Goal: Information Seeking & Learning: Learn about a topic

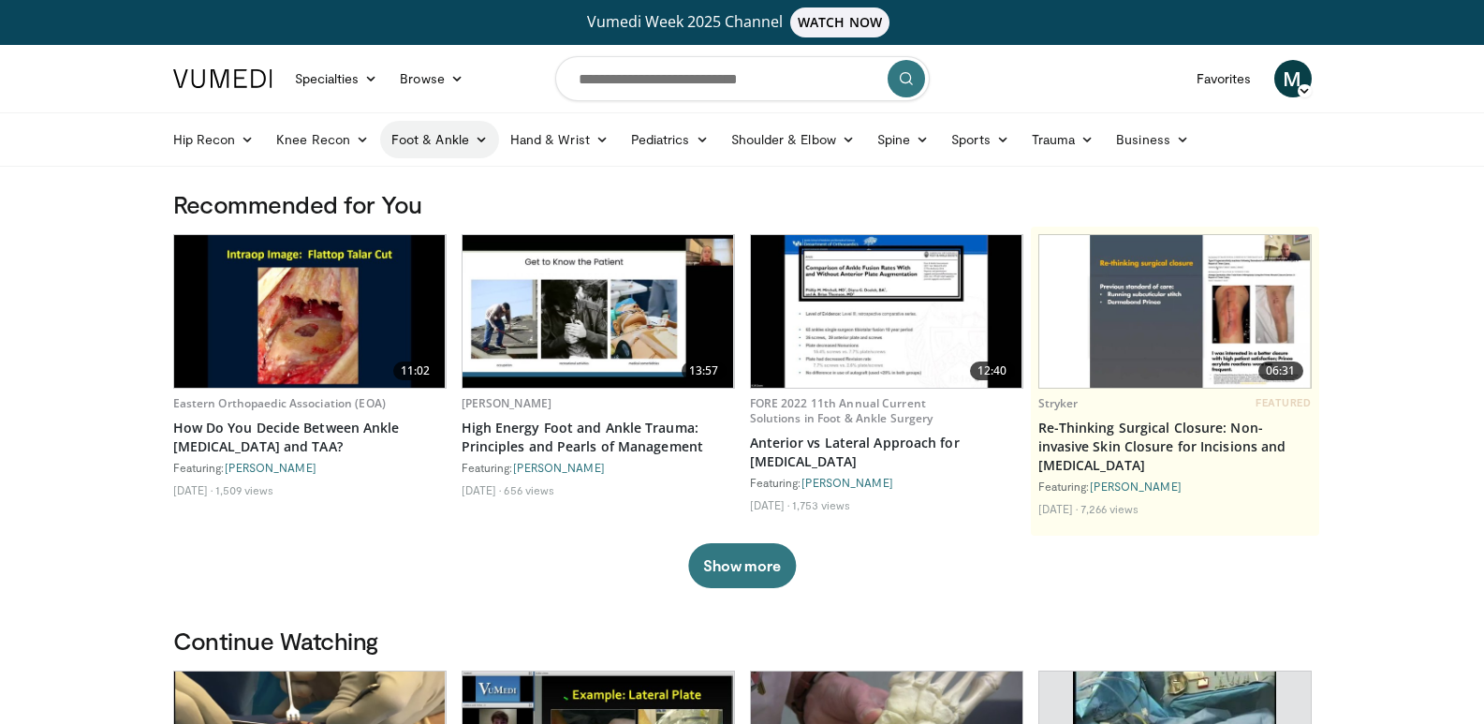
click at [473, 131] on link "Foot & Ankle" at bounding box center [439, 139] width 119 height 37
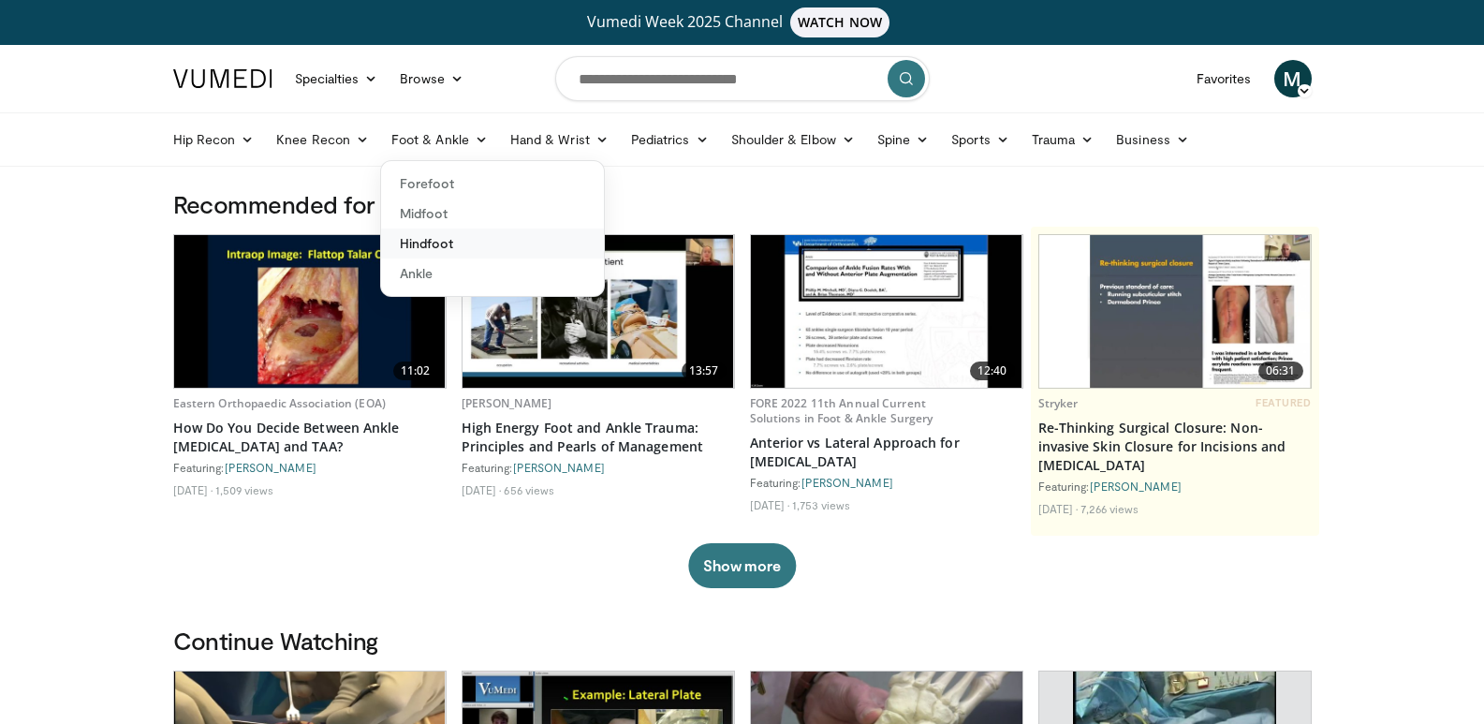
click at [443, 244] on link "Hindfoot" at bounding box center [492, 243] width 223 height 30
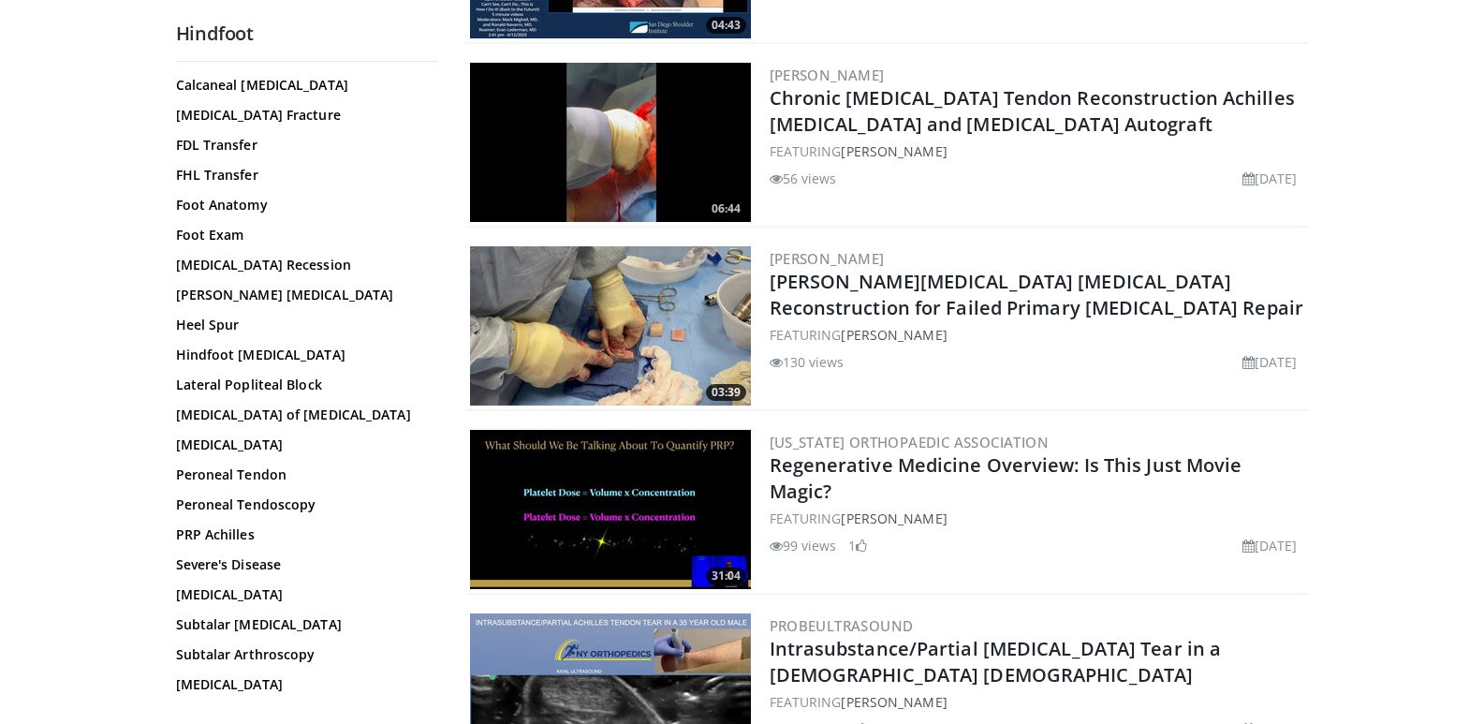
scroll to position [624, 0]
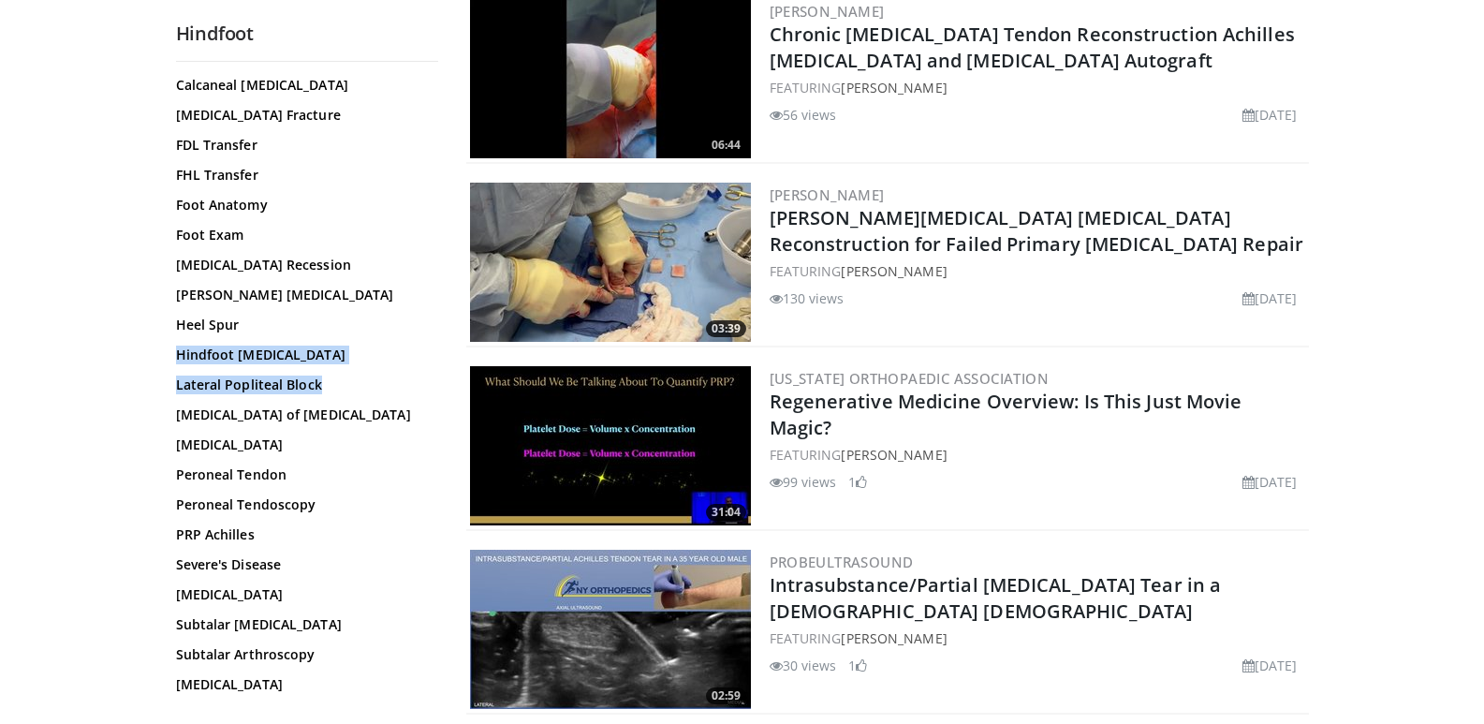
drag, startPoint x: 437, startPoint y: 301, endPoint x: 436, endPoint y: 352, distance: 51.5
click at [436, 352] on div "All Topics: Achilles Achilles Allograft Preparation Achilles Repair Achilles Te…" at bounding box center [307, 391] width 262 height 628
click at [265, 615] on link "Subtalar Arthrodesis" at bounding box center [302, 624] width 253 height 19
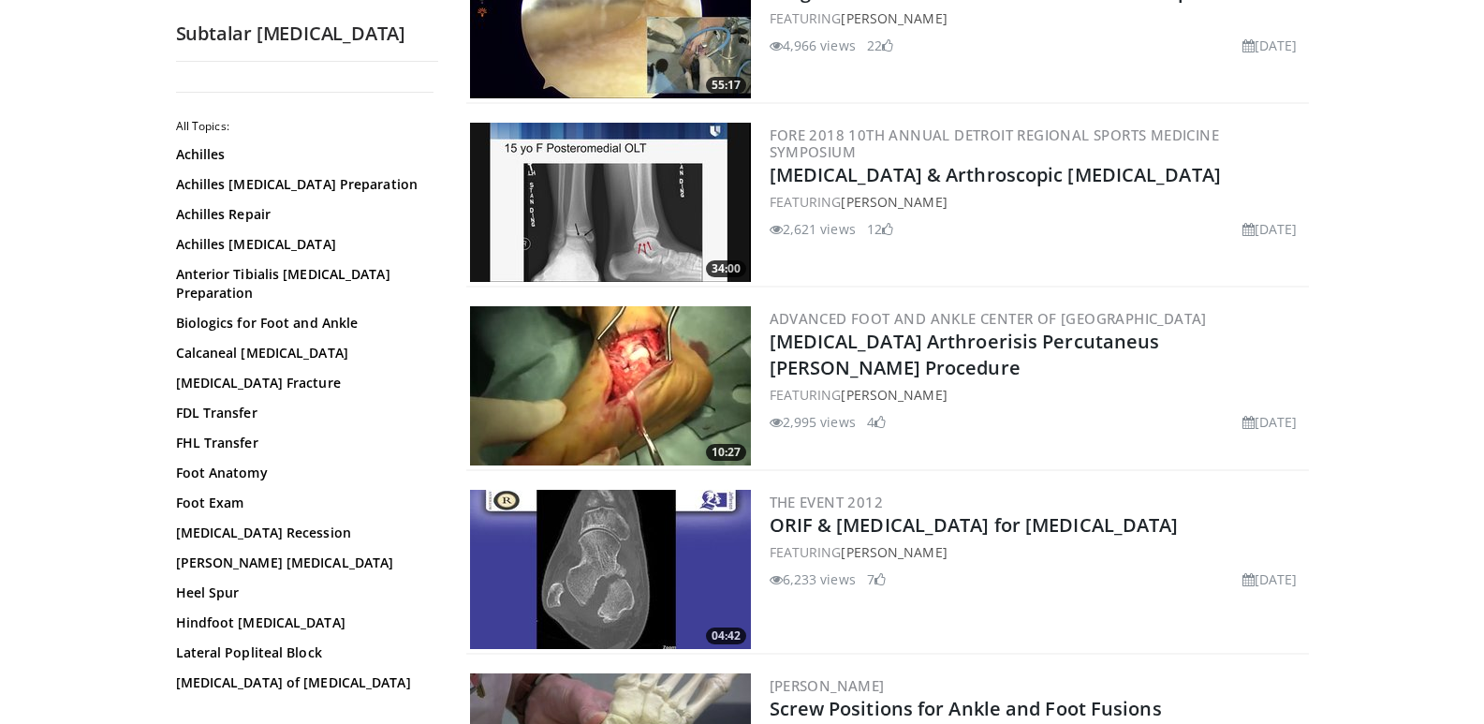
scroll to position [1846, 0]
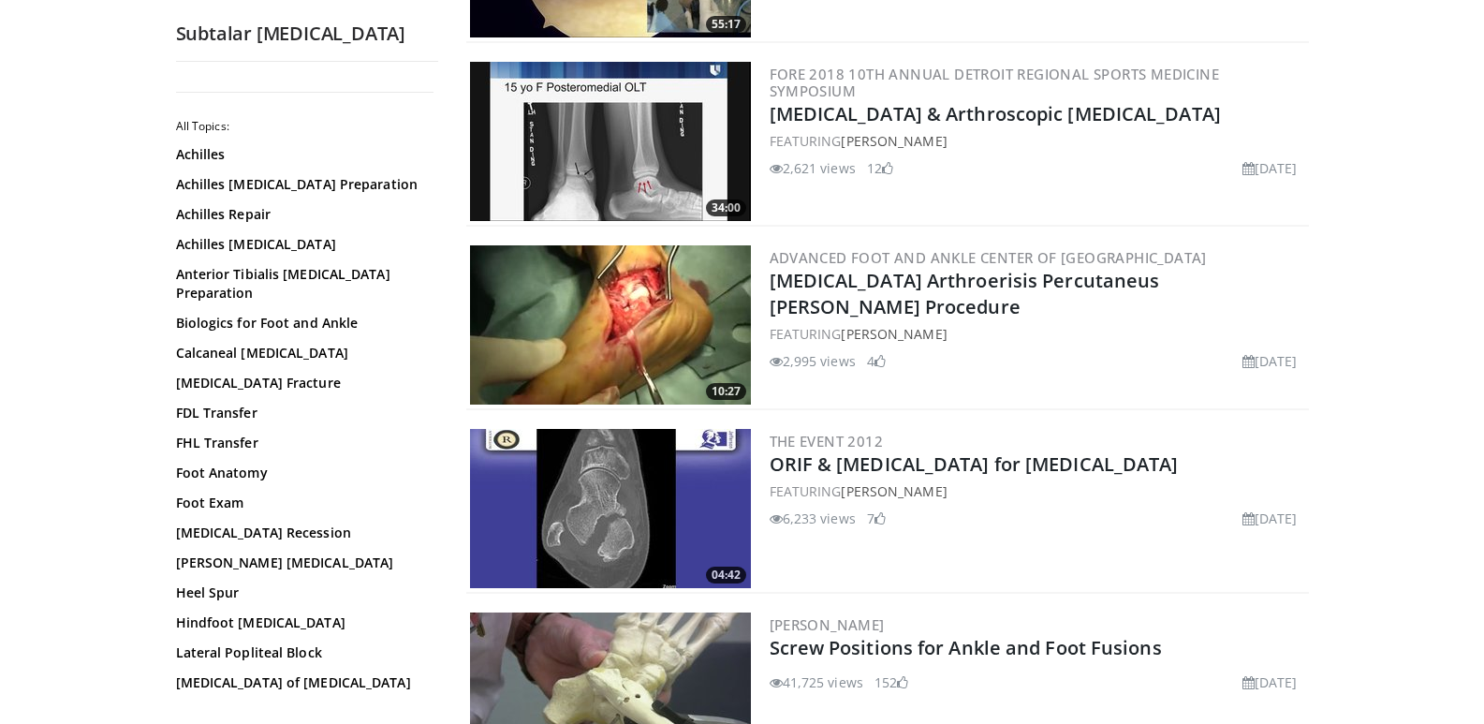
click at [705, 318] on img at bounding box center [610, 324] width 281 height 159
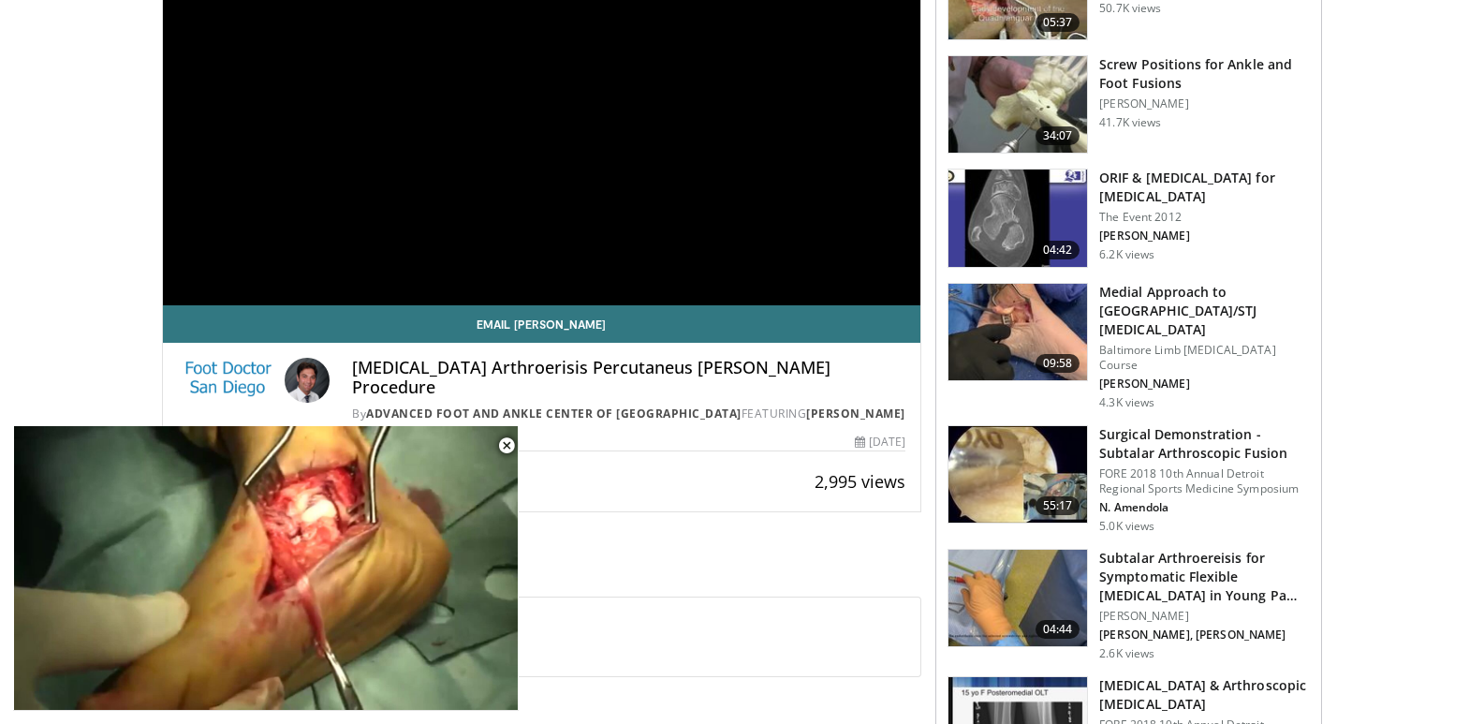
scroll to position [156, 0]
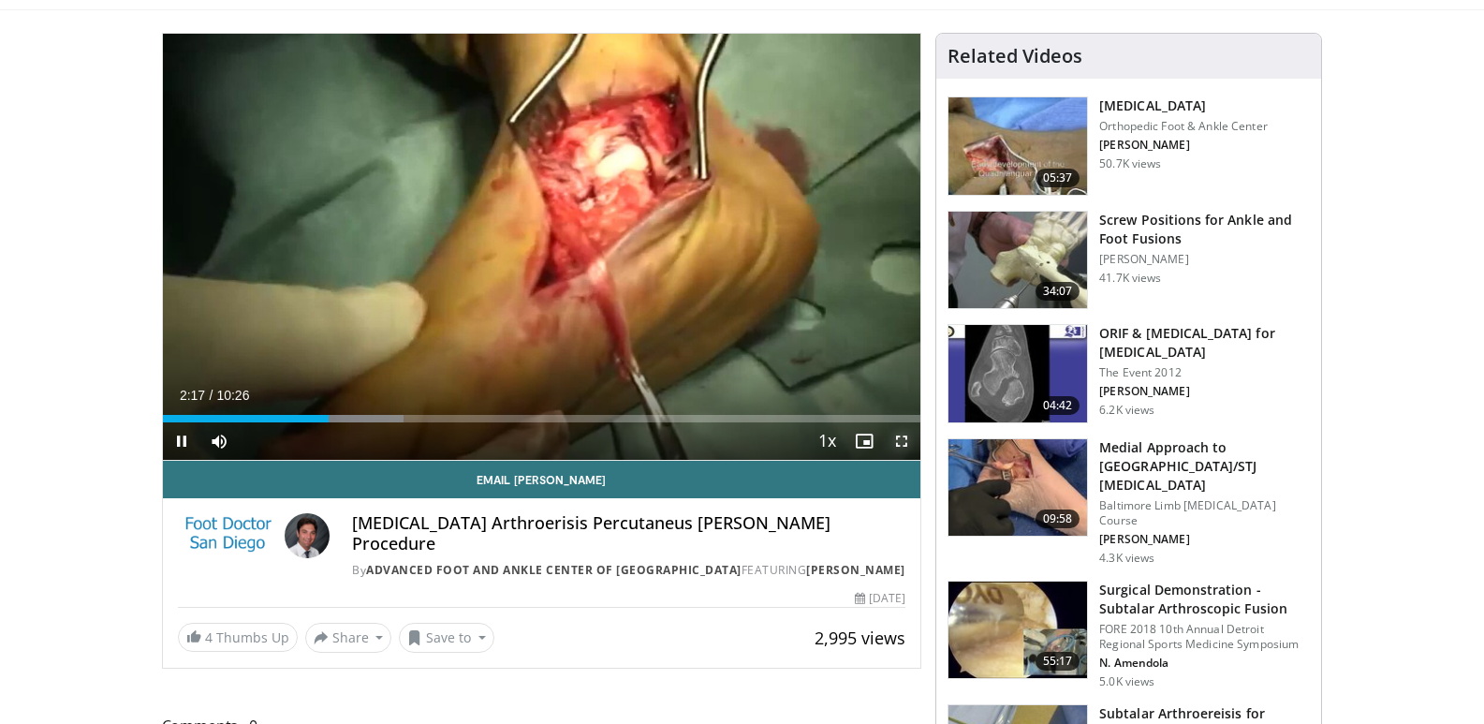
click at [898, 436] on span "Video Player" at bounding box center [901, 440] width 37 height 37
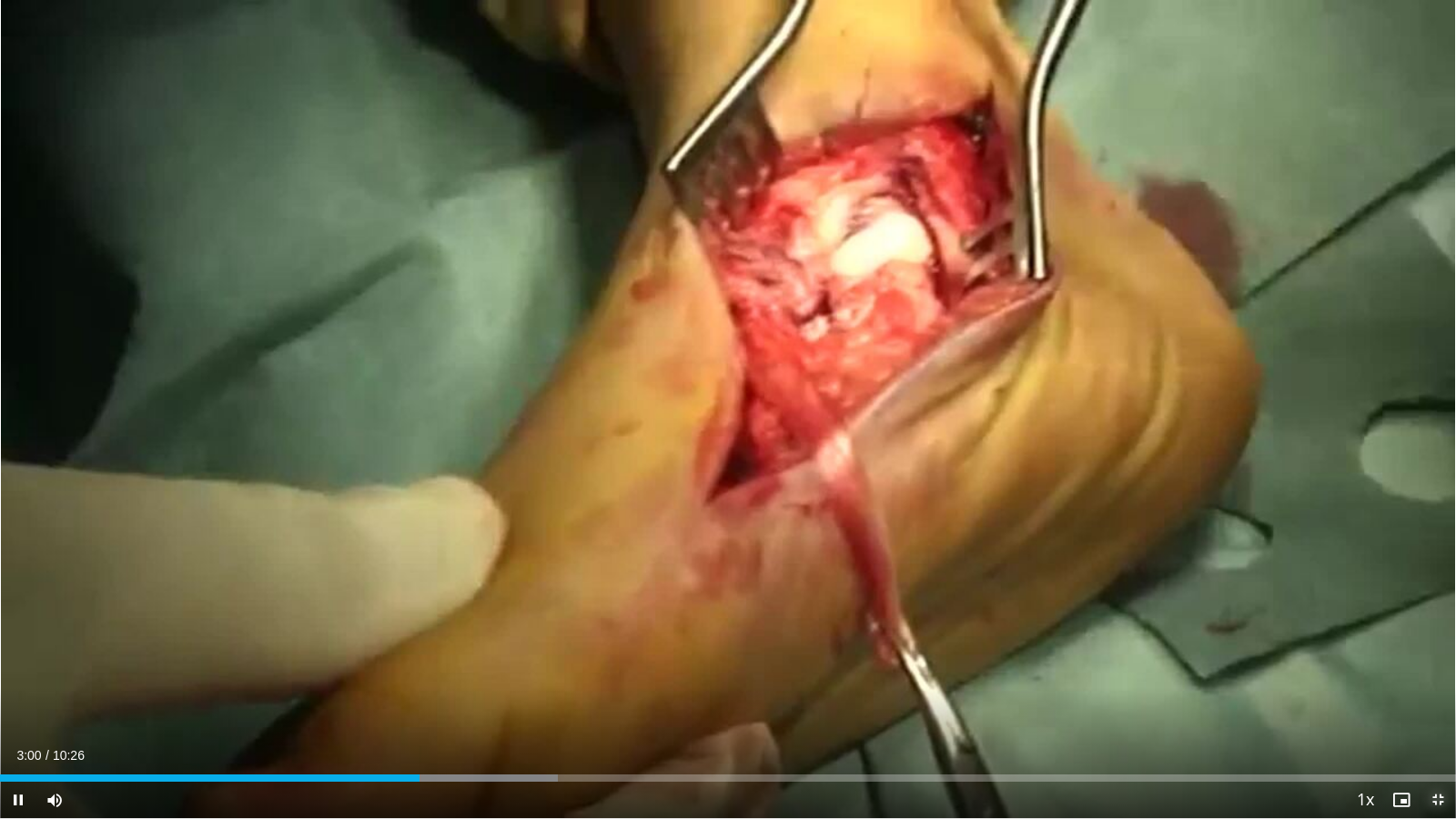
click at [1439, 702] on span "Video Player" at bounding box center [1437, 799] width 36 height 36
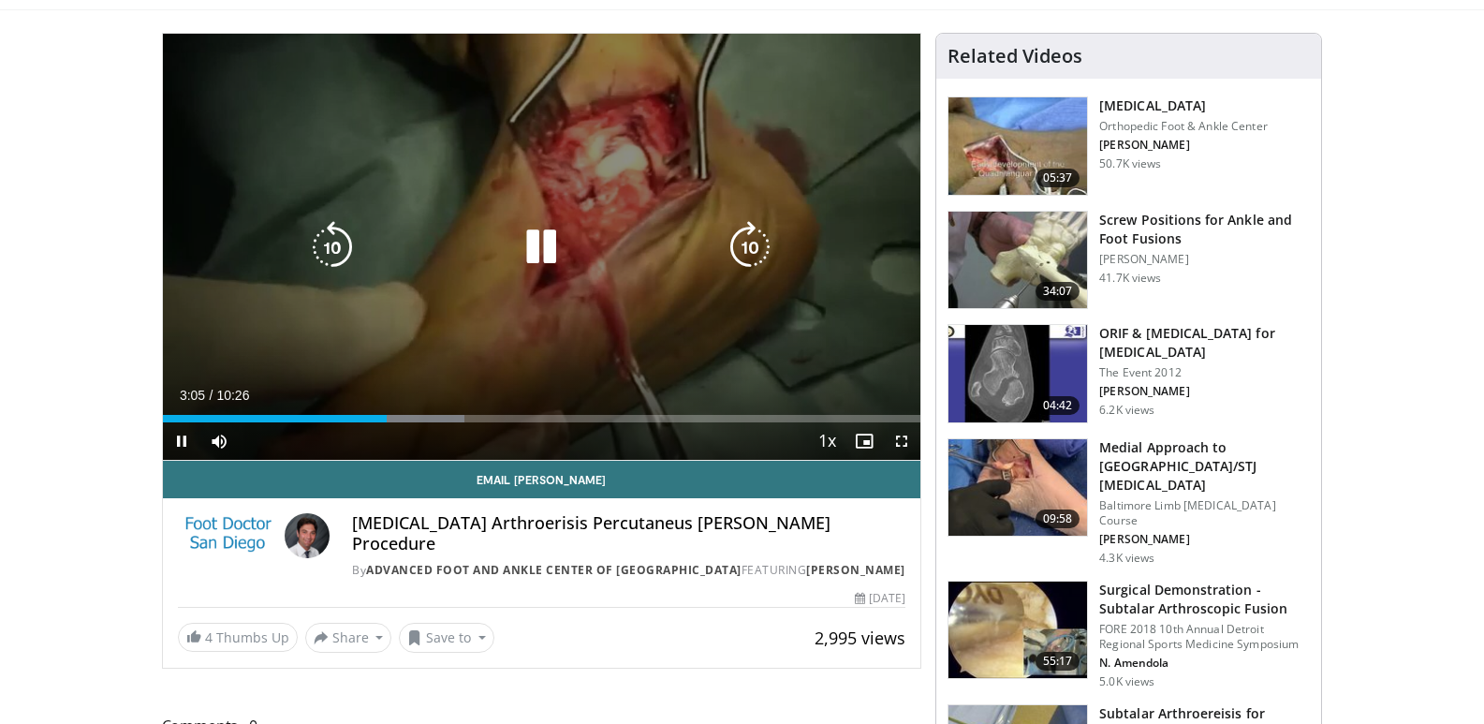
click at [545, 241] on icon "Video Player" at bounding box center [541, 247] width 52 height 52
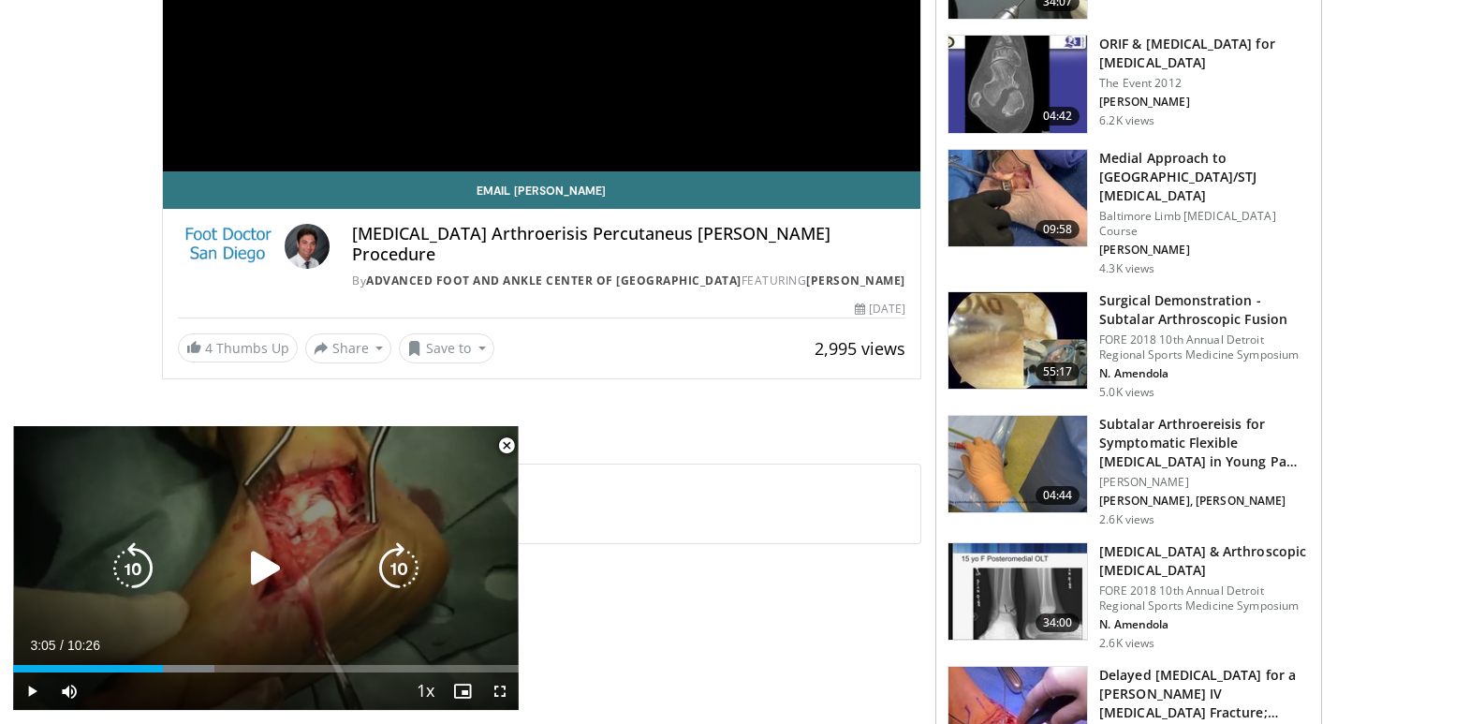
scroll to position [468, 0]
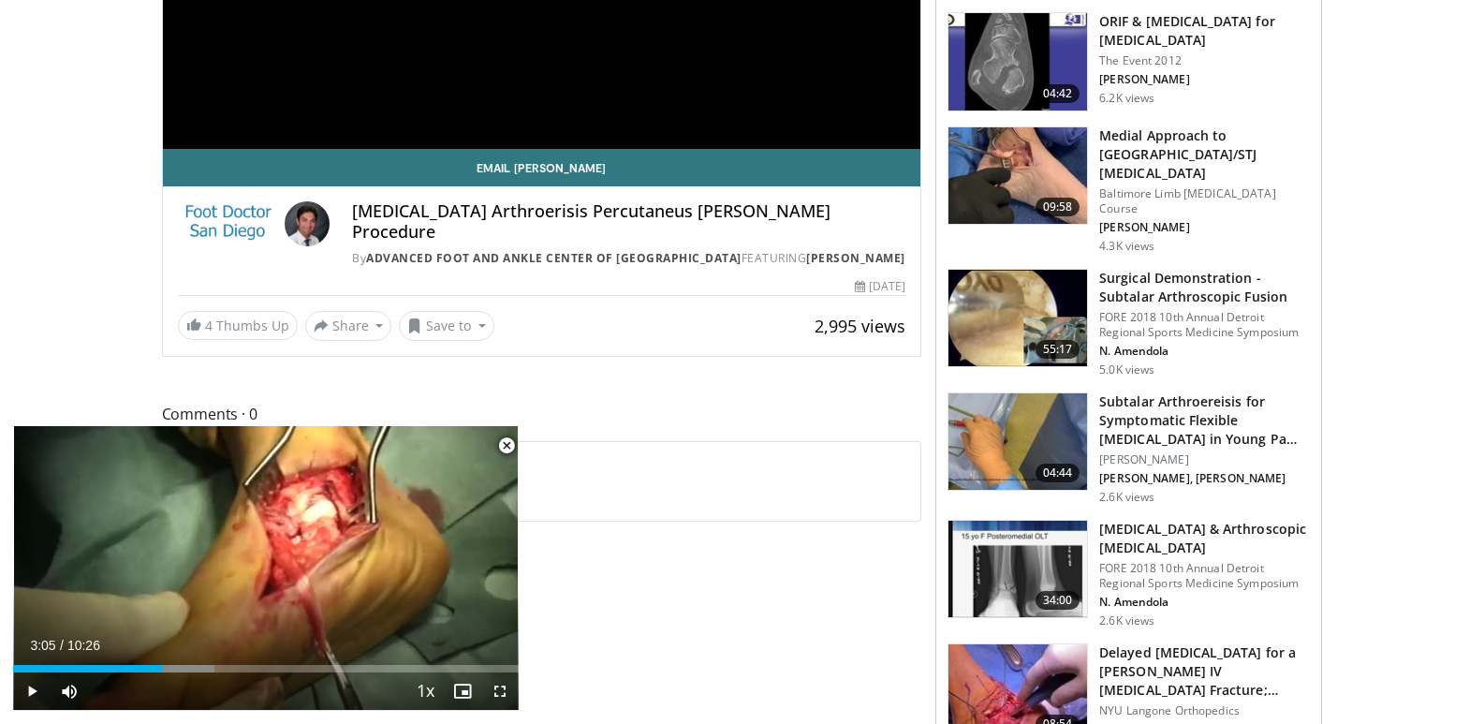
click at [506, 442] on span "Video Player" at bounding box center [506, 445] width 37 height 37
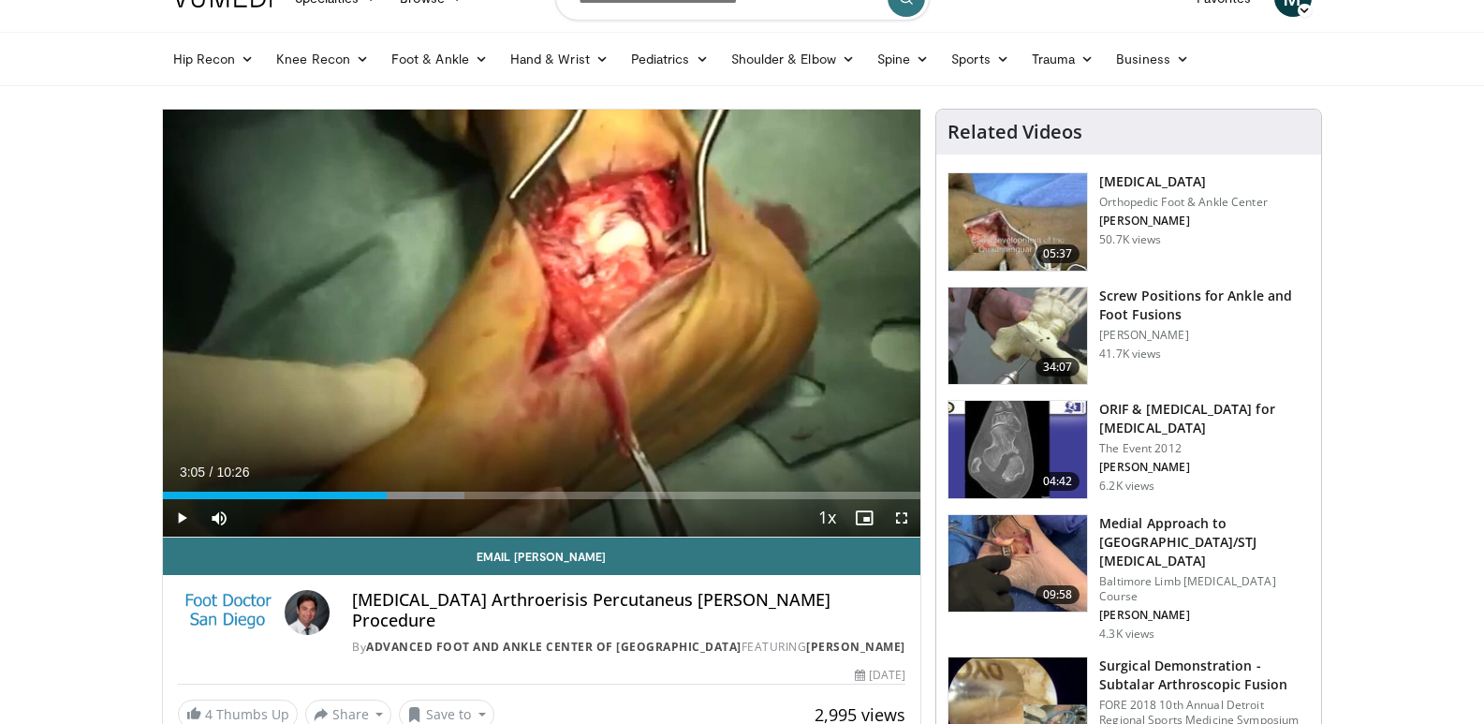
scroll to position [0, 0]
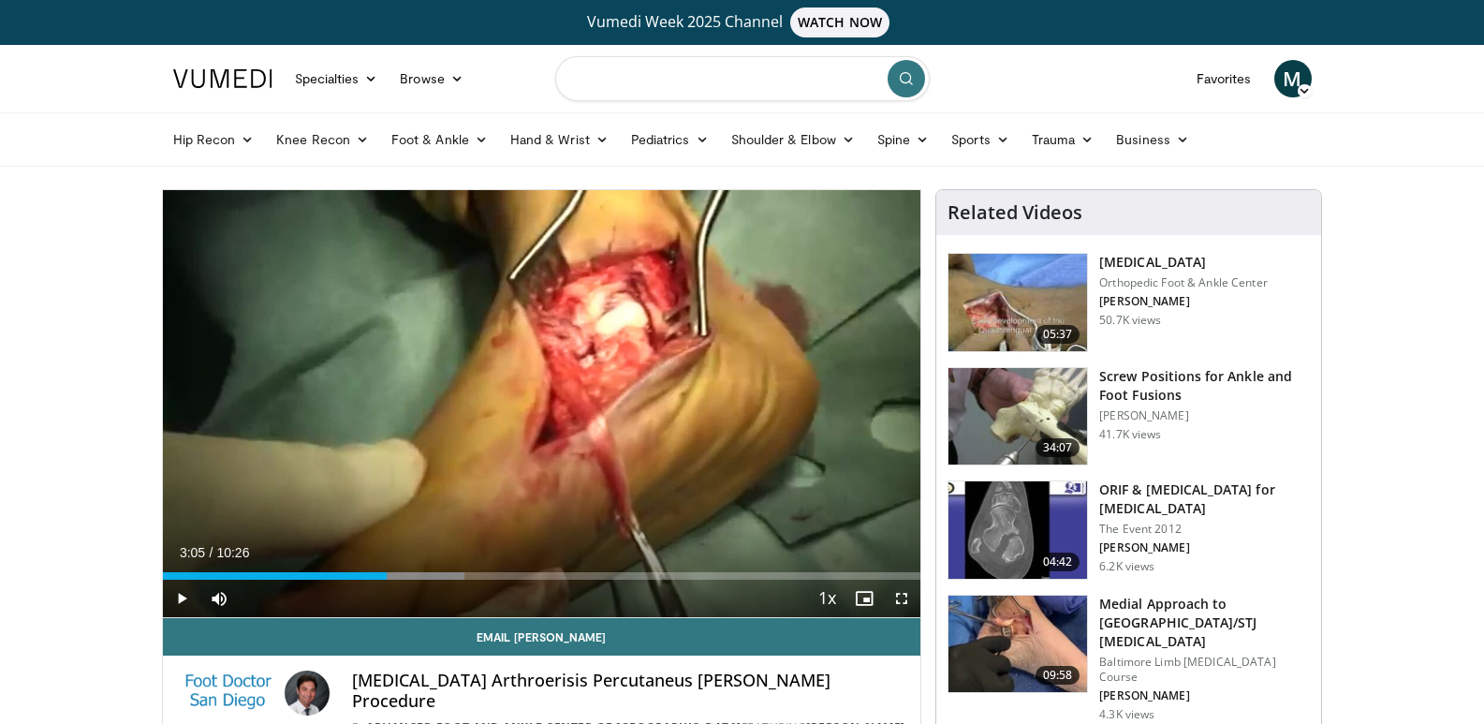
click at [626, 75] on input "Search topics, interventions" at bounding box center [742, 78] width 374 height 45
type input "**********"
click at [906, 78] on icon "submit" at bounding box center [906, 78] width 15 height 15
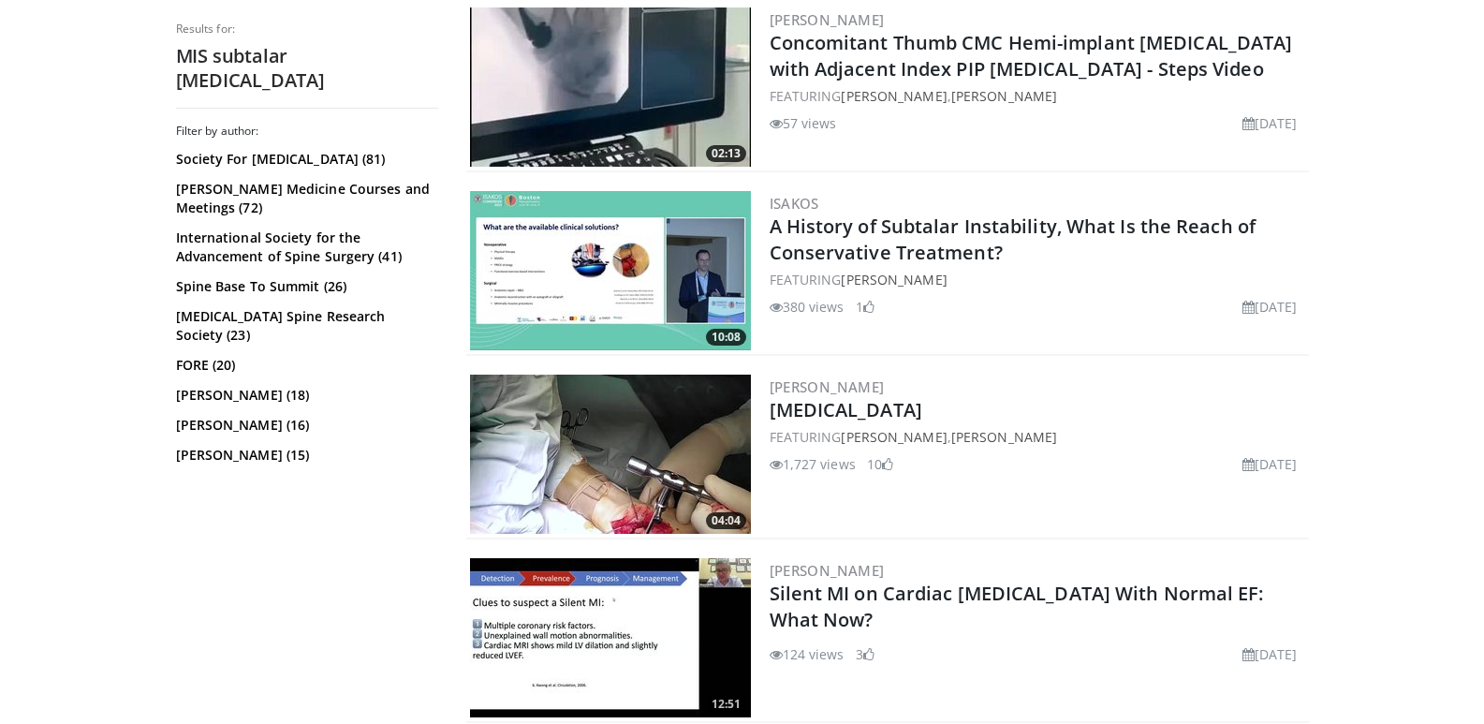
scroll to position [2649, 0]
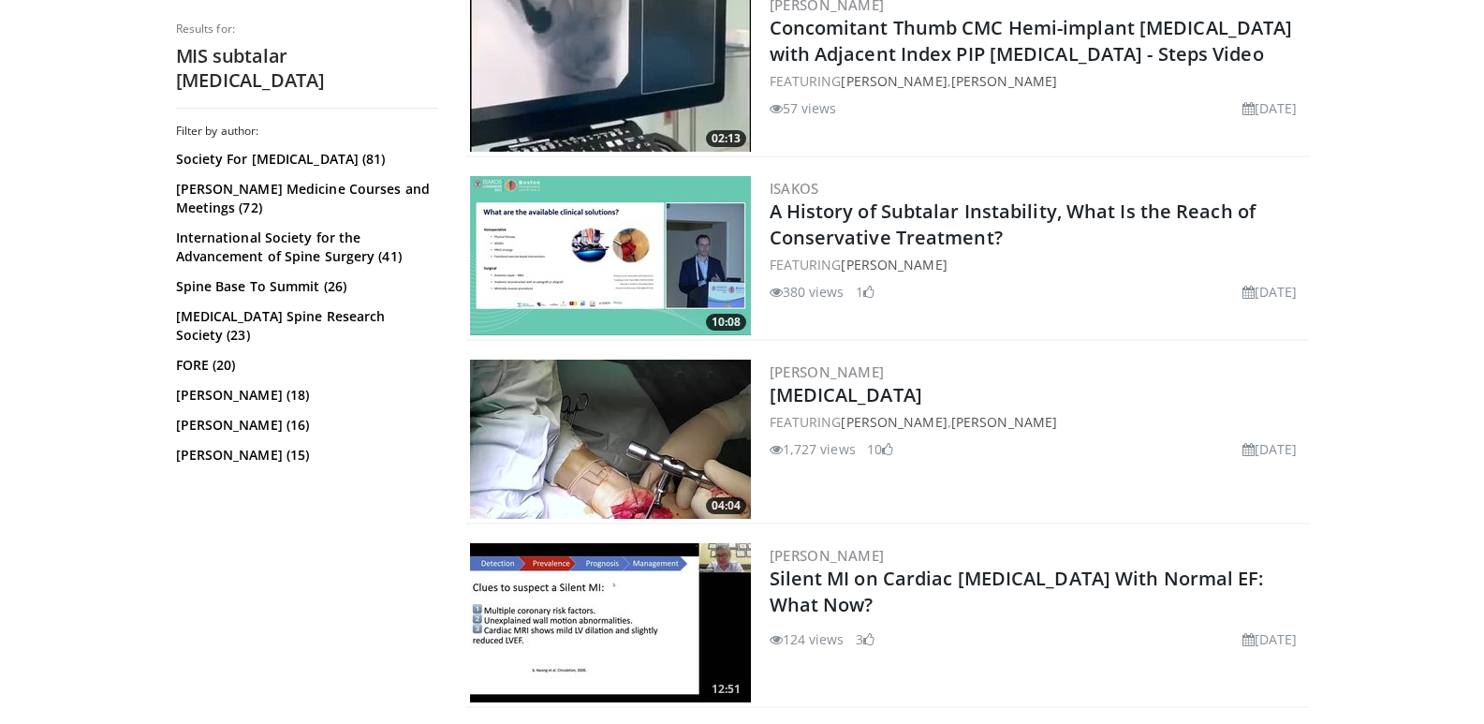
click at [682, 405] on img at bounding box center [610, 438] width 281 height 159
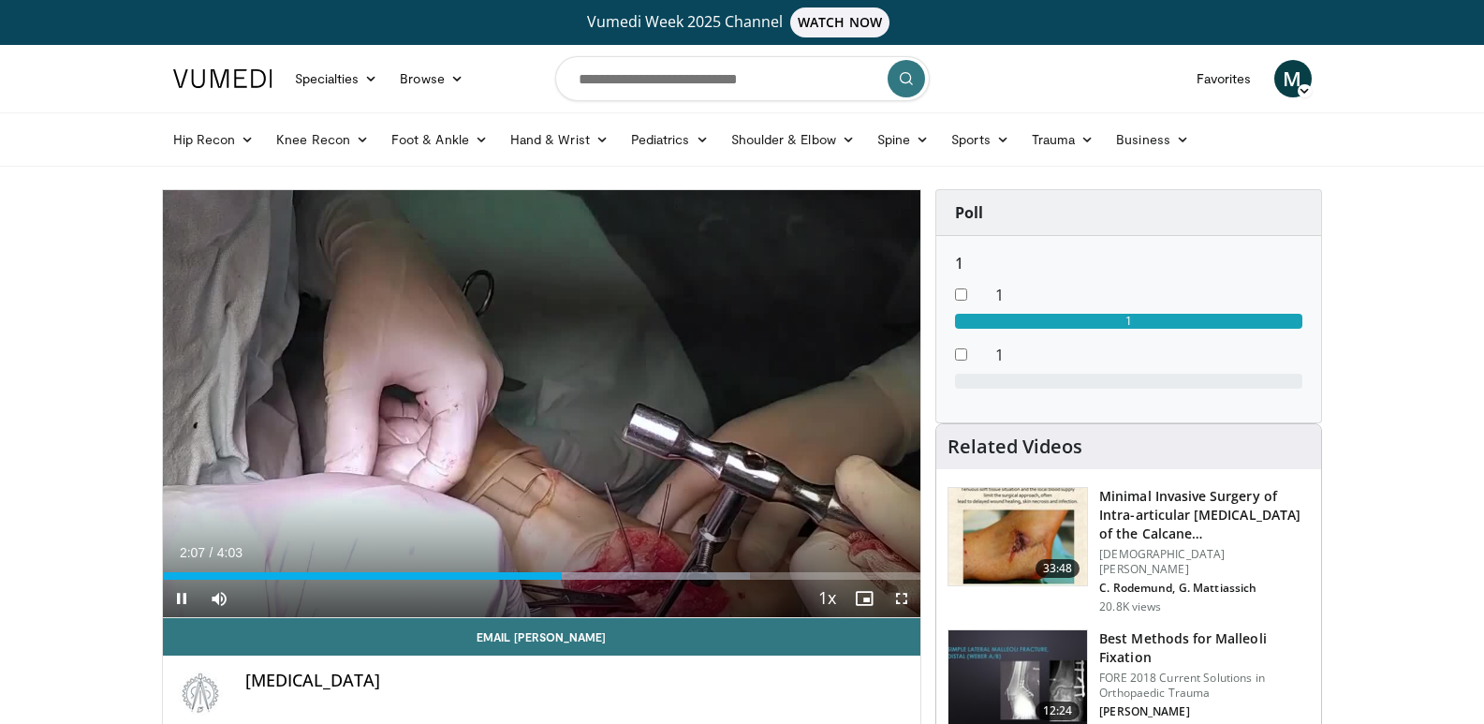
click at [899, 594] on span "Video Player" at bounding box center [901, 597] width 37 height 37
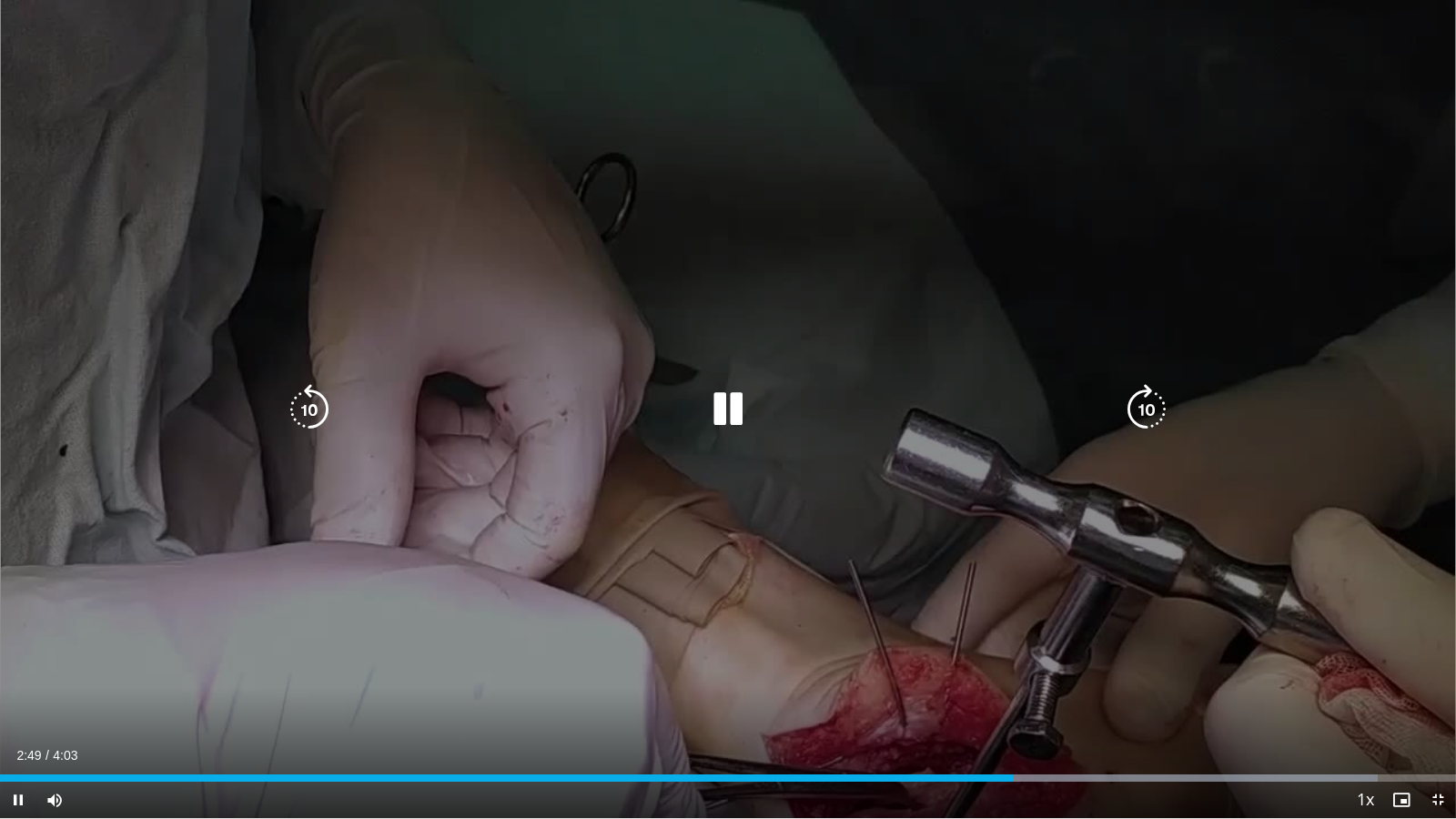
click at [297, 407] on icon "Video Player" at bounding box center [309, 409] width 51 height 51
click at [825, 702] on div "10 seconds Tap to unmute" at bounding box center [728, 409] width 1456 height 818
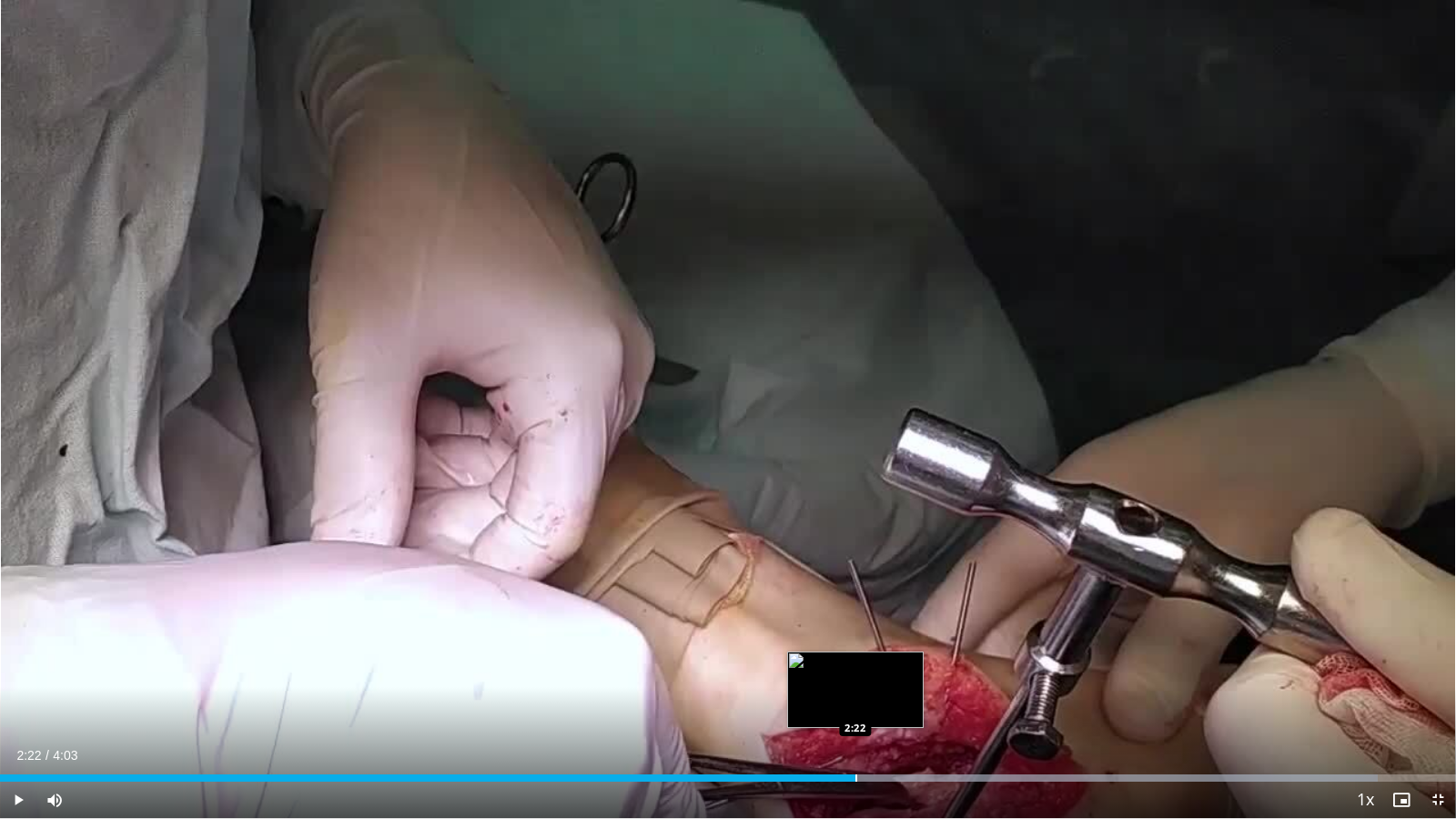
drag, startPoint x: 959, startPoint y: 776, endPoint x: 855, endPoint y: 773, distance: 104.0
click at [855, 702] on div "Loaded : 94.62% 2:22 2:22" at bounding box center [728, 772] width 1456 height 17
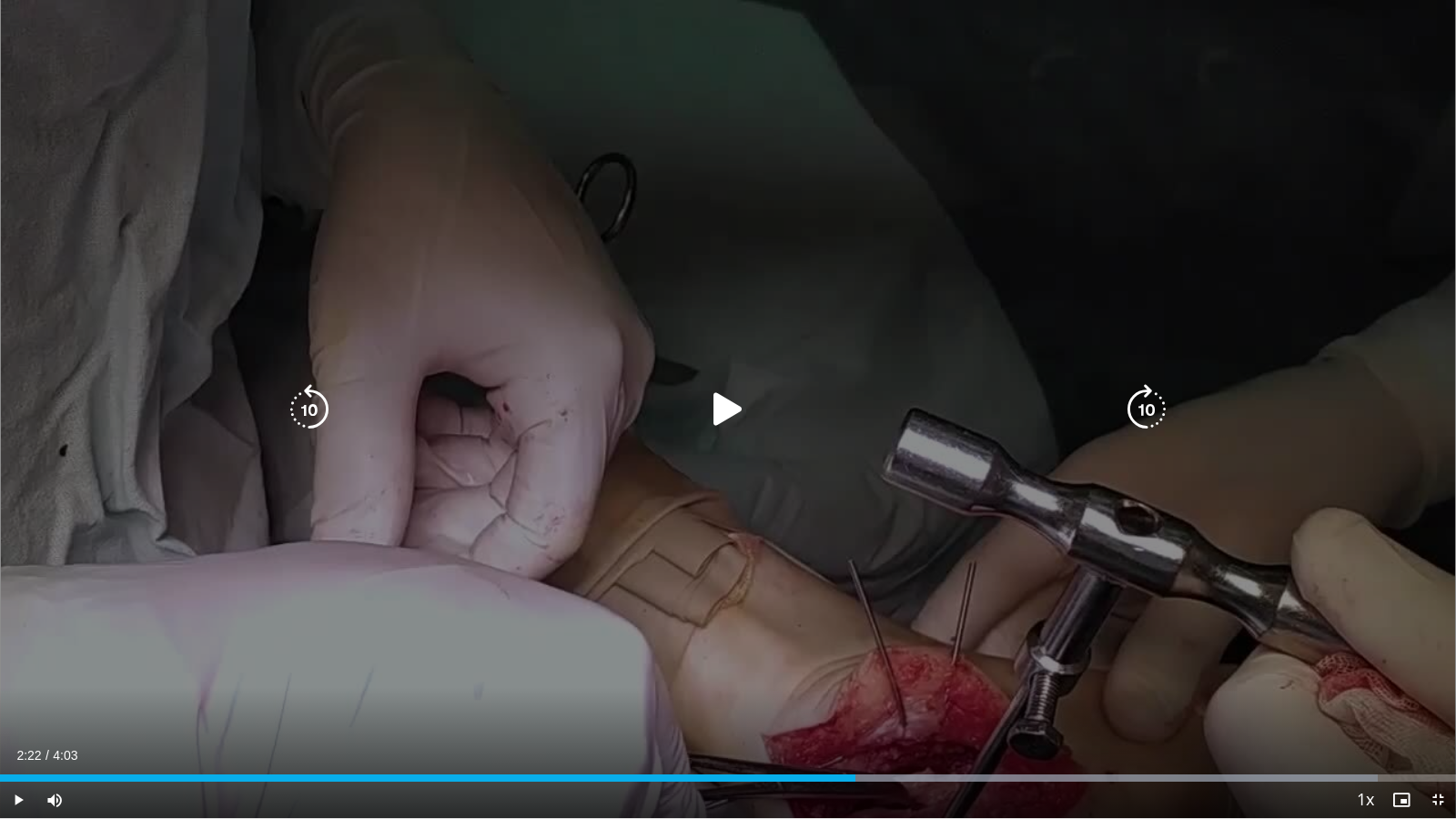
click at [856, 679] on div "10 seconds Tap to unmute" at bounding box center [728, 409] width 1456 height 818
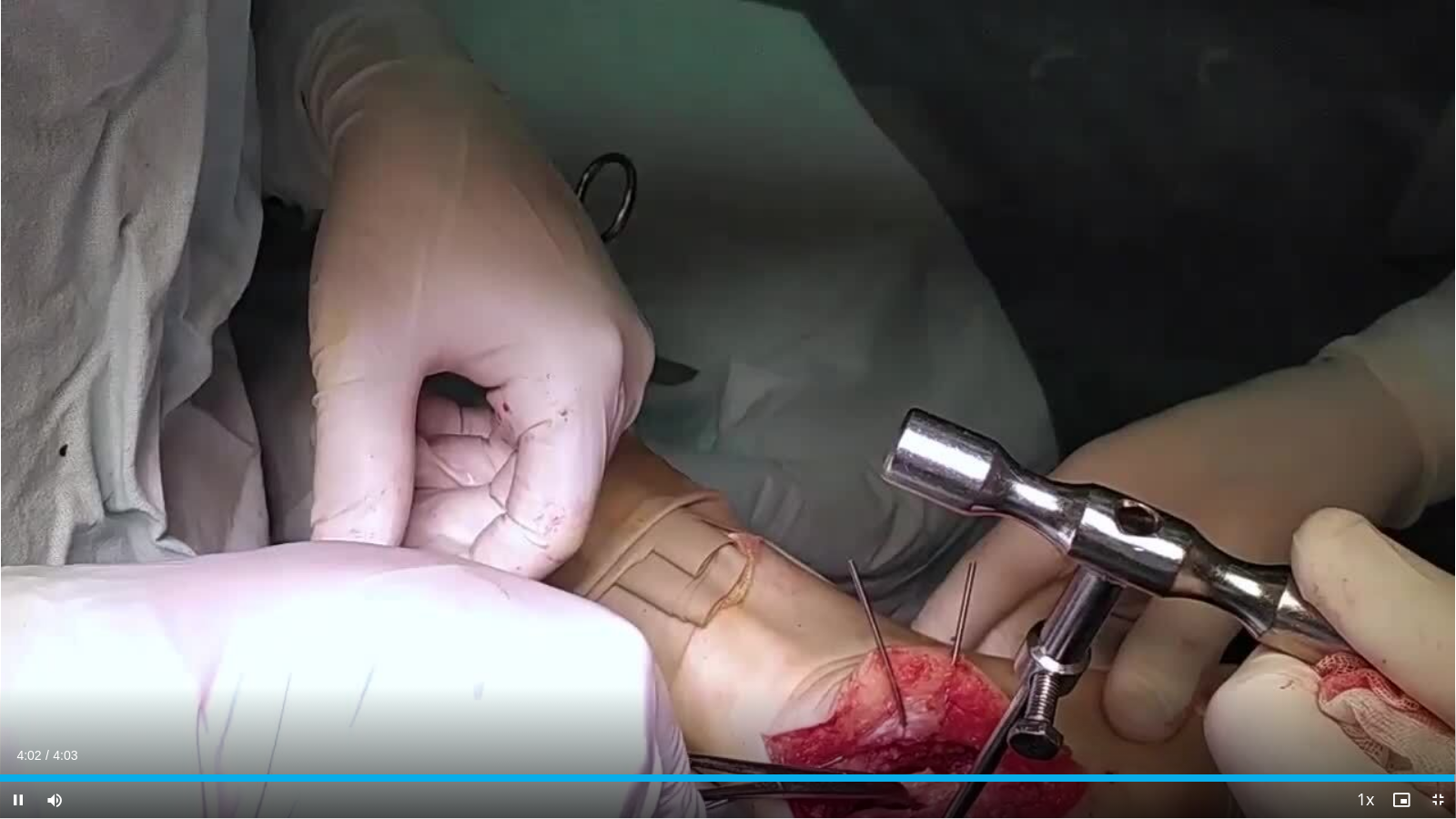
click at [1434, 702] on span "Video Player" at bounding box center [1437, 799] width 36 height 36
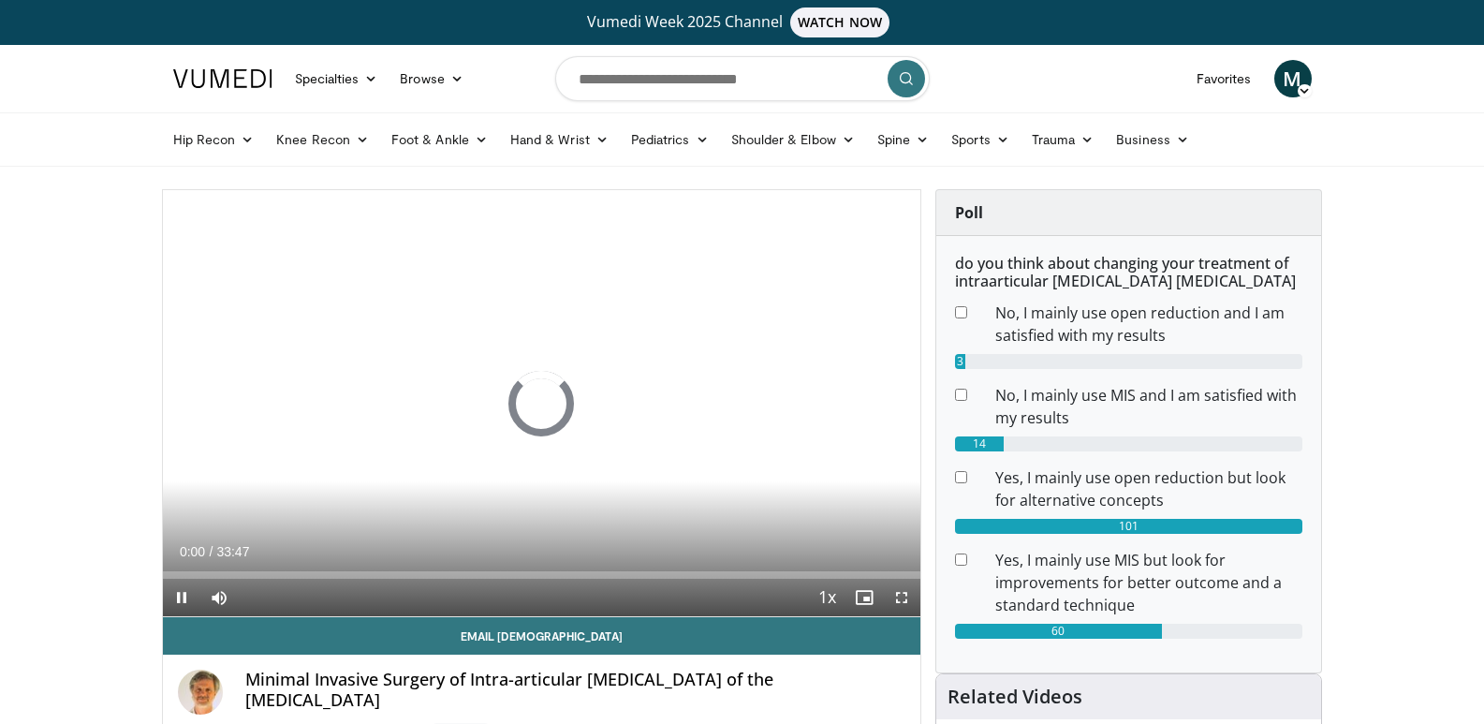
scroll to position [156, 0]
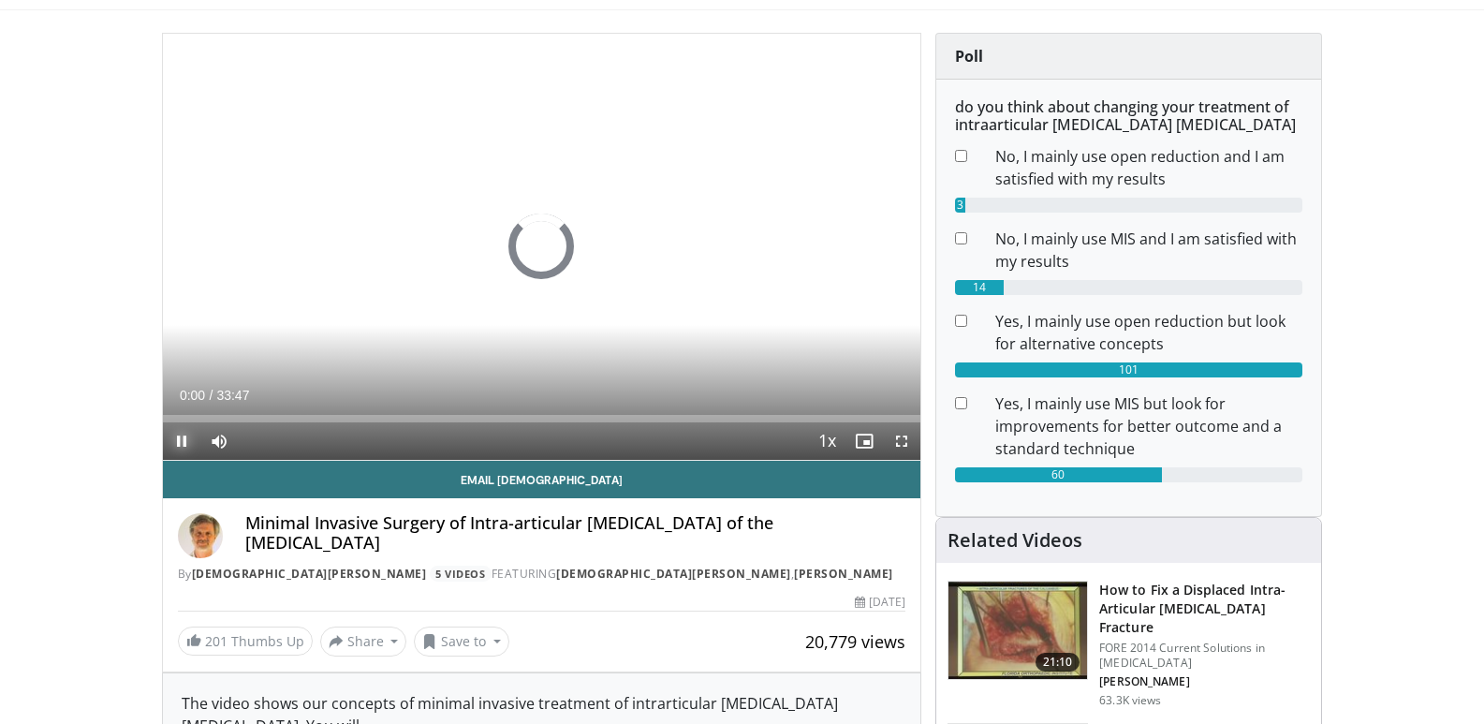
click at [176, 435] on span "Video Player" at bounding box center [181, 440] width 37 height 37
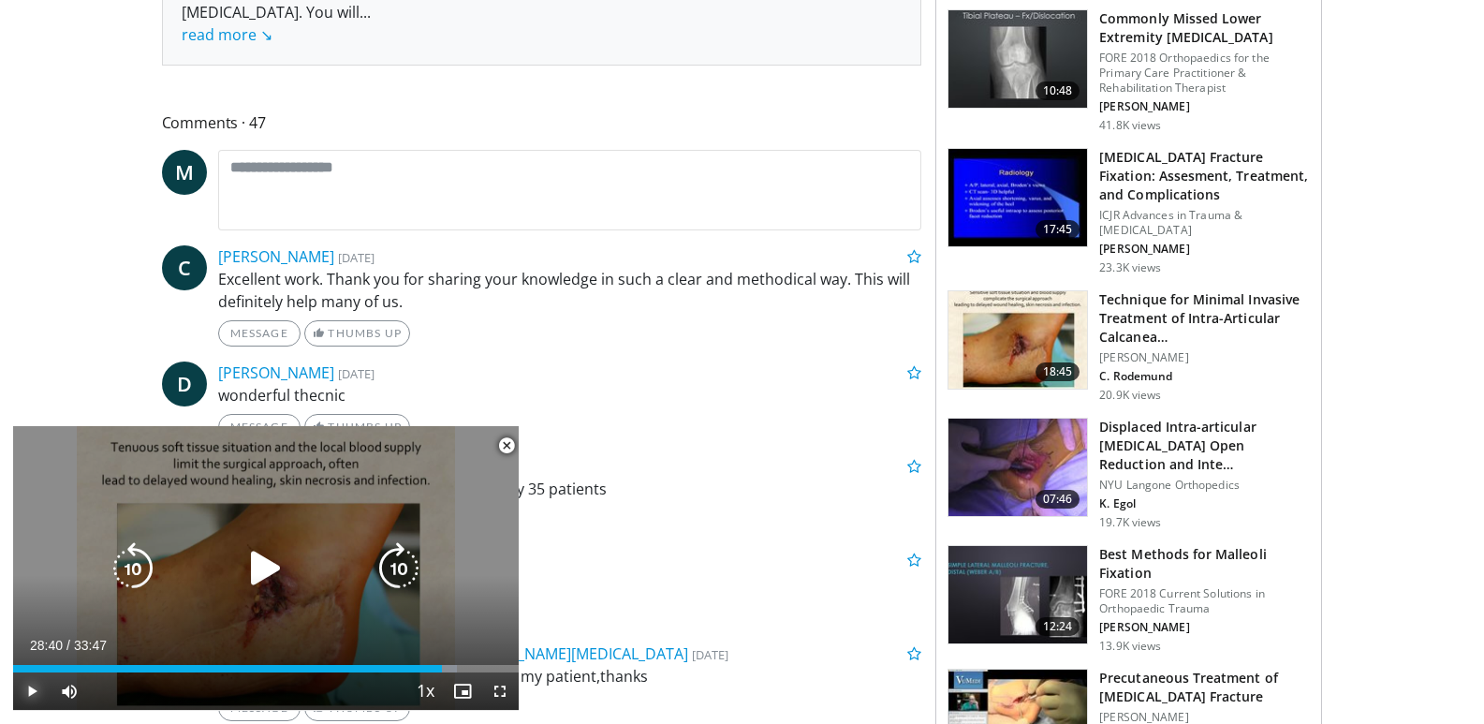
scroll to position [936, 0]
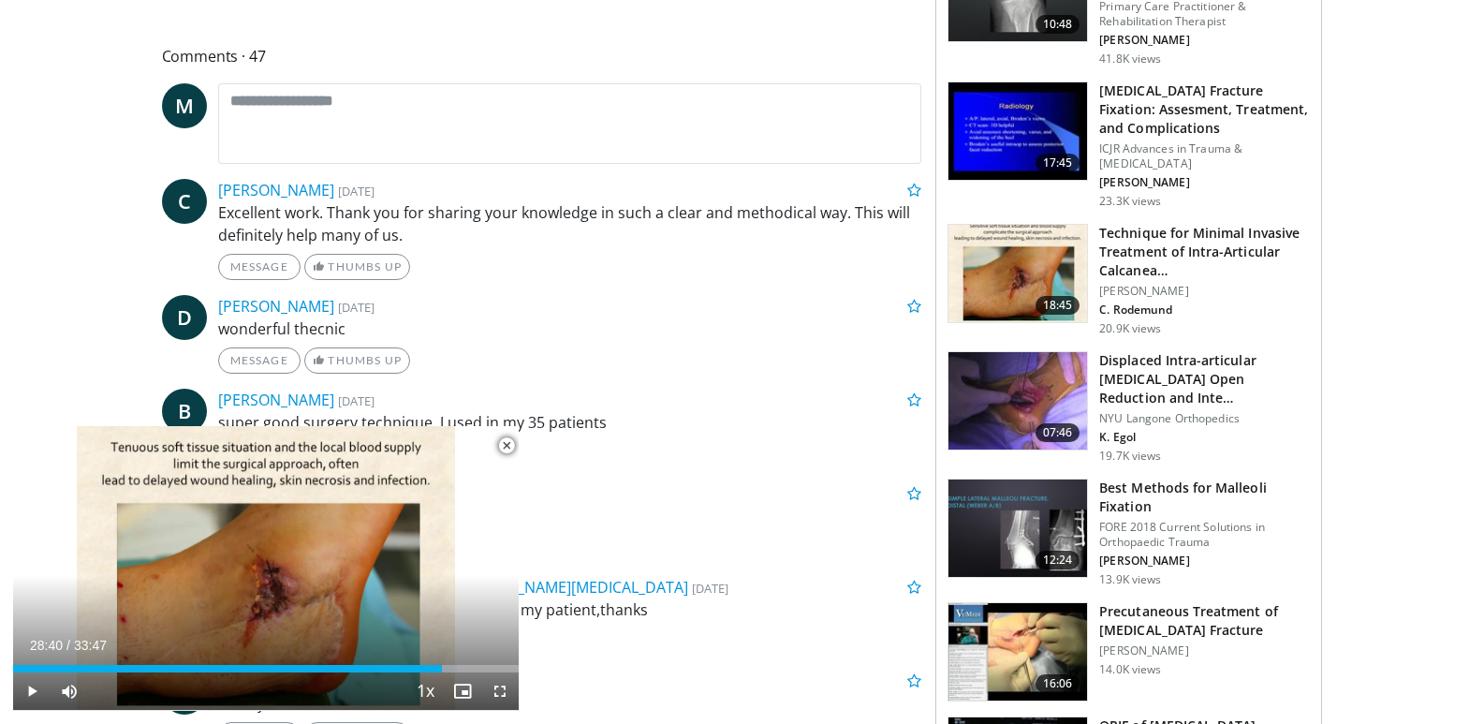
click at [503, 441] on span "Video Player" at bounding box center [506, 445] width 37 height 37
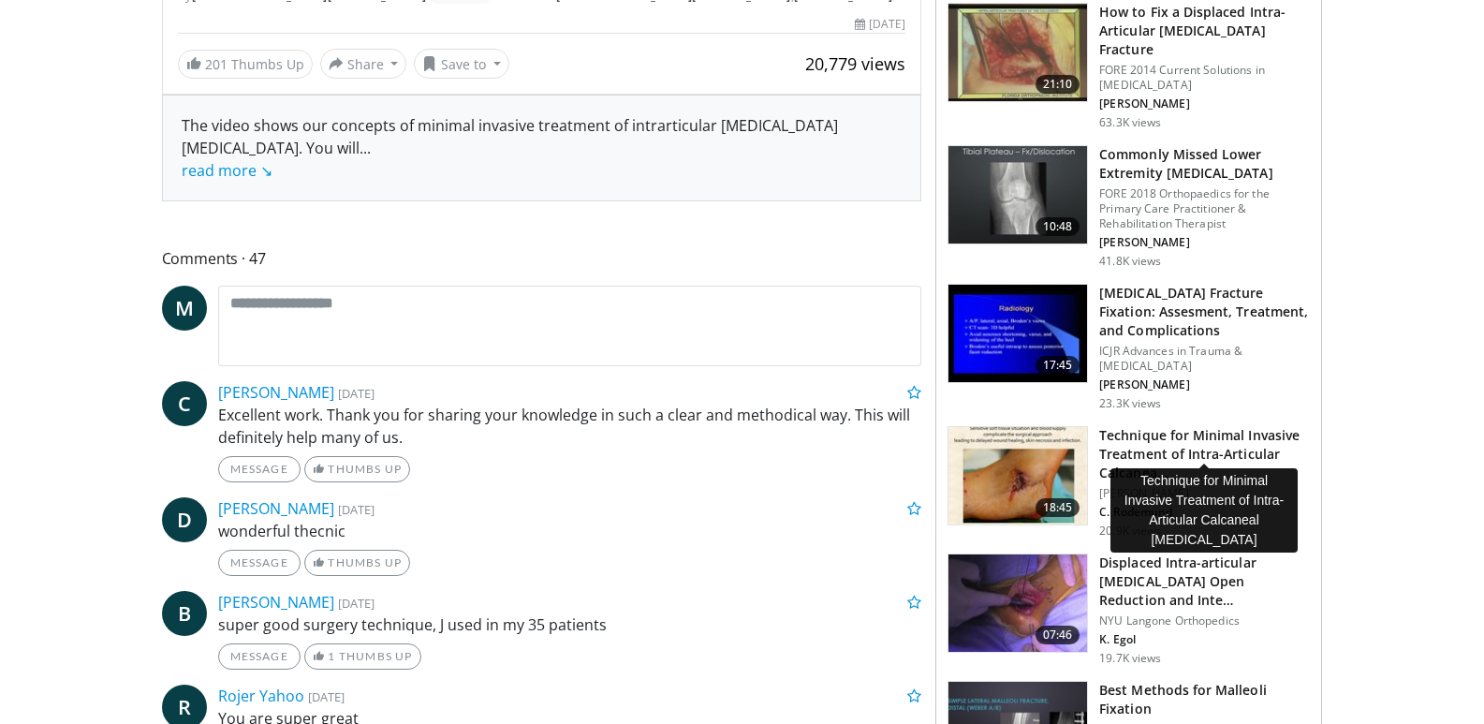
scroll to position [780, 0]
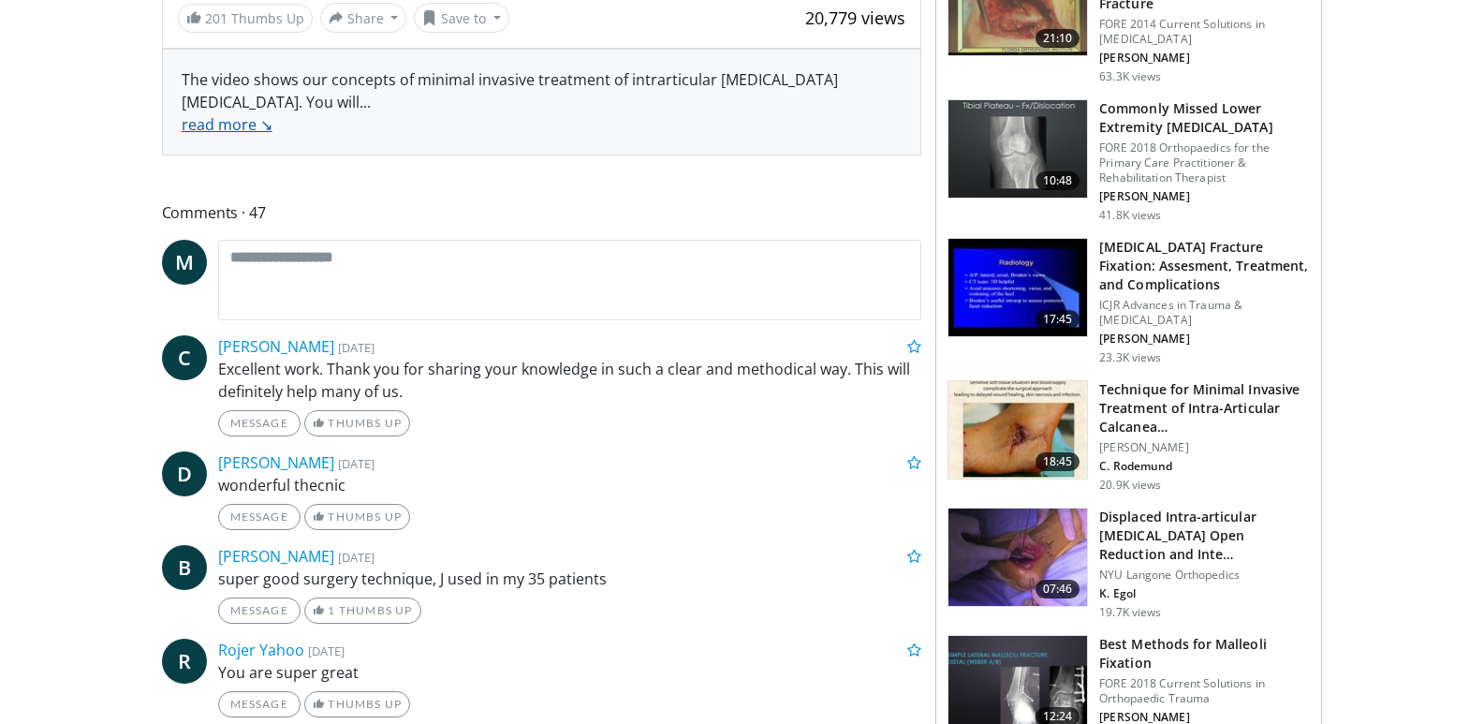
click at [226, 125] on link "read more ↘" at bounding box center [227, 124] width 91 height 21
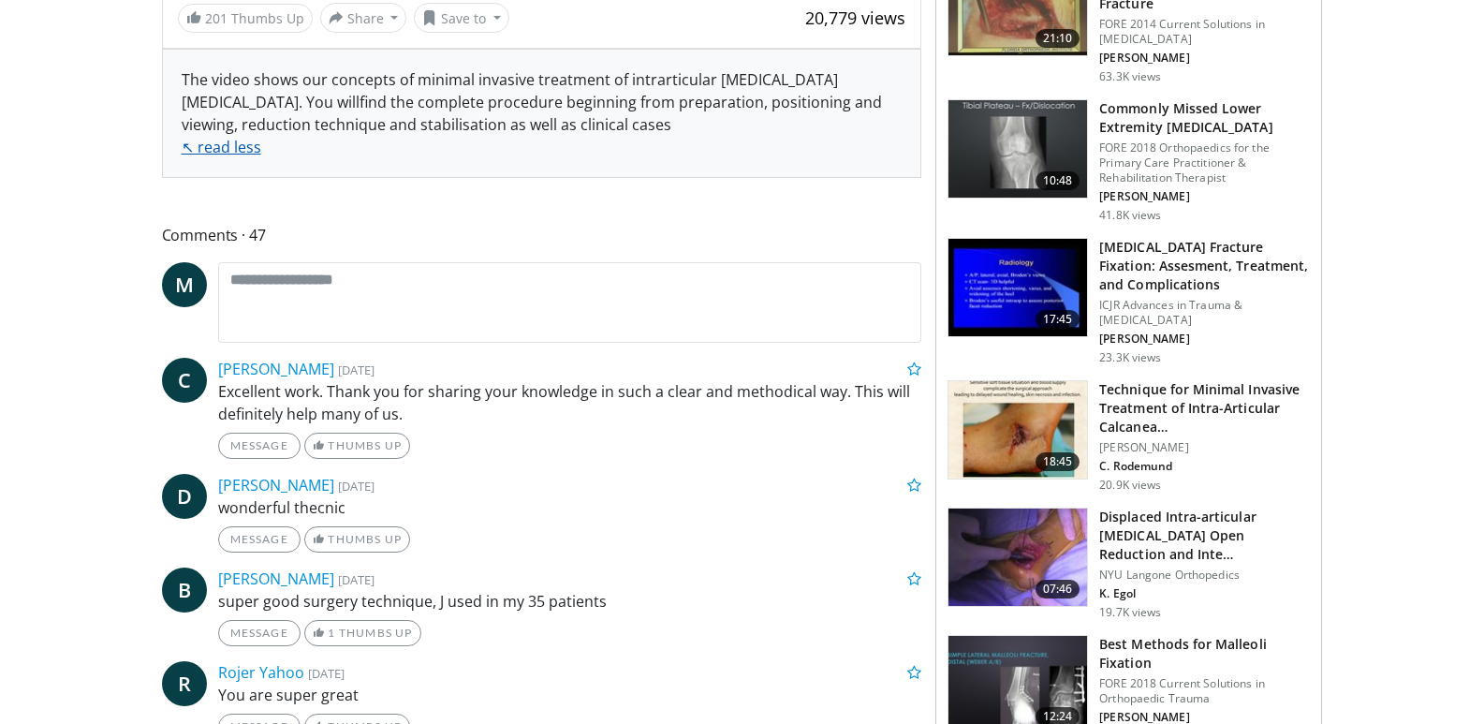
click at [210, 147] on link "↖ read less" at bounding box center [222, 147] width 80 height 21
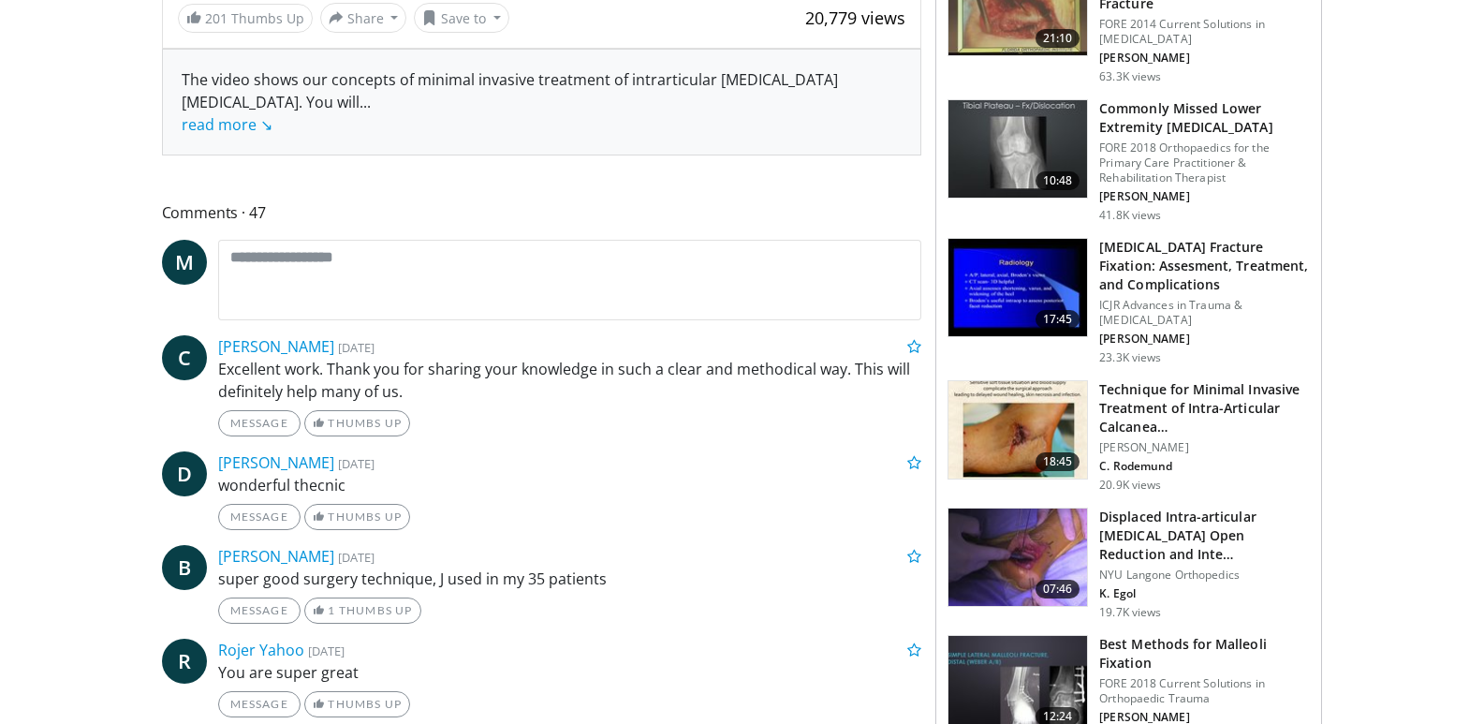
click at [1024, 415] on img at bounding box center [1017, 429] width 139 height 97
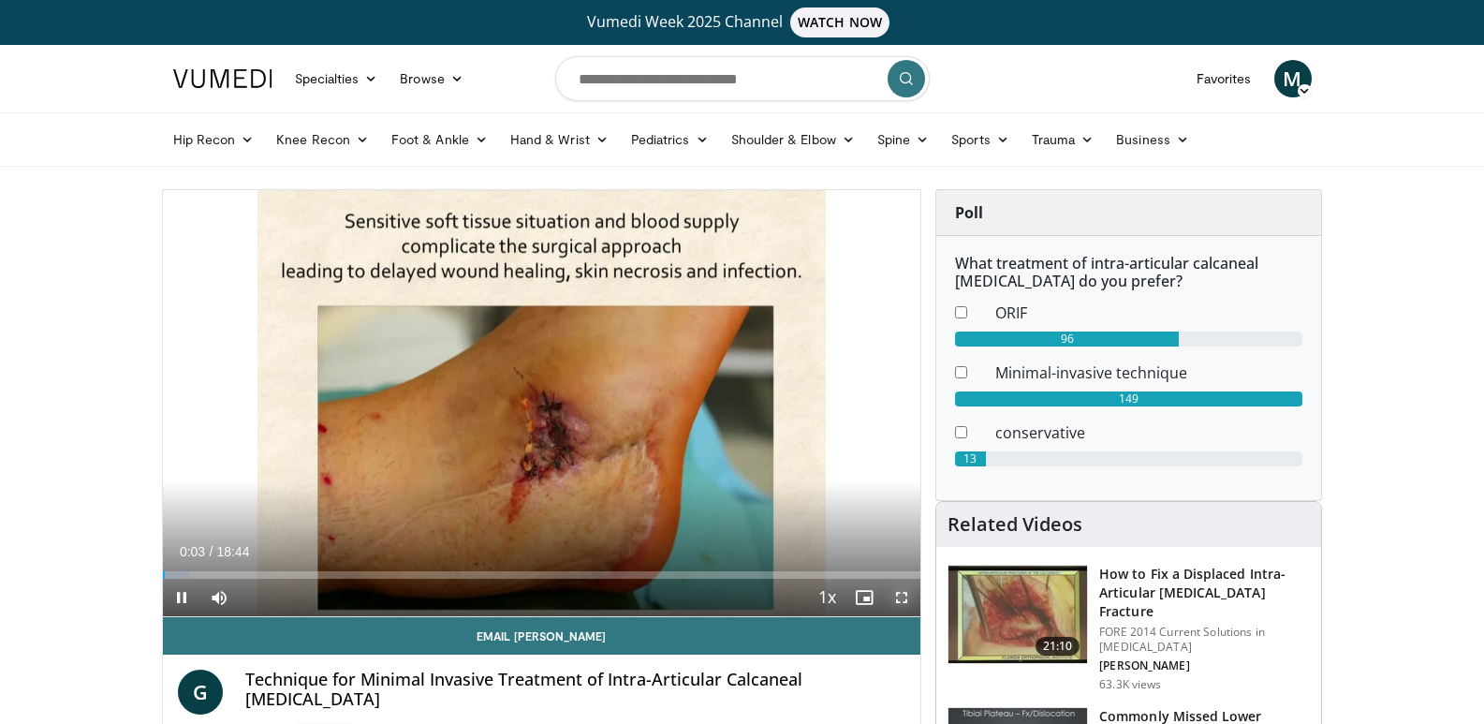
drag, startPoint x: 896, startPoint y: 589, endPoint x: 896, endPoint y: 670, distance: 81.4
click at [896, 589] on span "Video Player" at bounding box center [901, 597] width 37 height 37
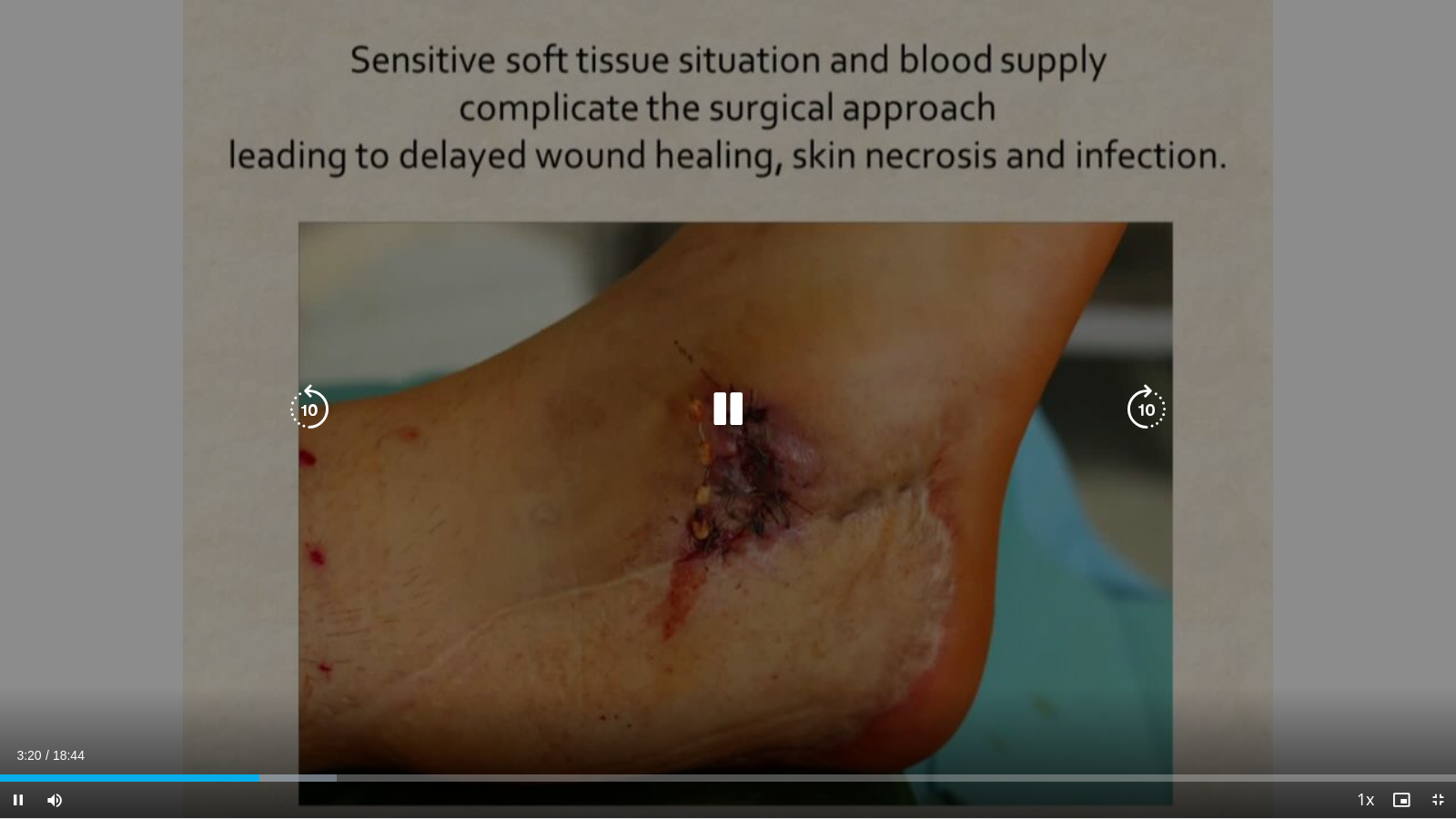
click at [1002, 369] on div "10 seconds Tap to unmute" at bounding box center [728, 409] width 1456 height 818
click at [790, 320] on div "10 seconds Tap to unmute" at bounding box center [728, 409] width 1456 height 818
click at [1140, 164] on div "10 seconds Tap to unmute" at bounding box center [728, 409] width 1456 height 818
click at [1318, 344] on div "10 seconds Tap to unmute" at bounding box center [728, 409] width 1456 height 818
click at [1361, 139] on div "10 seconds Tap to unmute" at bounding box center [728, 409] width 1456 height 818
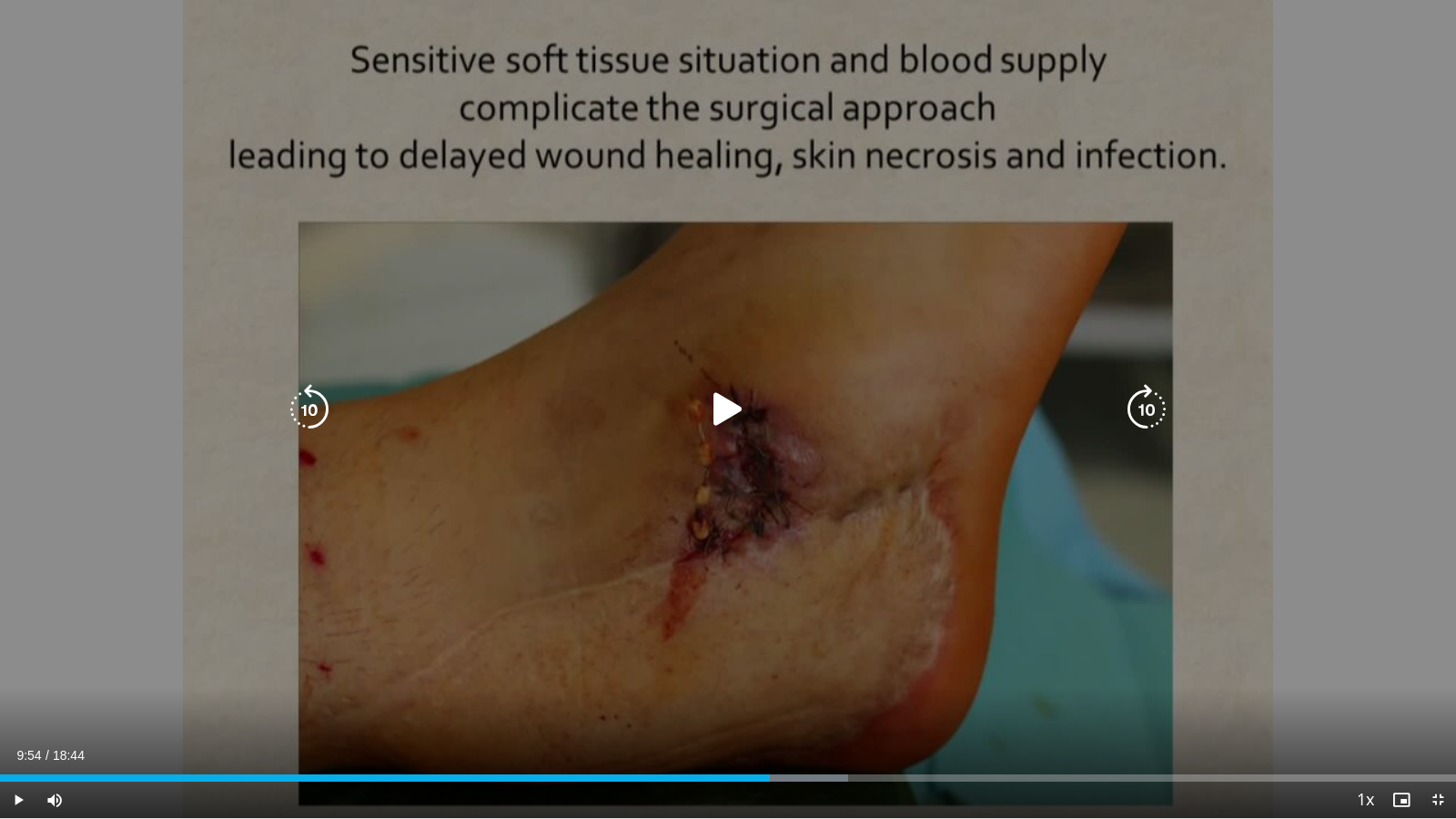
click at [1361, 138] on div "10 seconds Tap to unmute" at bounding box center [728, 409] width 1456 height 818
click at [906, 194] on div "10 seconds Tap to unmute" at bounding box center [728, 409] width 1456 height 818
click at [1081, 378] on div "10 seconds Tap to unmute" at bounding box center [728, 409] width 1456 height 818
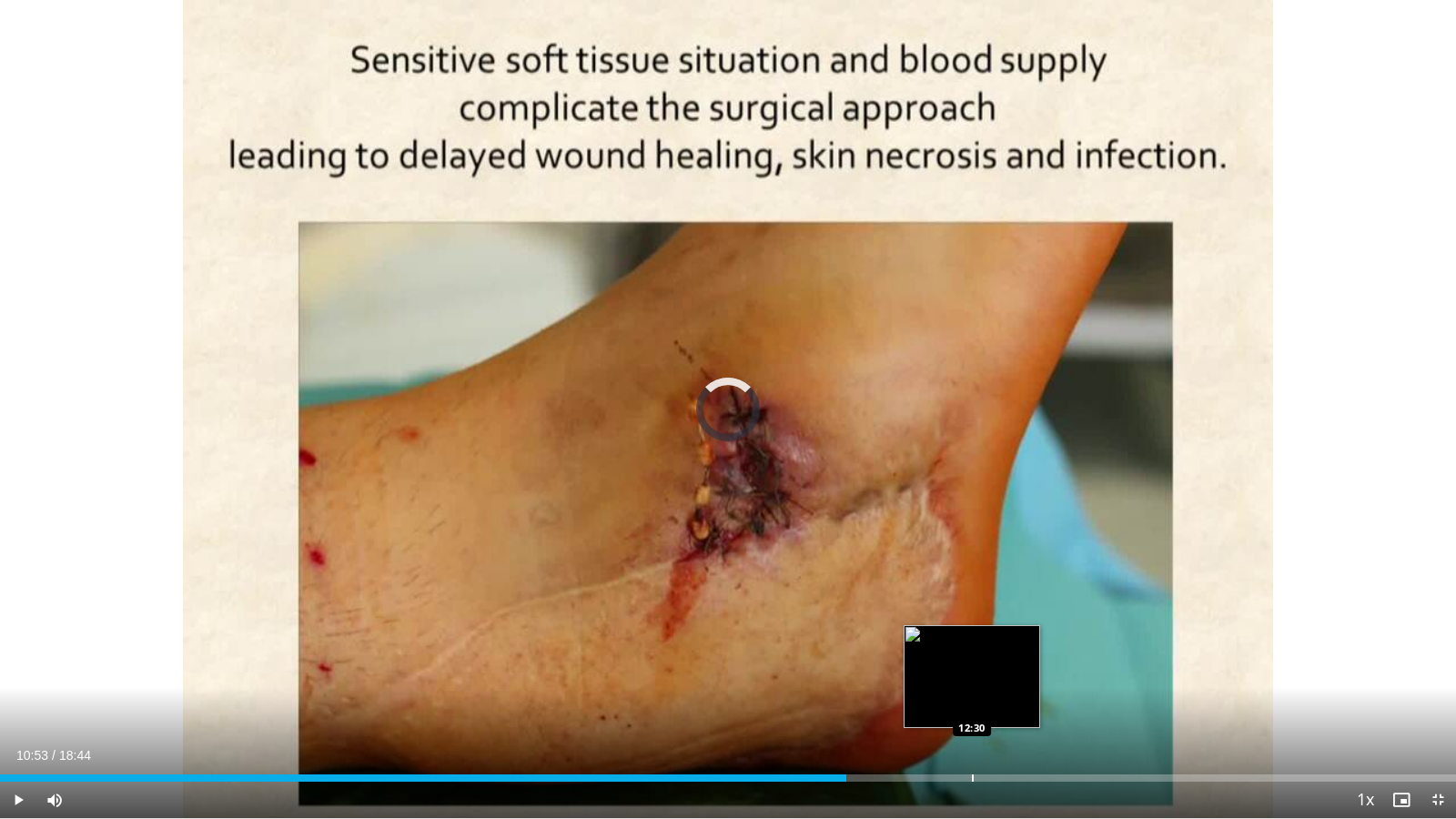
drag, startPoint x: 847, startPoint y: 780, endPoint x: 972, endPoint y: 777, distance: 125.0
click at [972, 702] on div "Progress Bar" at bounding box center [973, 777] width 2 height 7
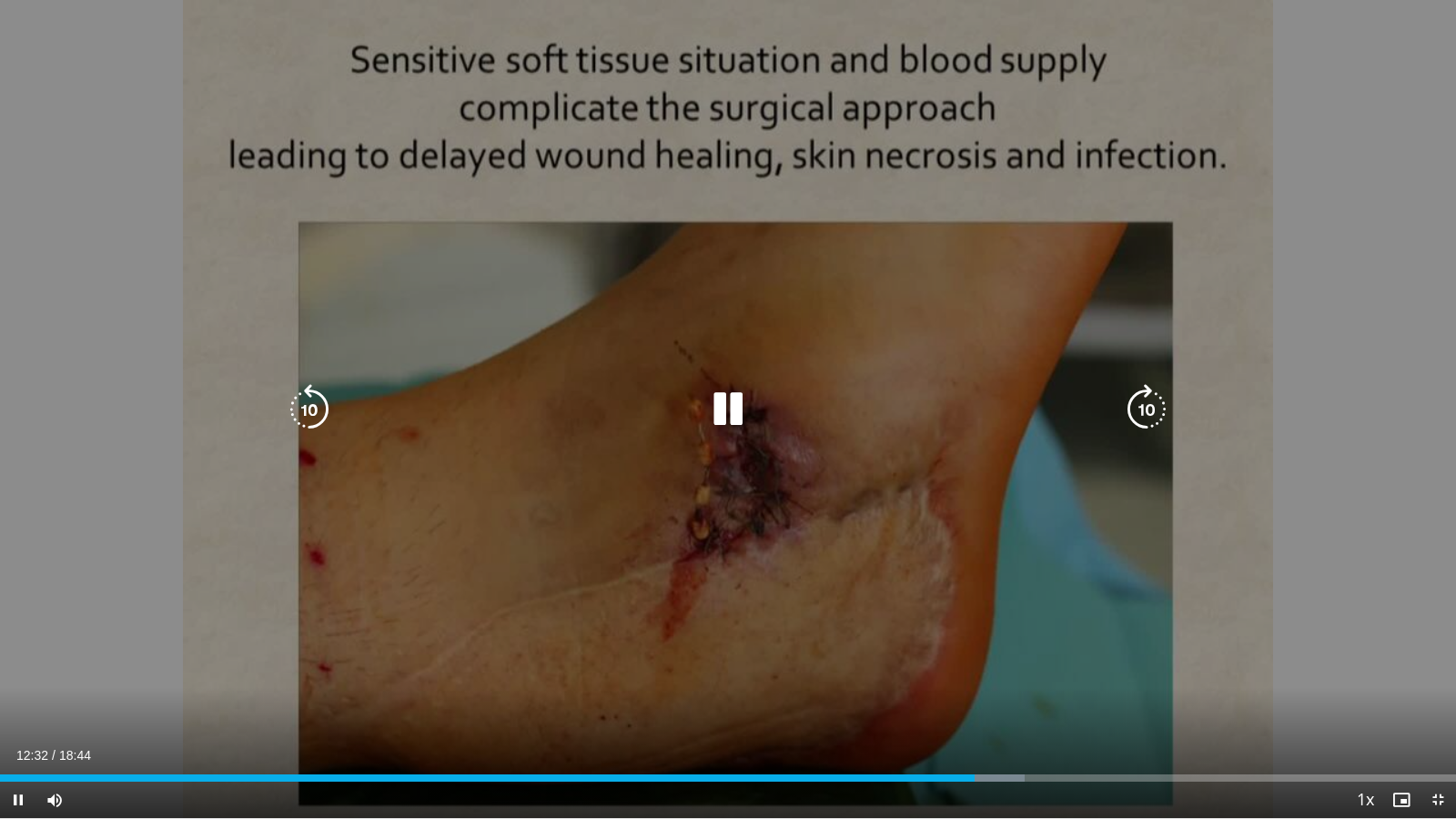
click at [1219, 280] on div "10 seconds Tap to unmute" at bounding box center [728, 409] width 1456 height 818
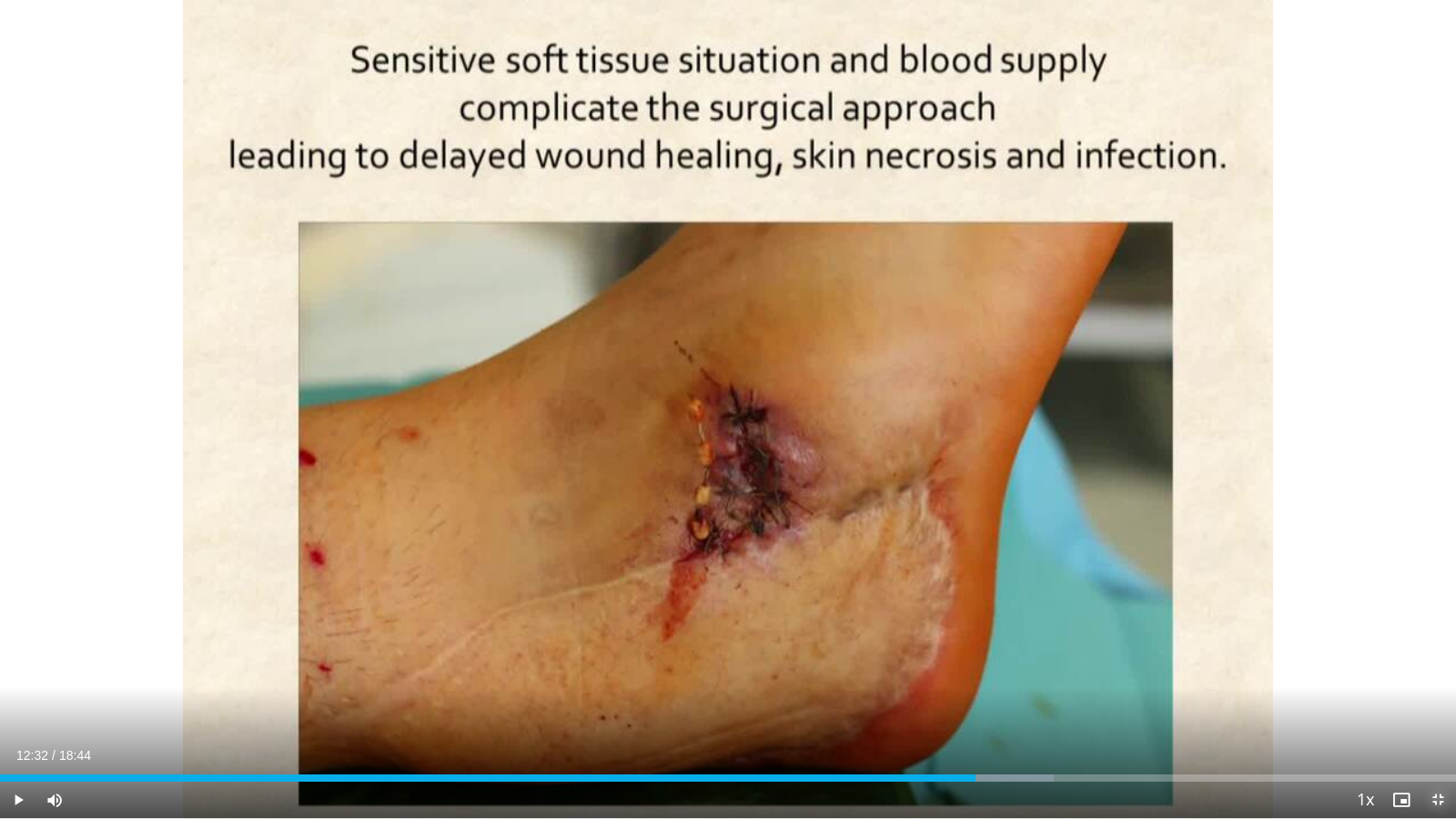
click at [1437, 702] on span "Video Player" at bounding box center [1437, 799] width 36 height 36
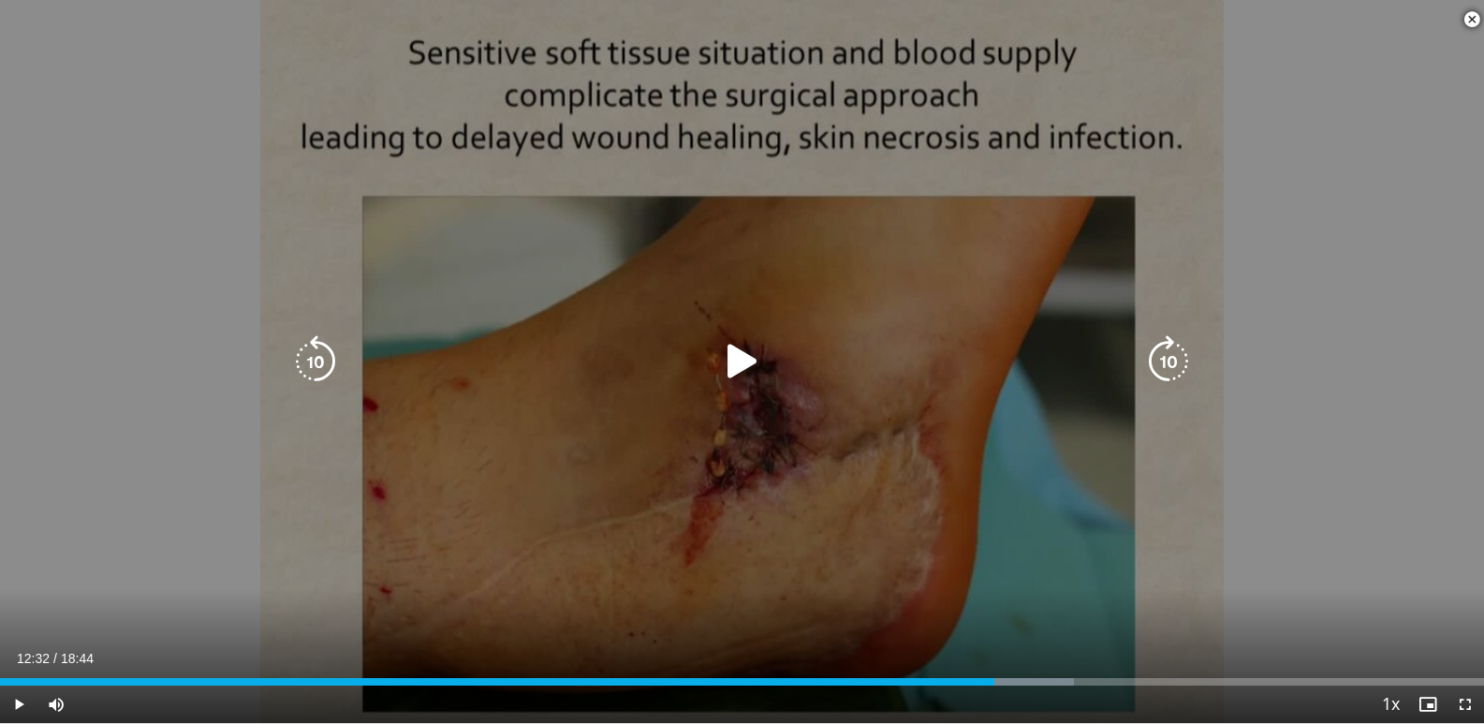
scroll to position [468, 0]
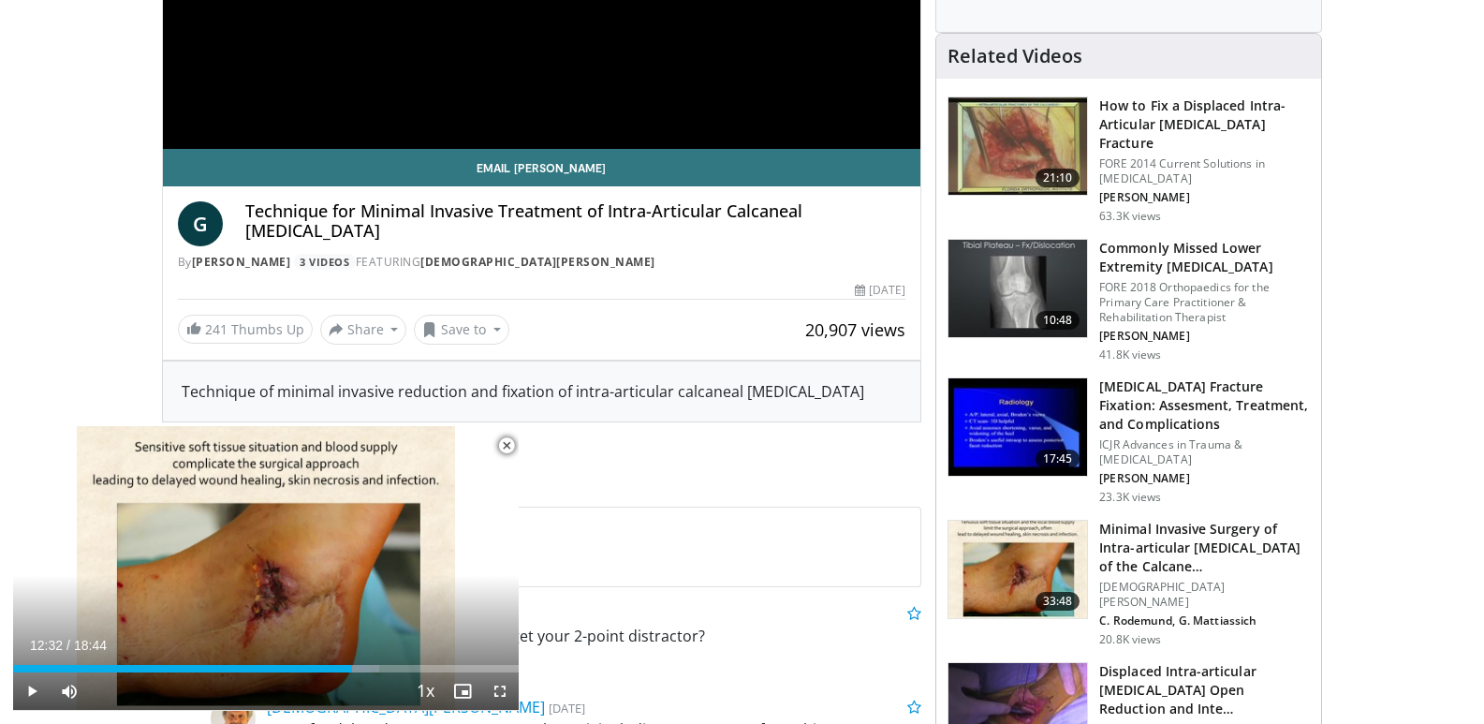
click at [504, 442] on span "Video Player" at bounding box center [506, 445] width 37 height 37
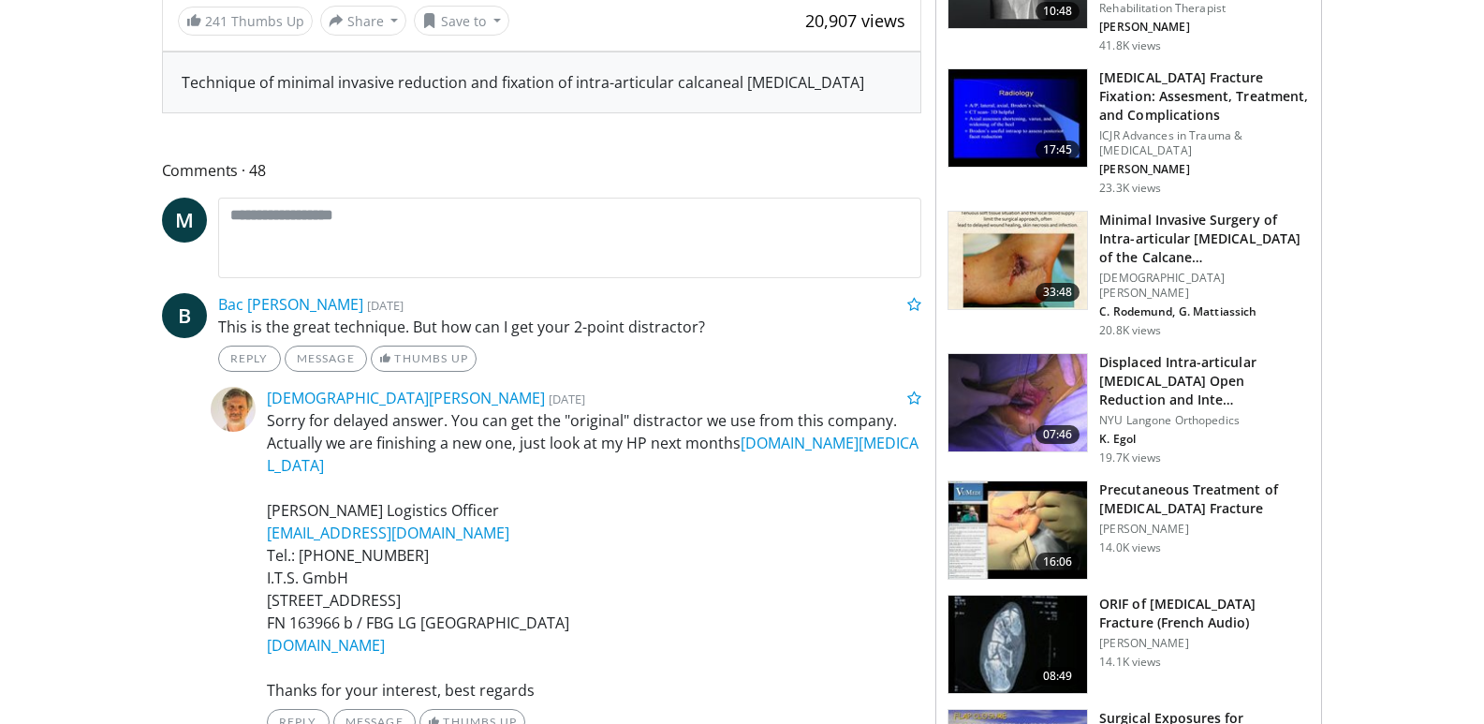
scroll to position [780, 0]
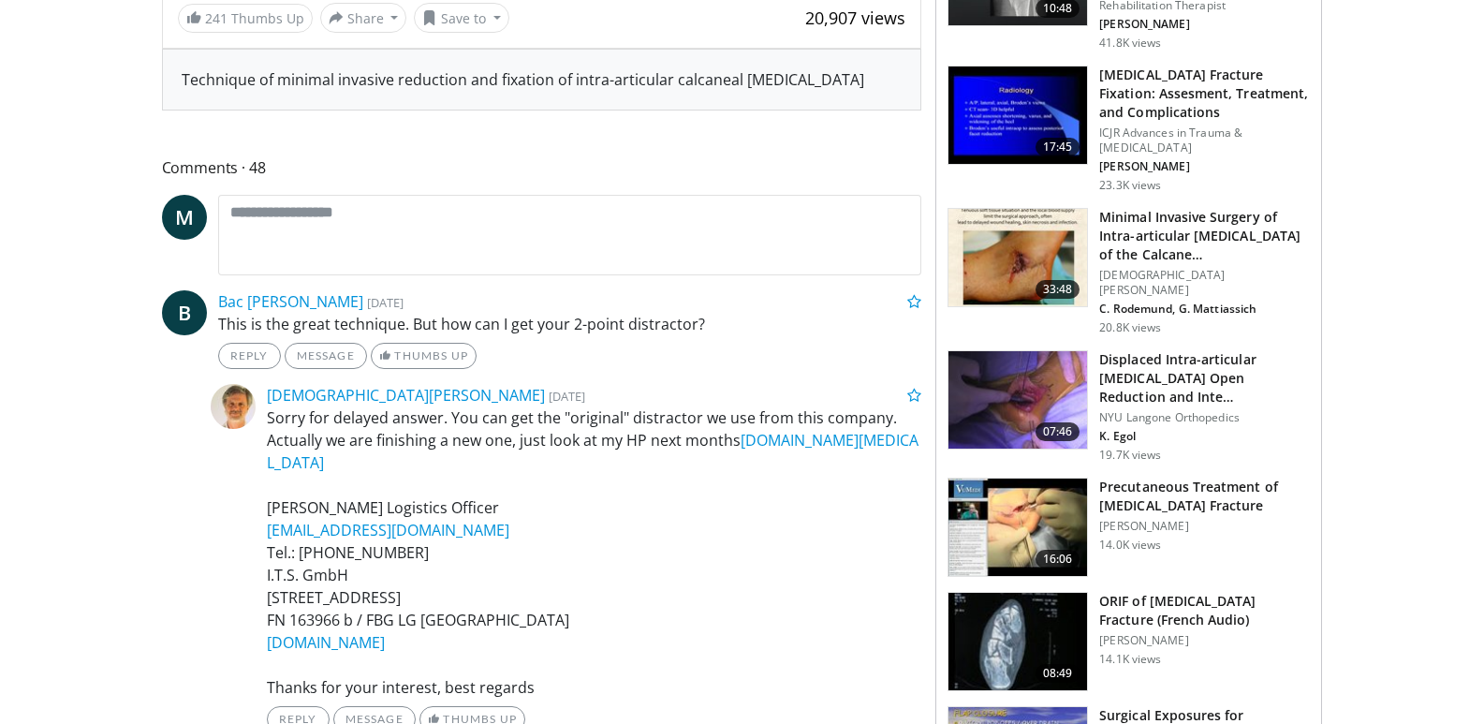
click at [1049, 493] on img at bounding box center [1017, 526] width 139 height 97
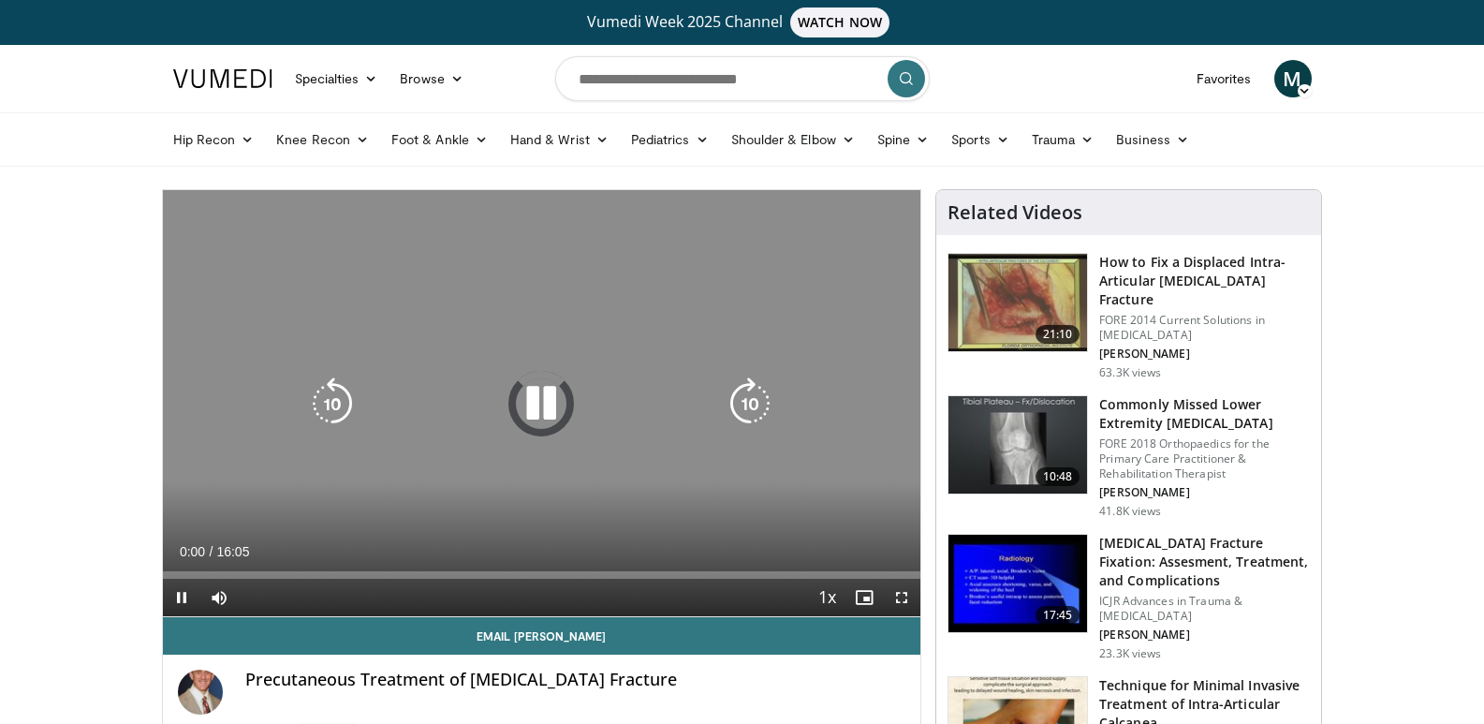
click at [538, 407] on icon "Video Player" at bounding box center [541, 403] width 52 height 52
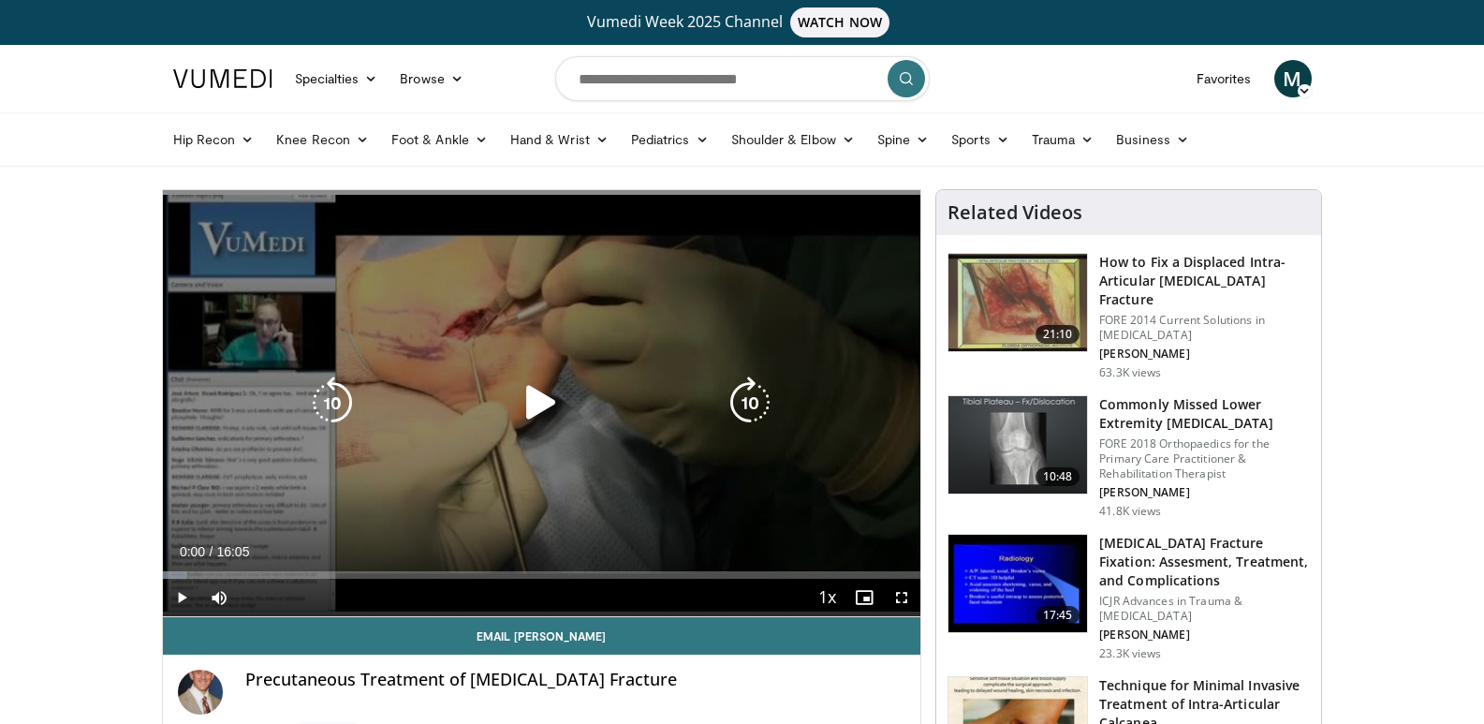
click at [542, 398] on icon "Video Player" at bounding box center [541, 402] width 52 height 52
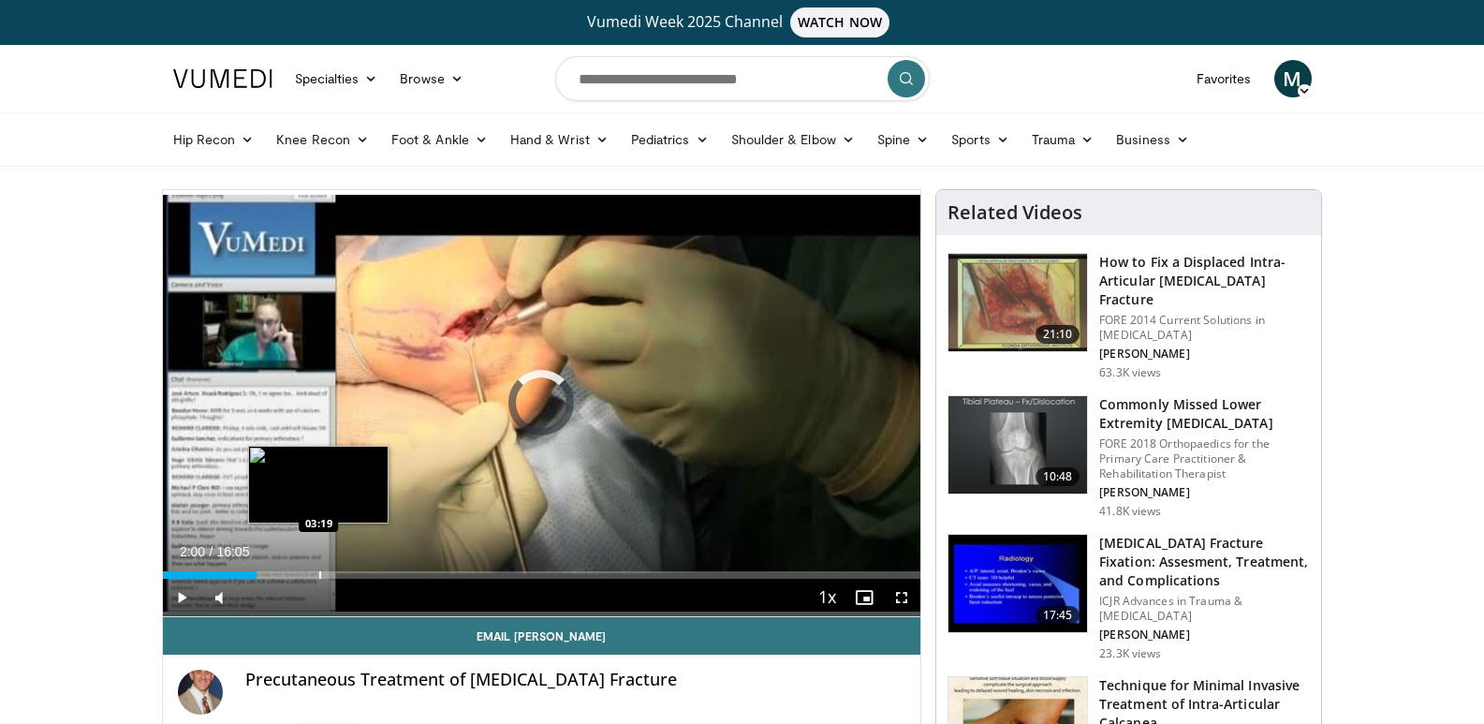
drag, startPoint x: 169, startPoint y: 577, endPoint x: 319, endPoint y: 572, distance: 149.9
click at [319, 572] on div "Progress Bar" at bounding box center [320, 574] width 2 height 7
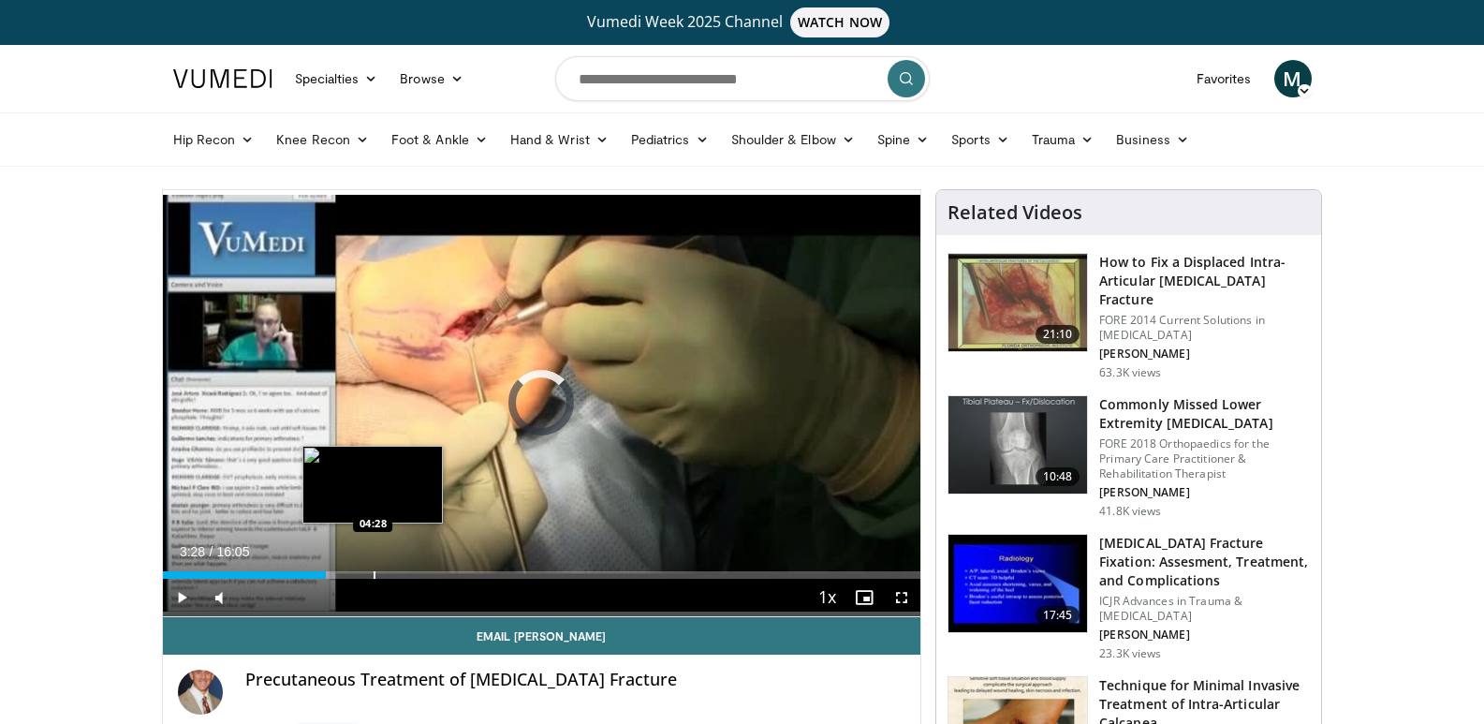
drag, startPoint x: 326, startPoint y: 570, endPoint x: 374, endPoint y: 575, distance: 48.0
click at [374, 575] on div "Progress Bar" at bounding box center [375, 574] width 2 height 7
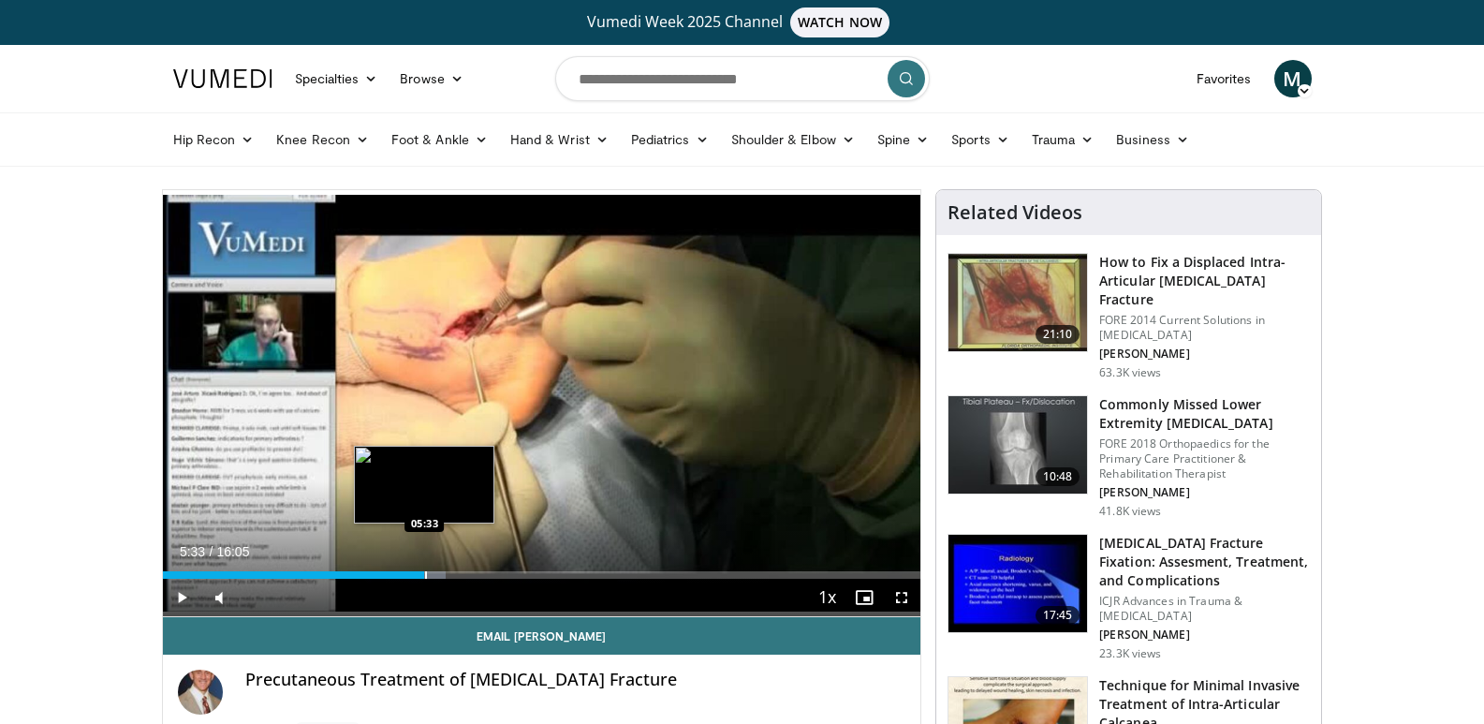
drag, startPoint x: 378, startPoint y: 572, endPoint x: 424, endPoint y: 577, distance: 46.1
click at [425, 577] on div "Progress Bar" at bounding box center [426, 574] width 2 height 7
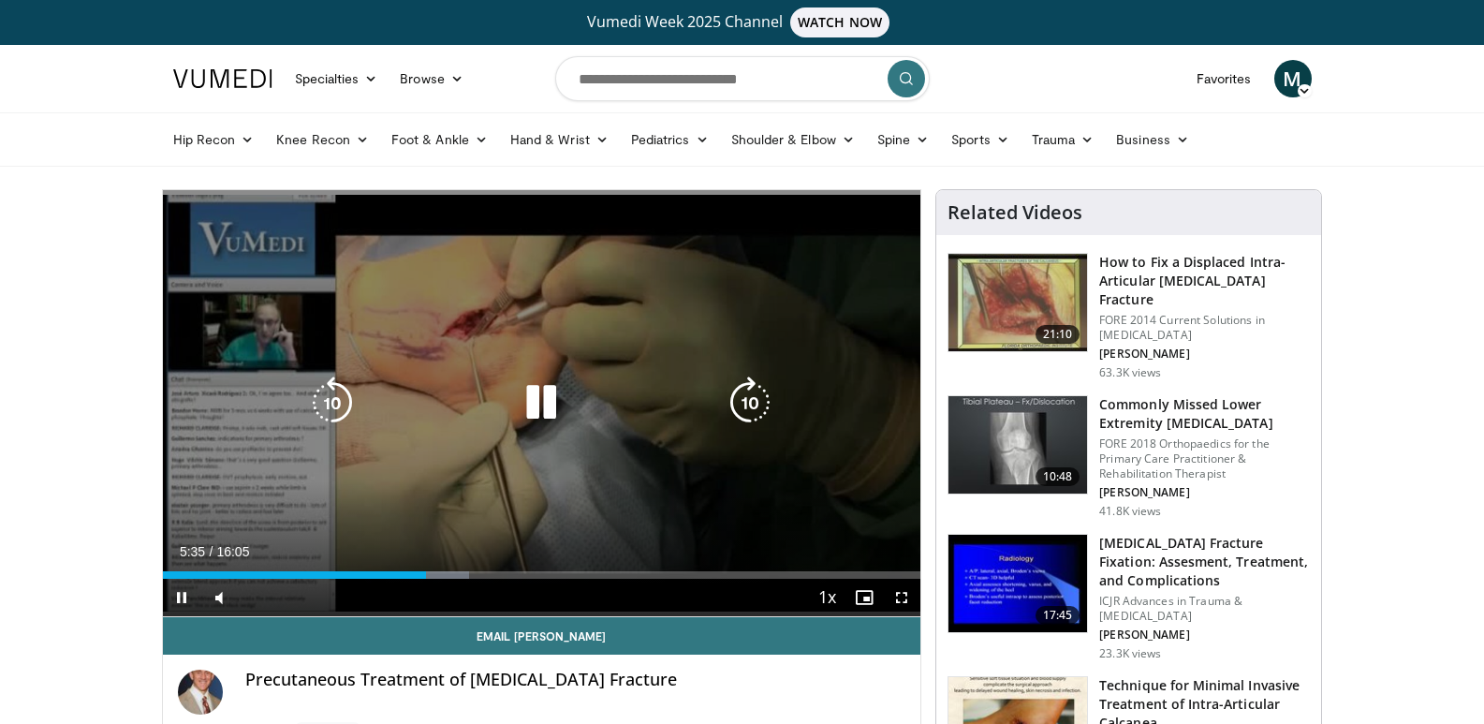
click at [552, 399] on icon "Video Player" at bounding box center [541, 402] width 52 height 52
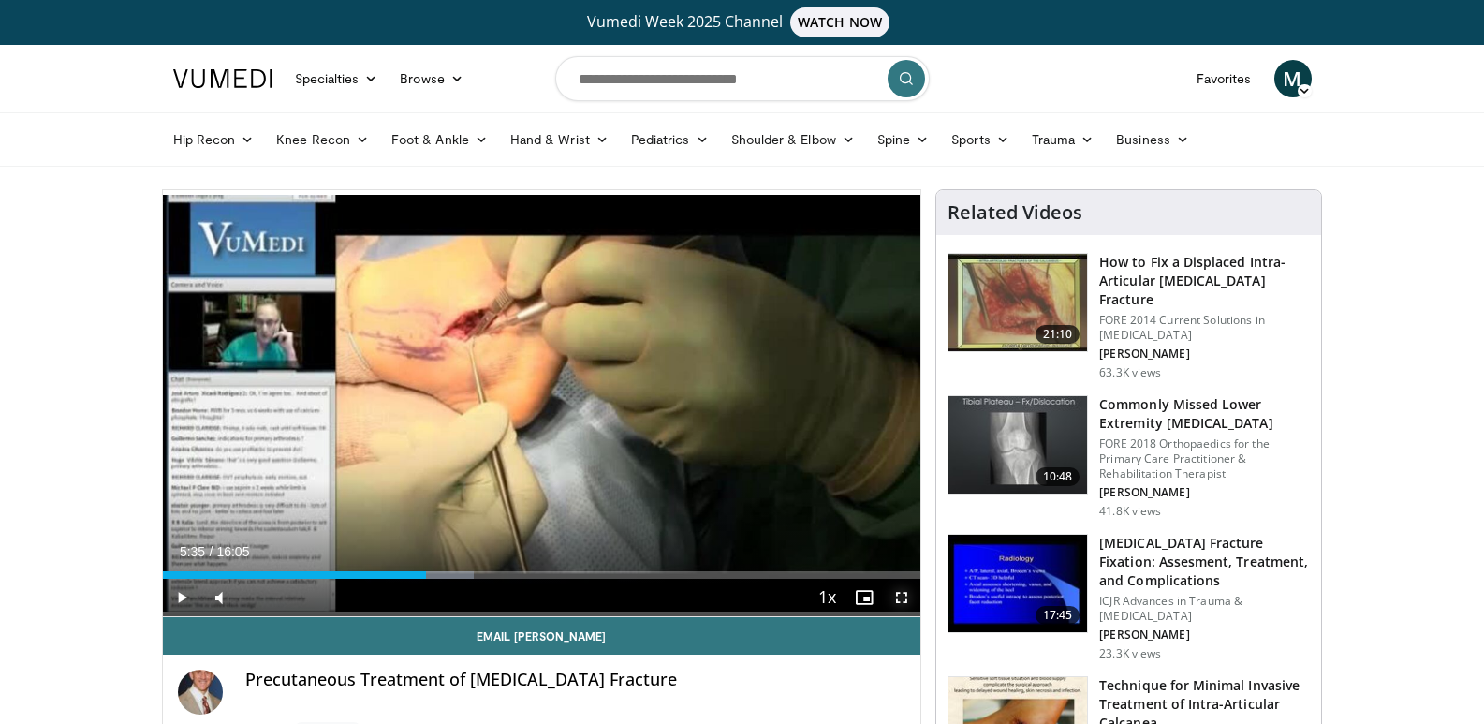
click at [901, 594] on span "Video Player" at bounding box center [901, 597] width 37 height 37
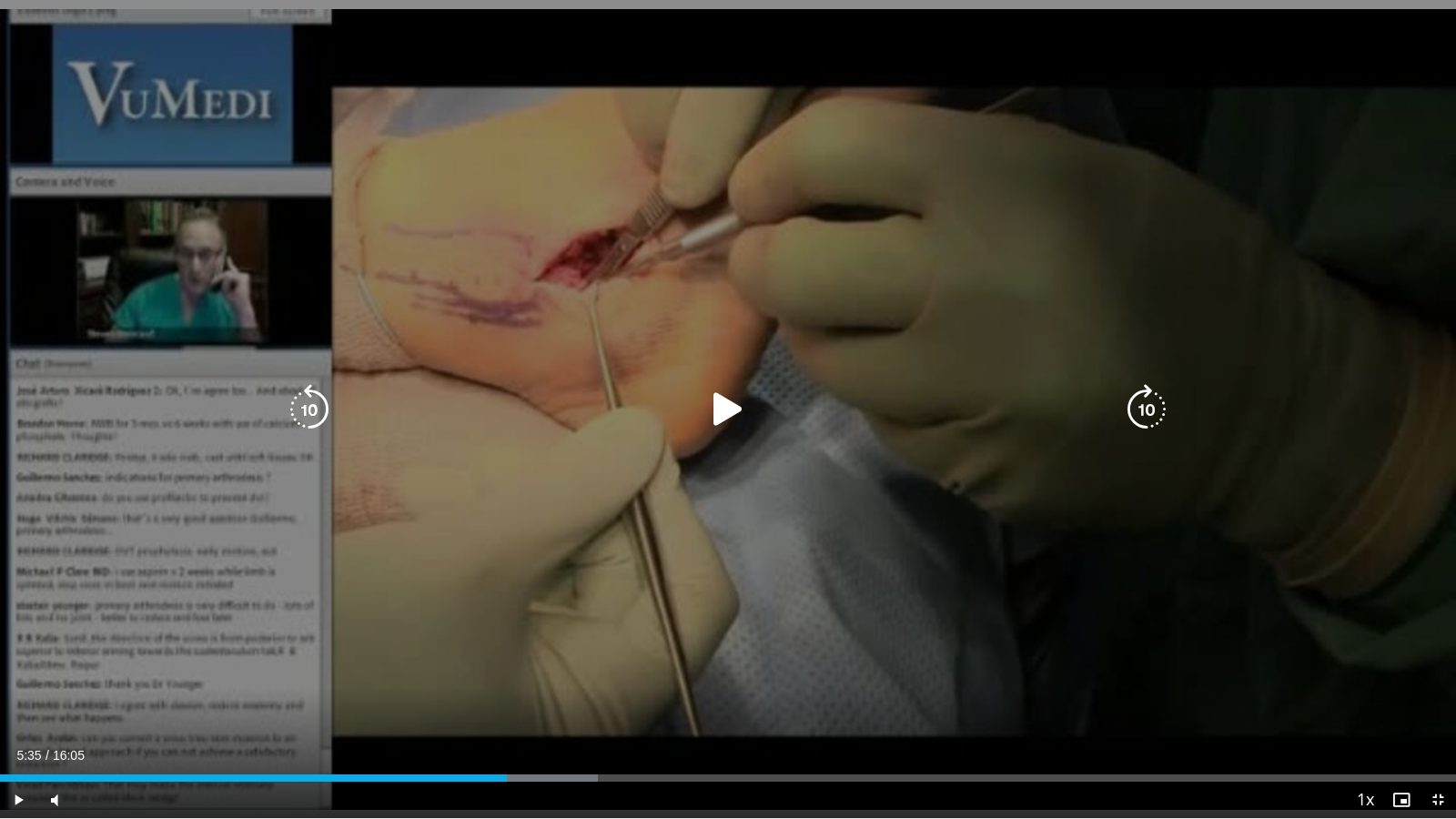
click at [1160, 112] on div "10 seconds Tap to unmute" at bounding box center [728, 409] width 1456 height 818
click at [1161, 108] on div "10 seconds Tap to unmute" at bounding box center [728, 409] width 1456 height 818
click at [1279, 127] on div "10 seconds Tap to unmute" at bounding box center [728, 409] width 1456 height 818
click at [1319, 32] on div "10 seconds Tap to unmute" at bounding box center [728, 409] width 1456 height 818
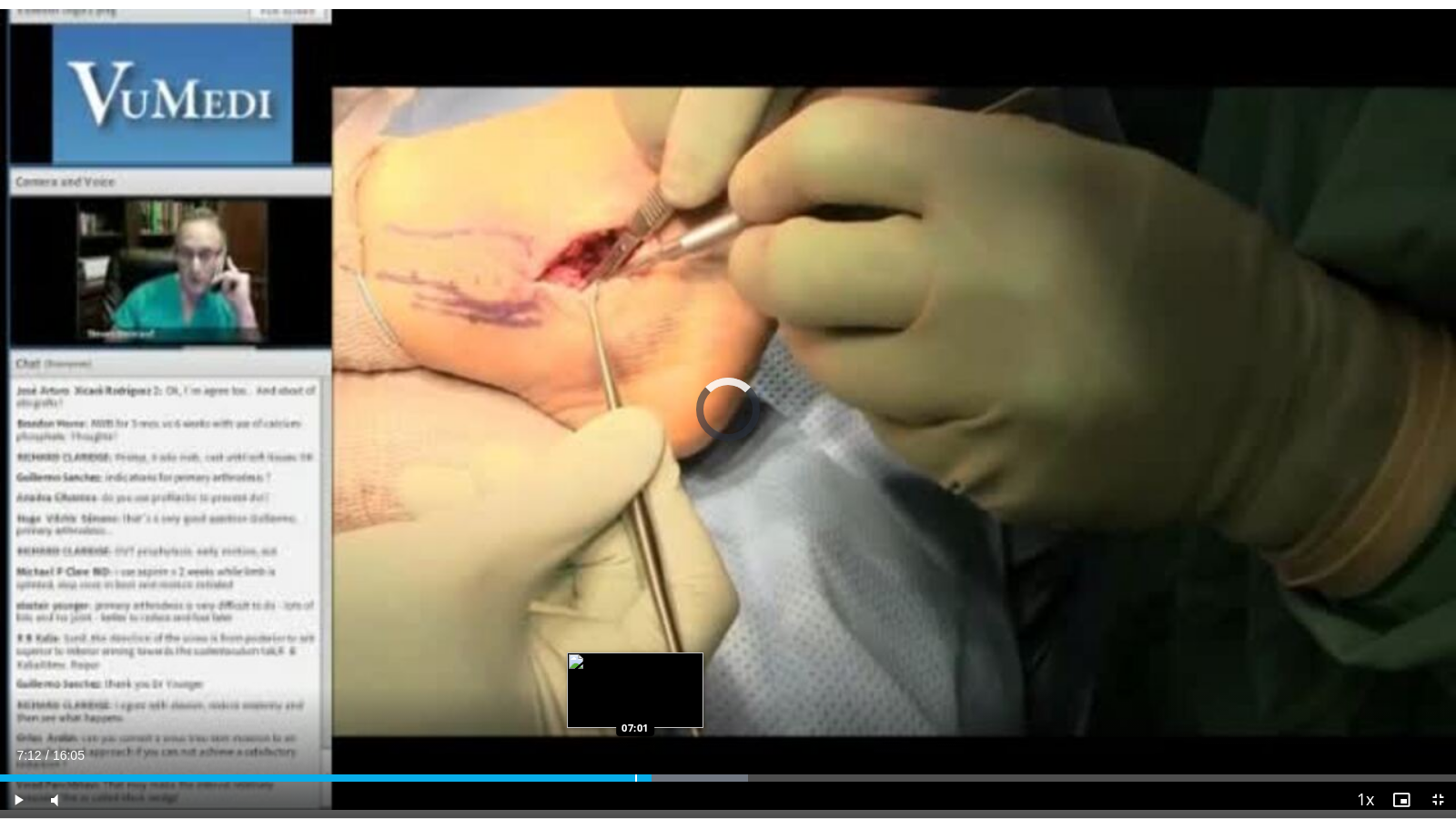
click at [635, 702] on div "Progress Bar" at bounding box center [636, 777] width 2 height 7
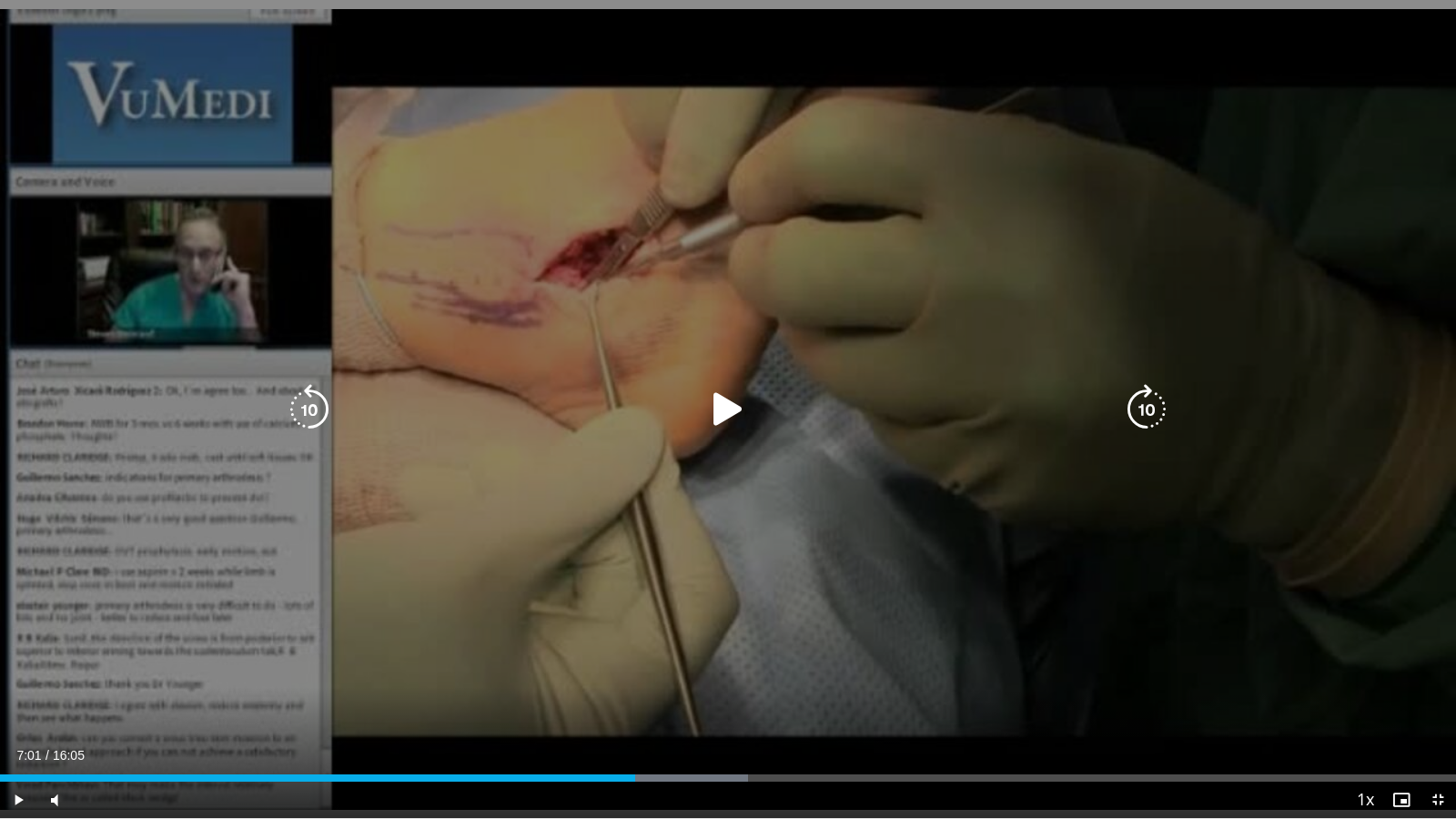
click at [726, 654] on div "10 seconds Tap to unmute" at bounding box center [728, 409] width 1456 height 818
click at [1206, 164] on div "10 seconds Tap to unmute" at bounding box center [728, 409] width 1456 height 818
click at [1222, 151] on div "10 seconds Tap to unmute" at bounding box center [728, 409] width 1456 height 818
click at [1119, 206] on div "10 seconds Tap to unmute" at bounding box center [728, 409] width 1456 height 818
click at [1426, 163] on div "10 seconds Tap to unmute" at bounding box center [728, 409] width 1456 height 818
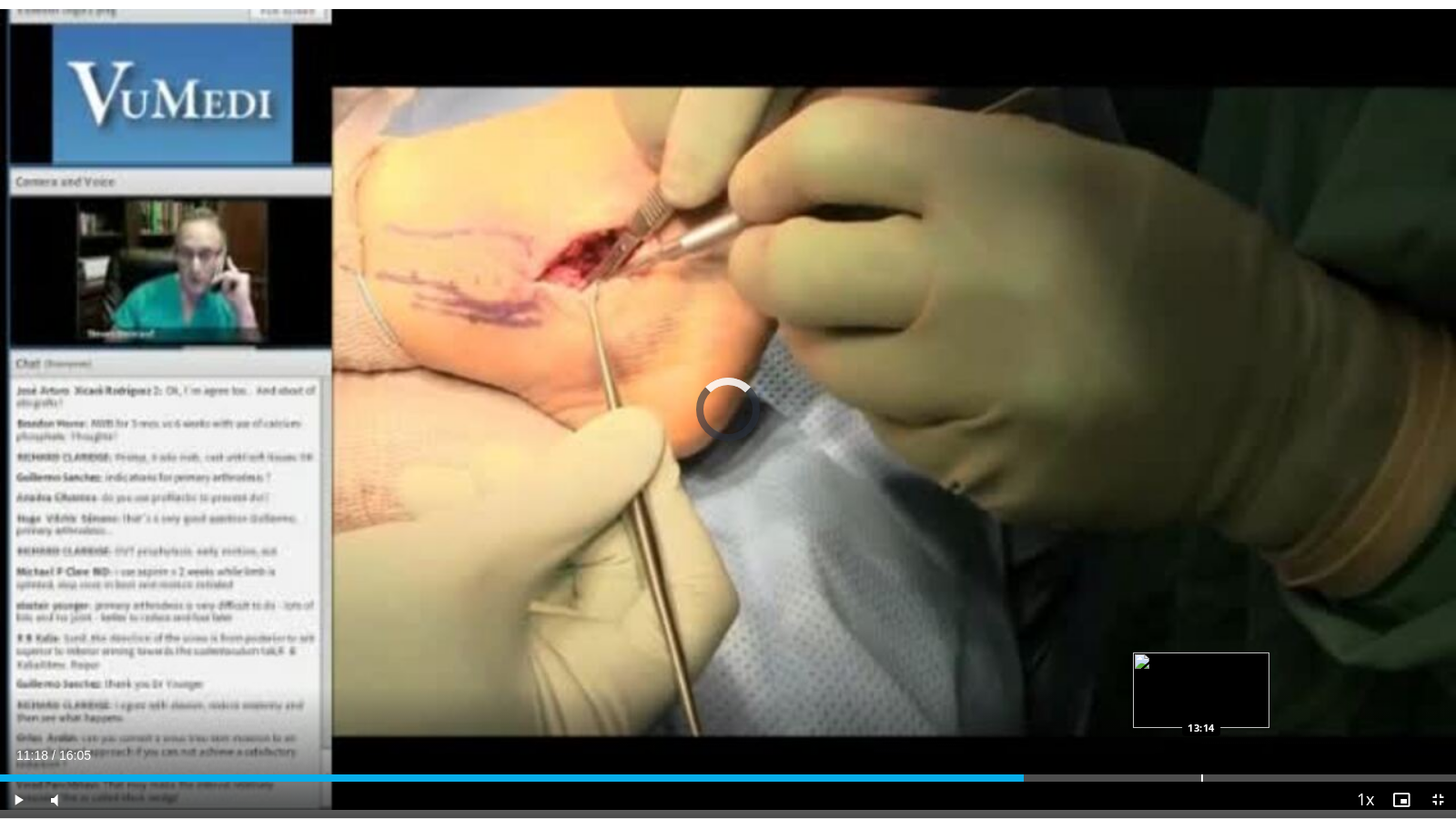
drag, startPoint x: 817, startPoint y: 773, endPoint x: 1205, endPoint y: 769, distance: 388.0
click at [1205, 702] on div "Loaded : 0.00% 13:14 13:14" at bounding box center [728, 772] width 1456 height 17
drag, startPoint x: 1223, startPoint y: 768, endPoint x: 1263, endPoint y: 771, distance: 40.1
click at [1263, 702] on div "Loaded : 87.09% 13:55 13:56" at bounding box center [728, 772] width 1456 height 17
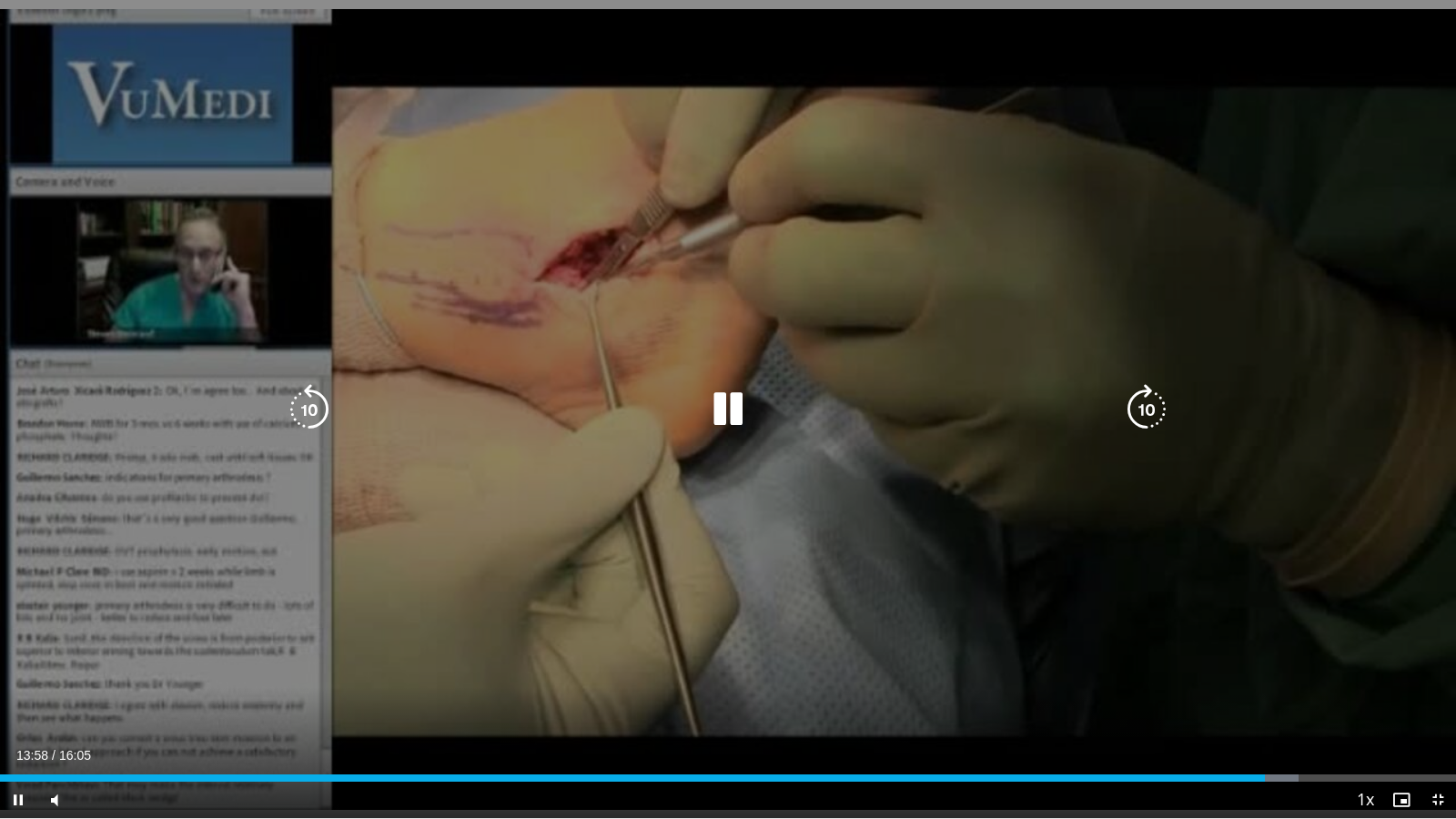
click at [734, 400] on icon "Video Player" at bounding box center [728, 409] width 51 height 51
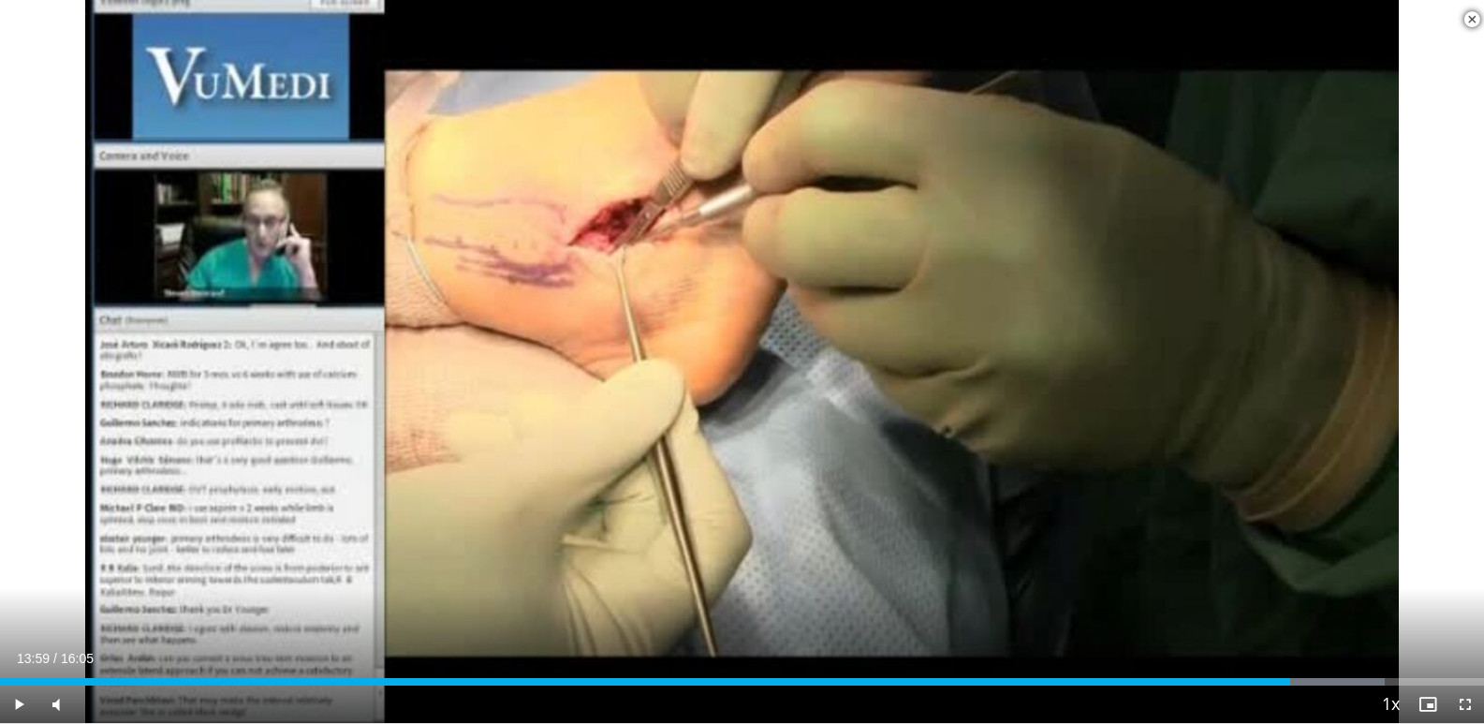
scroll to position [468, 0]
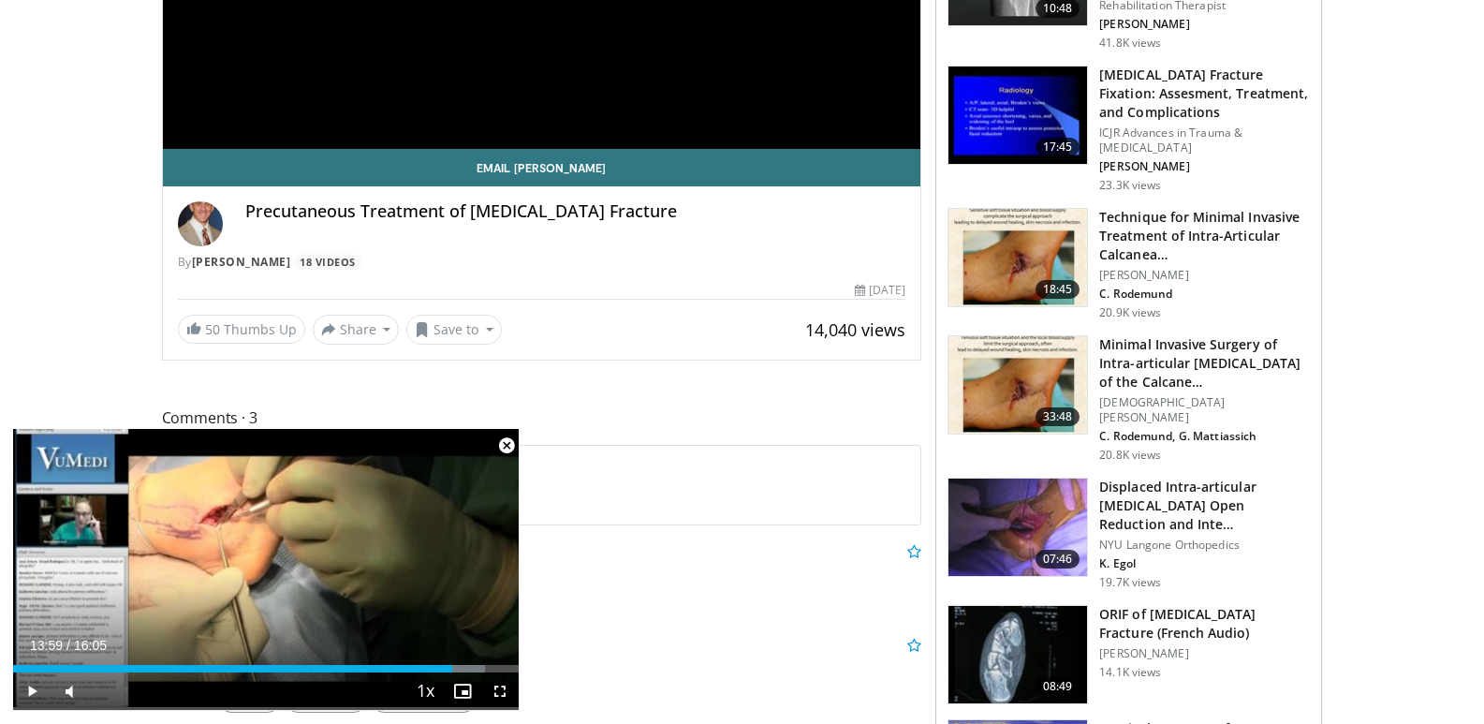
click at [505, 446] on span "Video Player" at bounding box center [506, 445] width 37 height 37
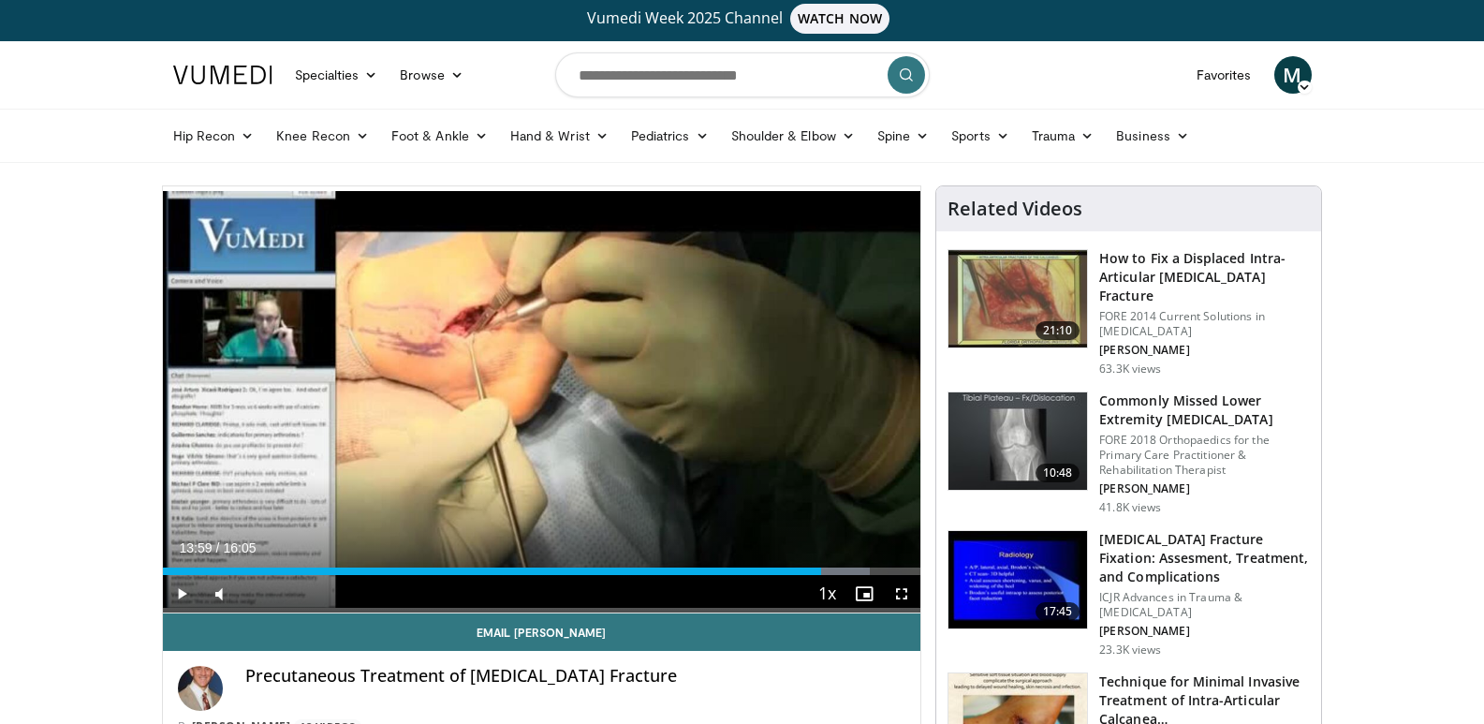
scroll to position [0, 0]
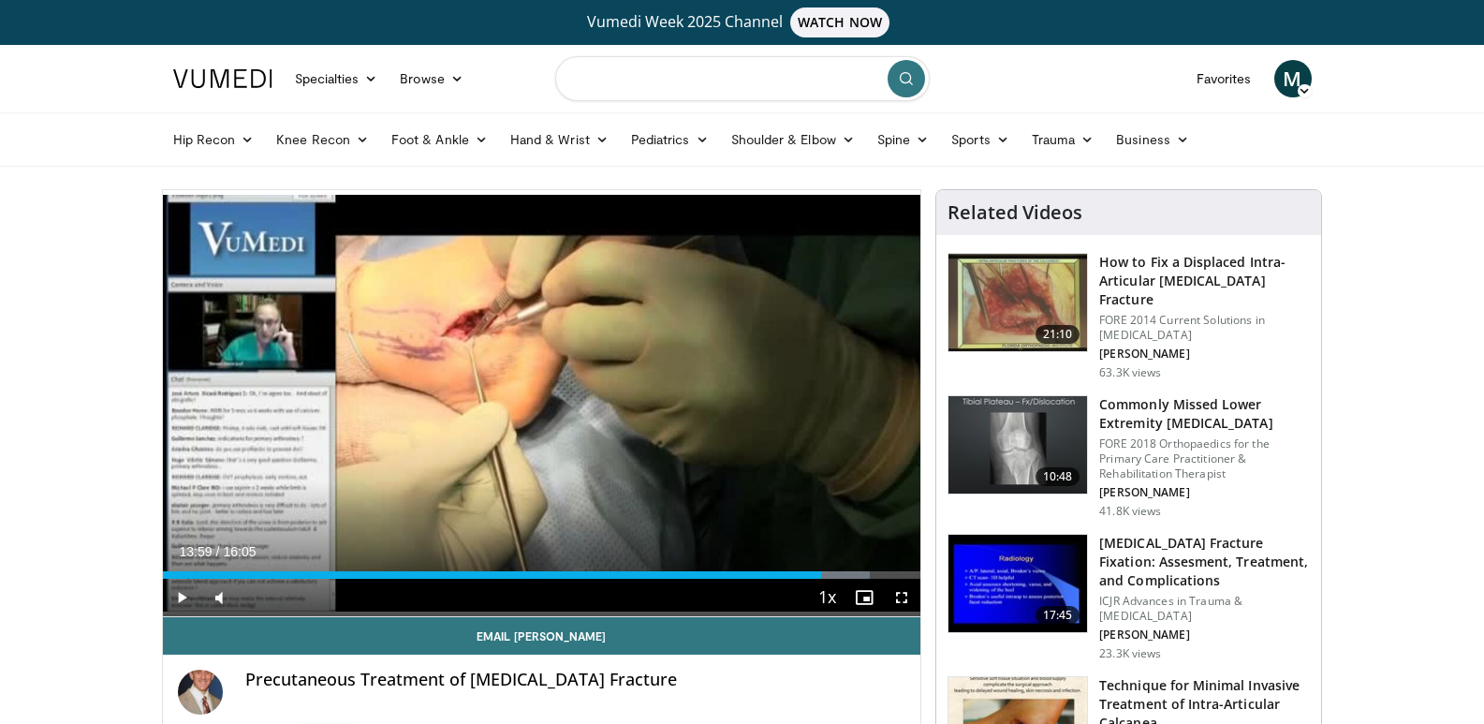
click at [595, 78] on input "Search topics, interventions" at bounding box center [742, 78] width 374 height 45
type input "**********"
click at [908, 80] on icon "submit" at bounding box center [906, 78] width 15 height 15
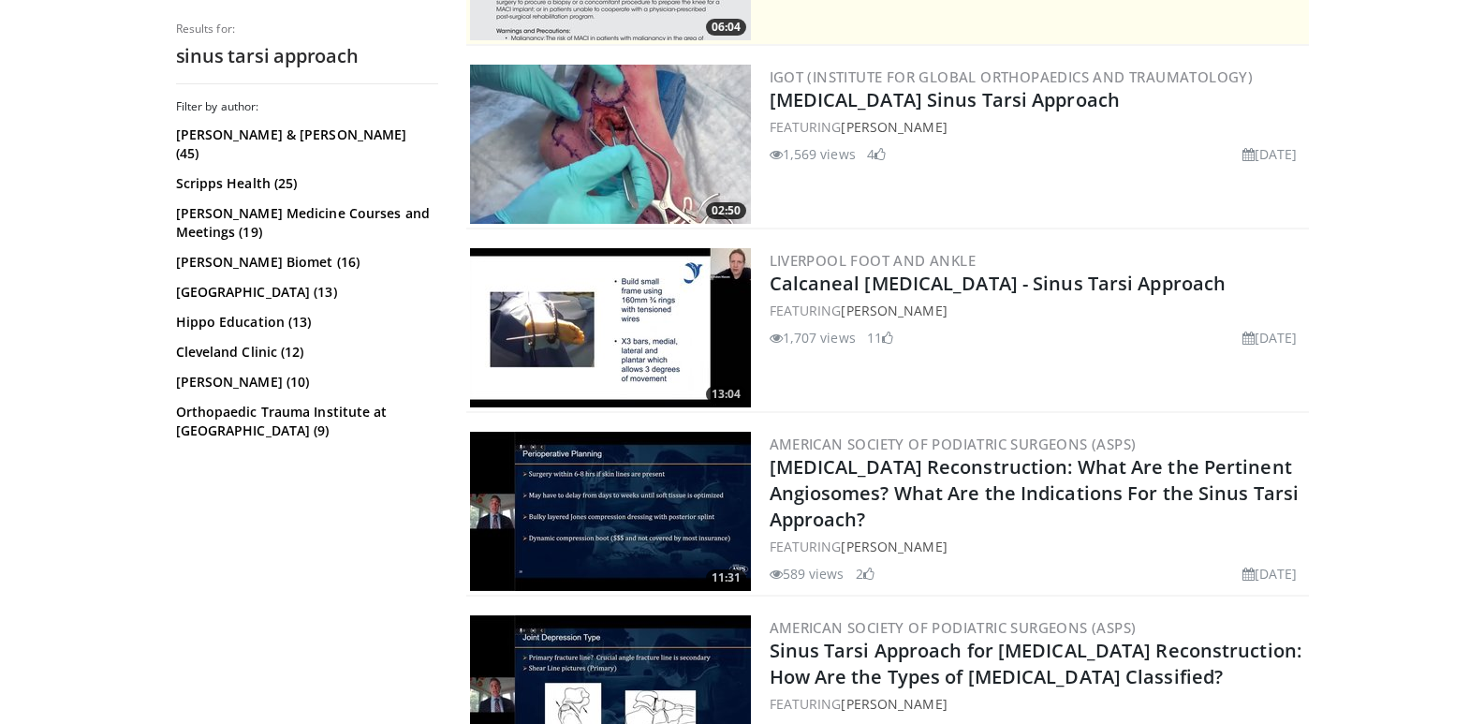
scroll to position [624, 0]
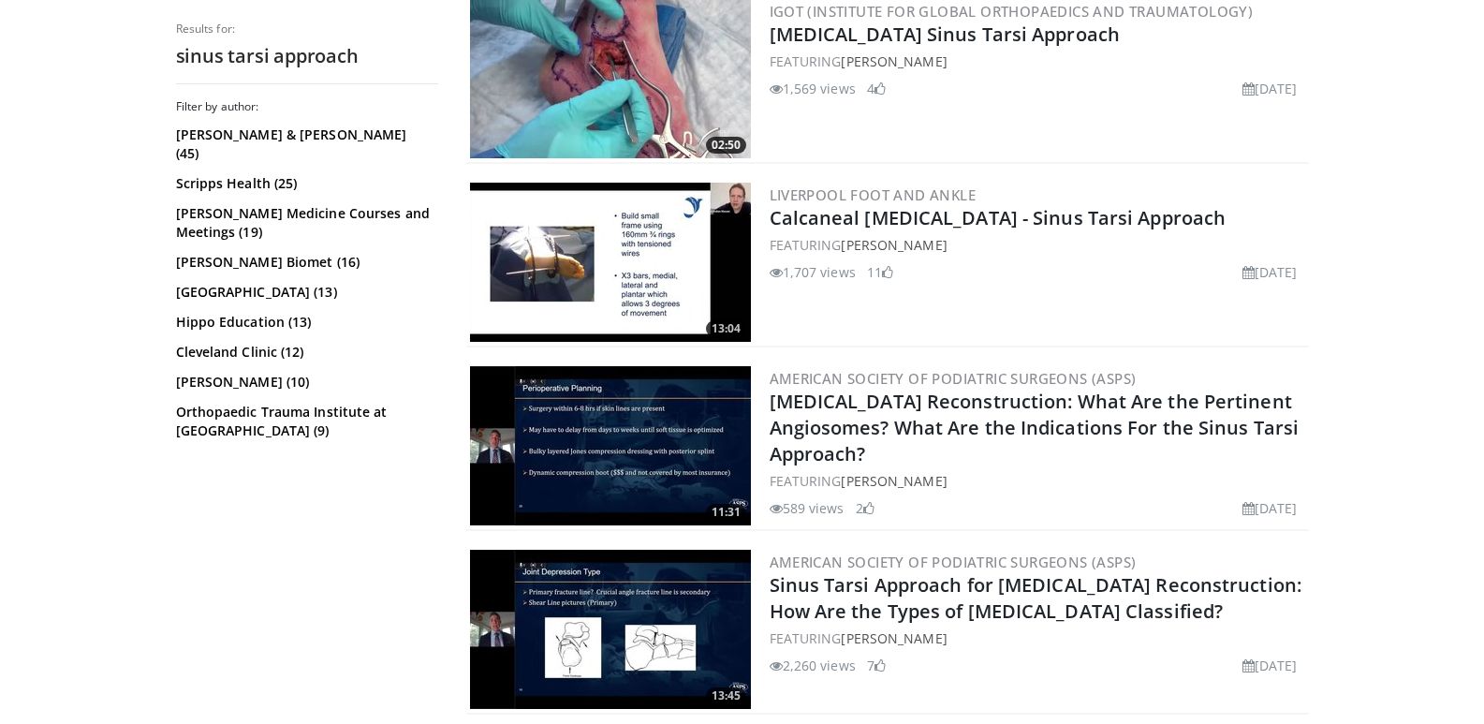
click at [690, 269] on img at bounding box center [610, 262] width 281 height 159
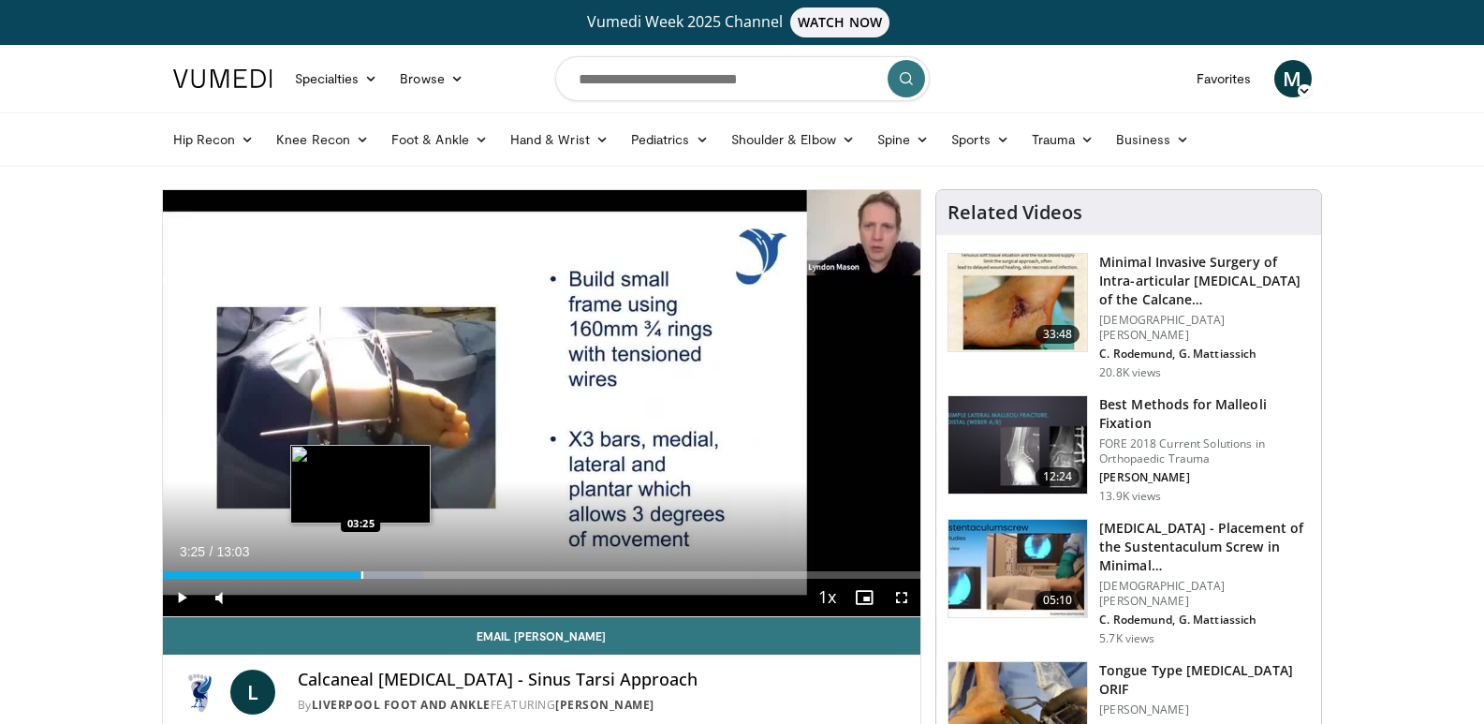
drag, startPoint x: 244, startPoint y: 572, endPoint x: 361, endPoint y: 576, distance: 117.1
click at [361, 576] on div "Progress Bar" at bounding box center [362, 574] width 2 height 7
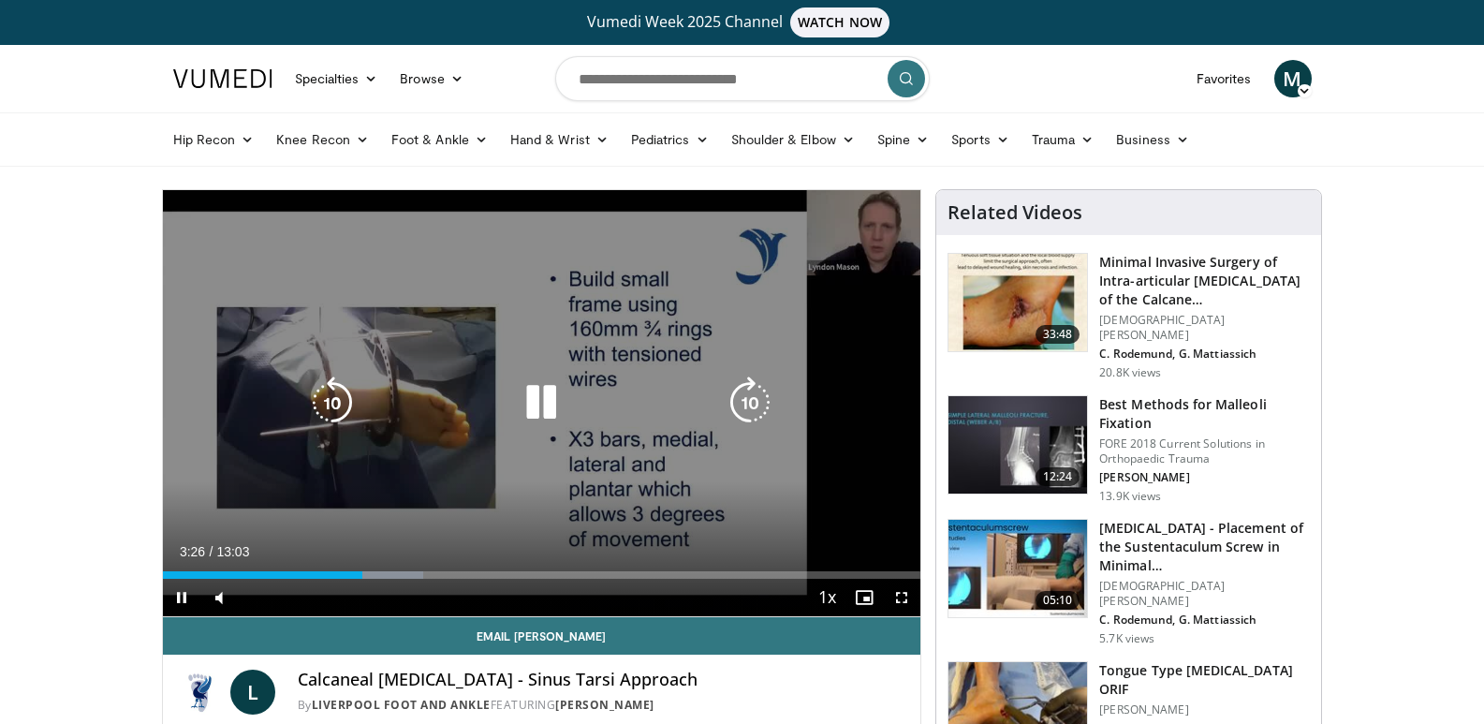
click at [523, 415] on icon "Video Player" at bounding box center [541, 402] width 52 height 52
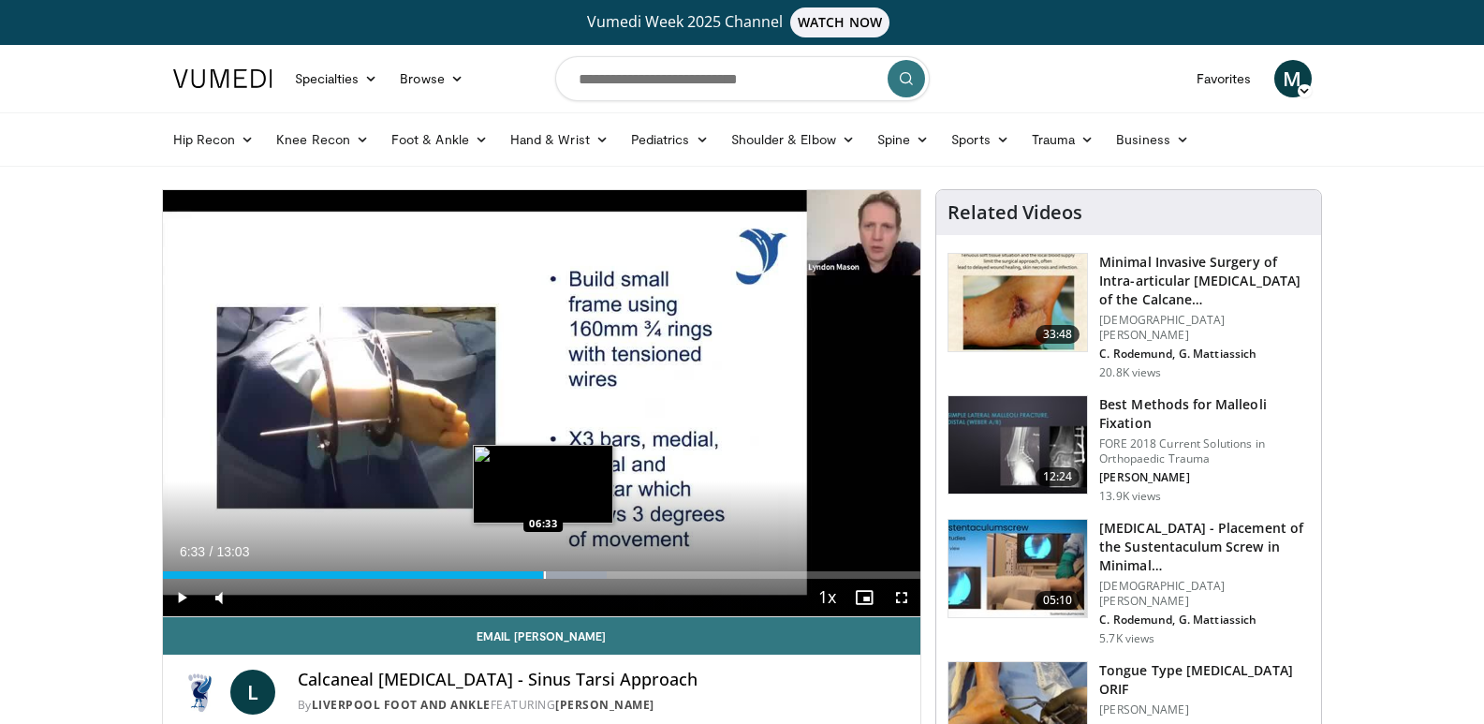
drag, startPoint x: 360, startPoint y: 575, endPoint x: 543, endPoint y: 576, distance: 182.5
click at [543, 576] on div "Loaded : 58.64% 06:33 06:33" at bounding box center [542, 574] width 758 height 7
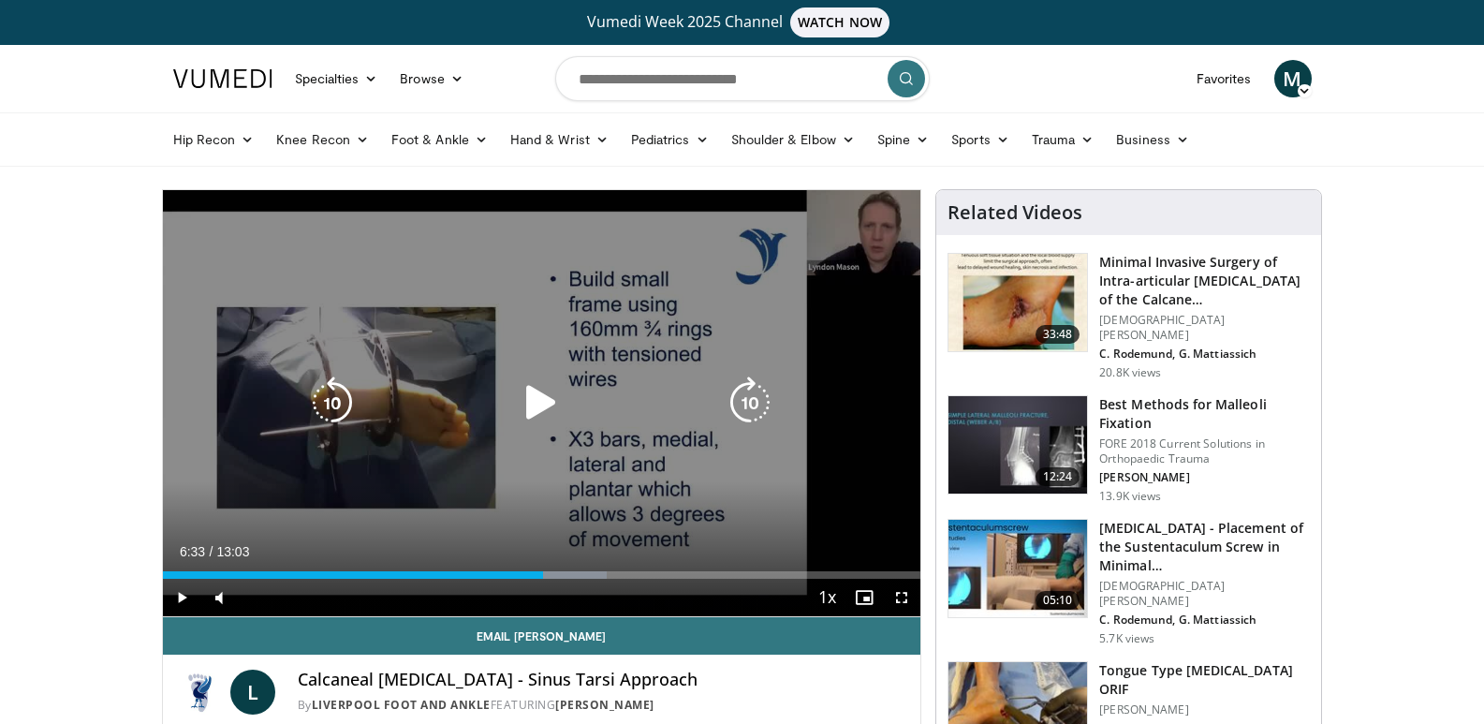
click at [636, 377] on div "10 seconds Tap to unmute" at bounding box center [542, 403] width 758 height 426
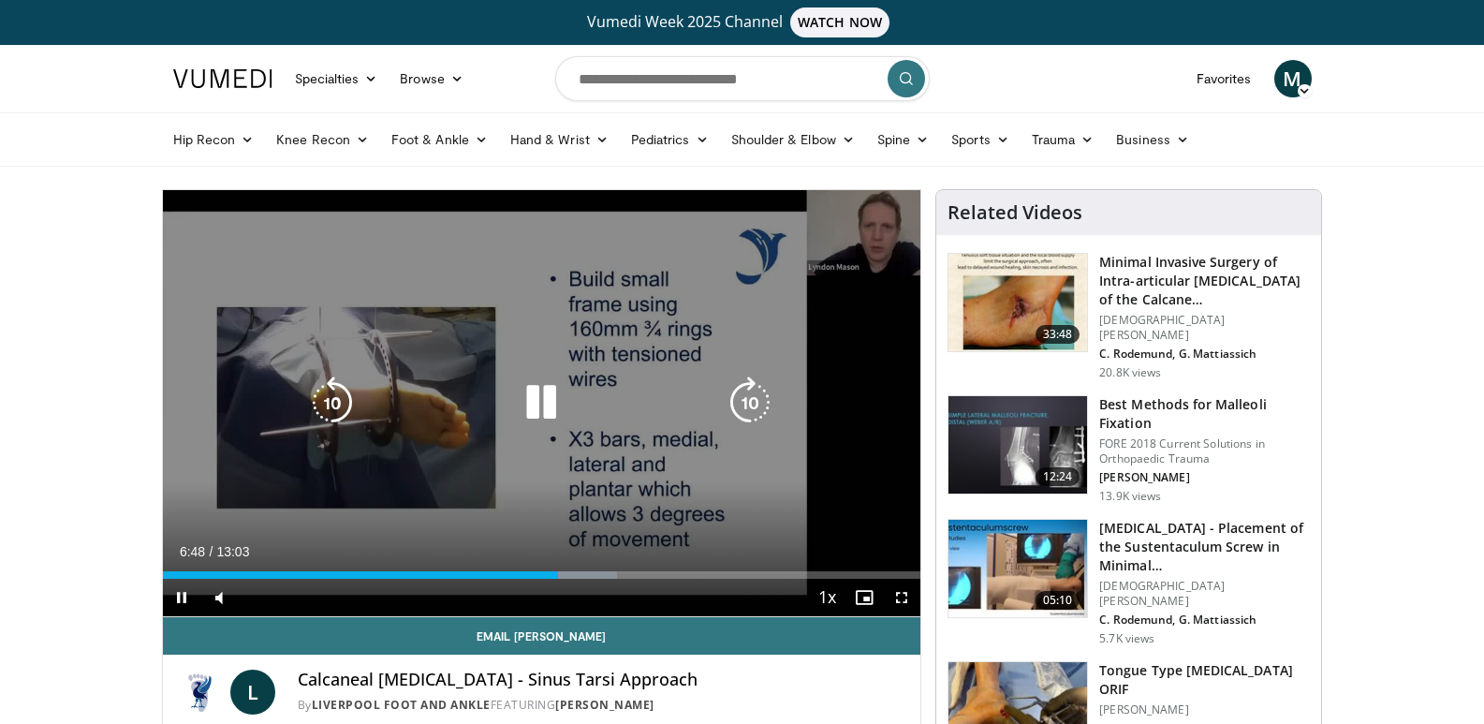
click at [319, 335] on div "10 seconds Tap to unmute" at bounding box center [542, 403] width 758 height 426
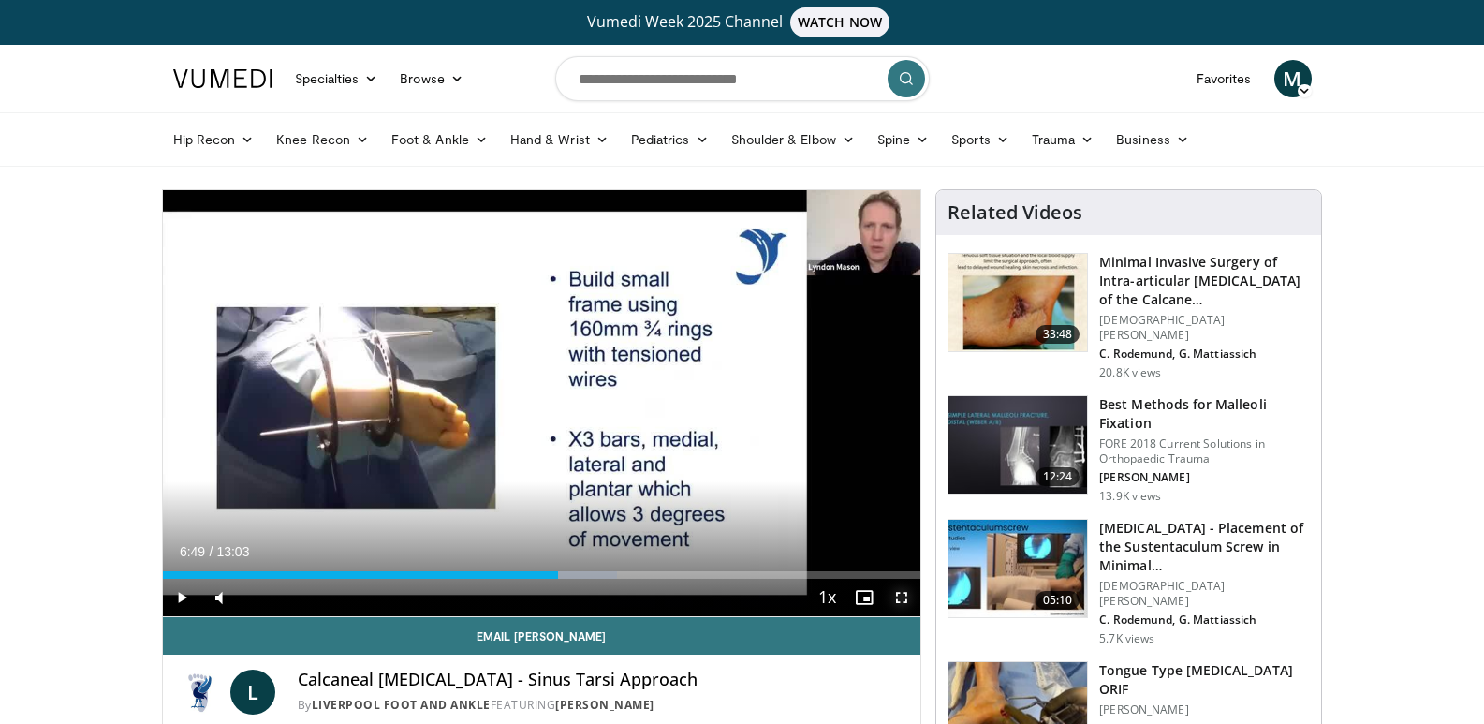
click at [898, 596] on span "Video Player" at bounding box center [901, 597] width 37 height 37
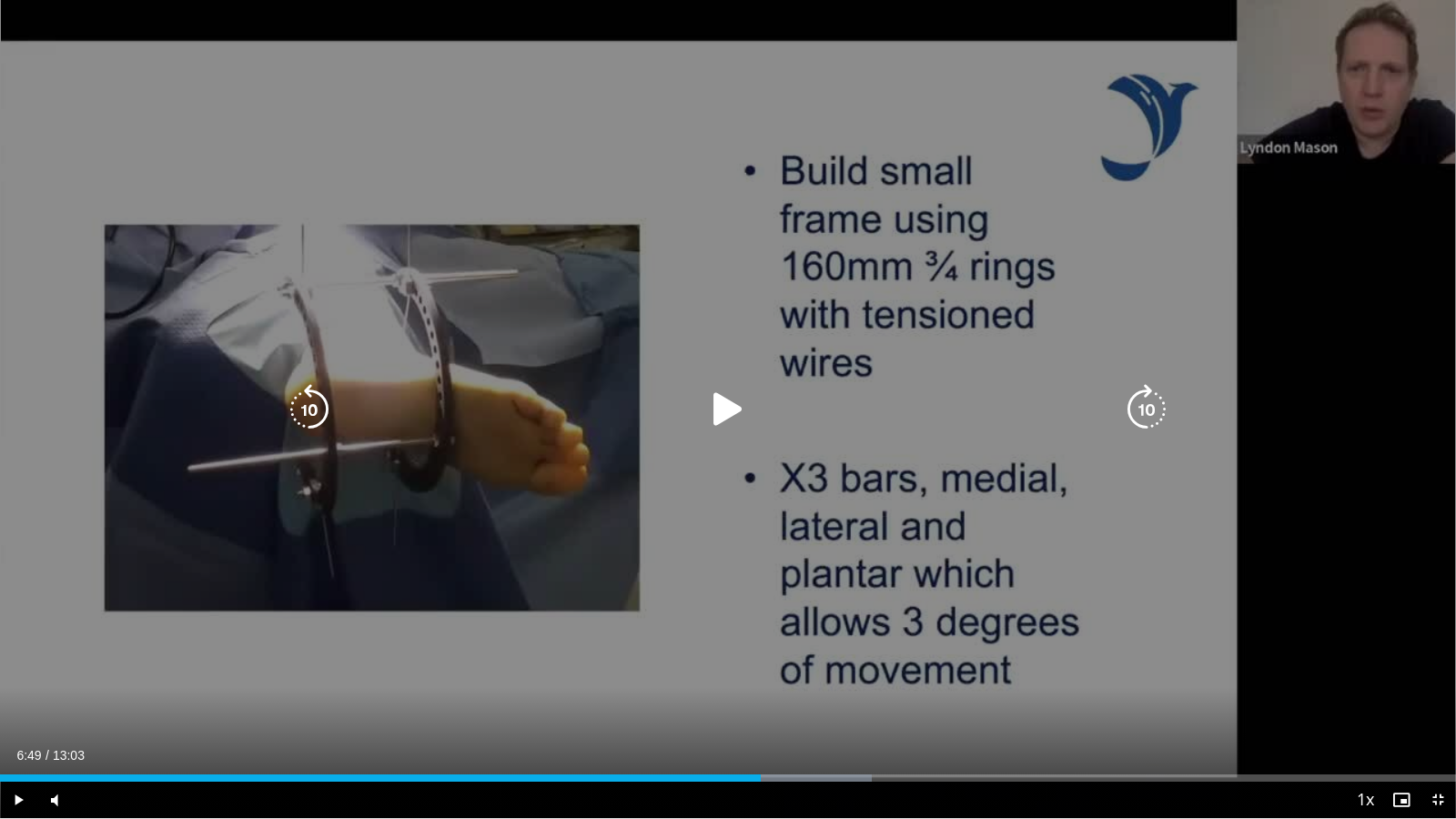
click at [185, 155] on div "10 seconds Tap to unmute" at bounding box center [728, 409] width 1456 height 818
click at [193, 192] on div "10 seconds Tap to unmute" at bounding box center [728, 409] width 1456 height 818
click at [287, 186] on div "10 seconds Tap to unmute" at bounding box center [728, 409] width 1456 height 818
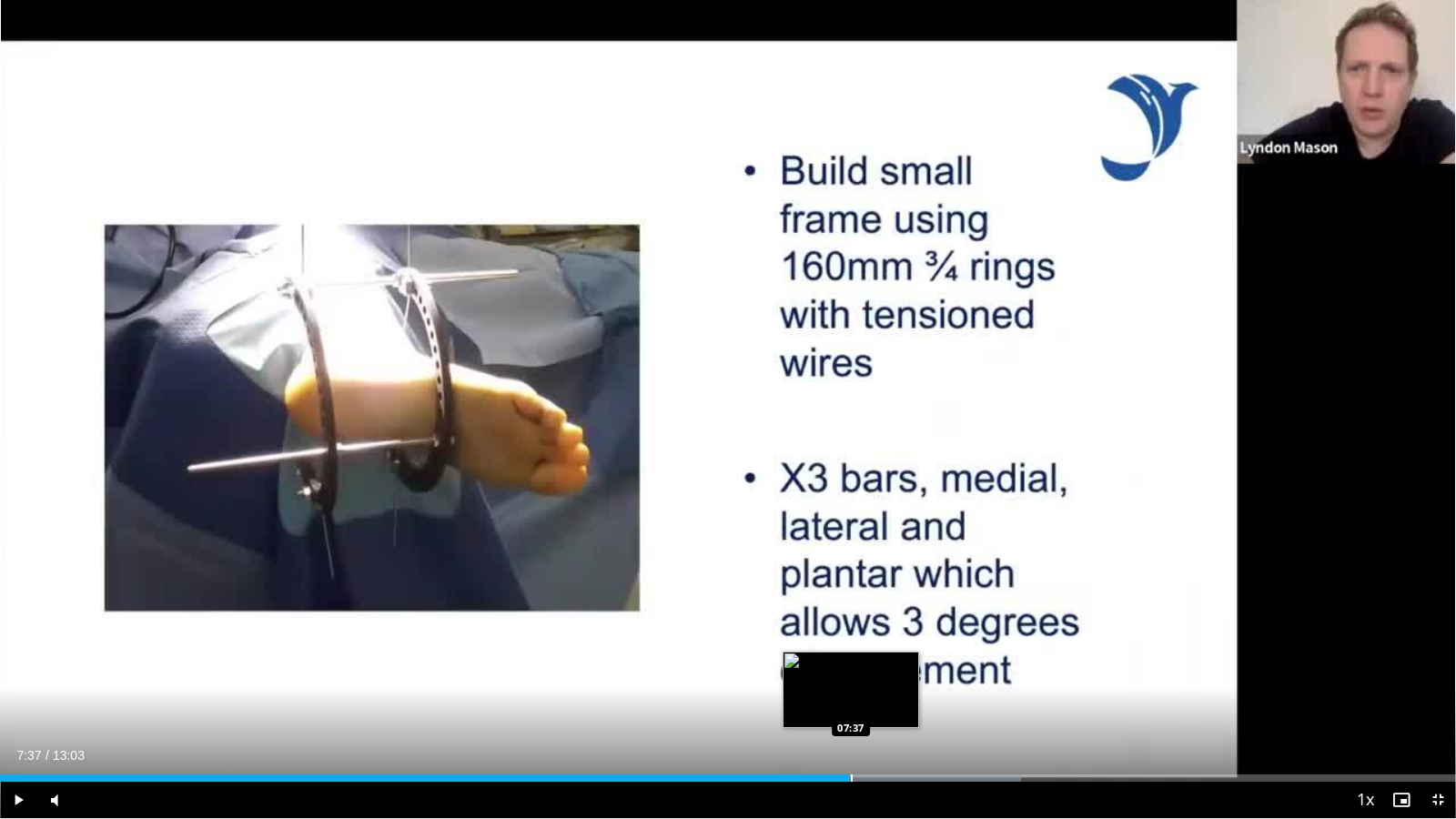
drag, startPoint x: 891, startPoint y: 777, endPoint x: 849, endPoint y: 777, distance: 42.0
click at [849, 702] on div "Loaded : 70.10% 07:37 07:37" at bounding box center [728, 777] width 1456 height 7
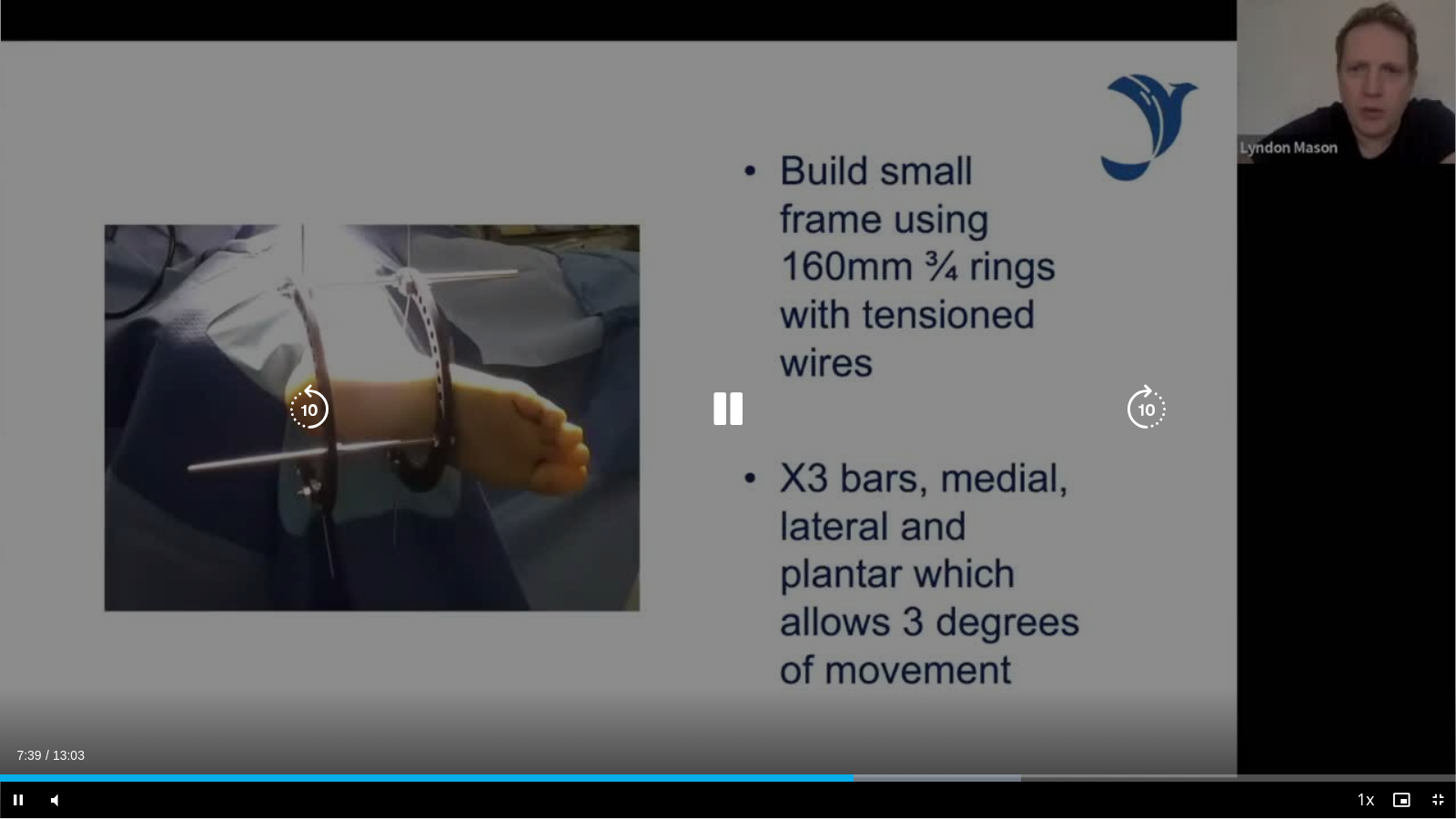
click at [864, 691] on div "10 seconds Tap to unmute" at bounding box center [728, 409] width 1456 height 818
click at [864, 690] on div "10 seconds Tap to unmute" at bounding box center [728, 409] width 1456 height 818
click at [216, 26] on div "10 seconds Tap to unmute" at bounding box center [728, 409] width 1456 height 818
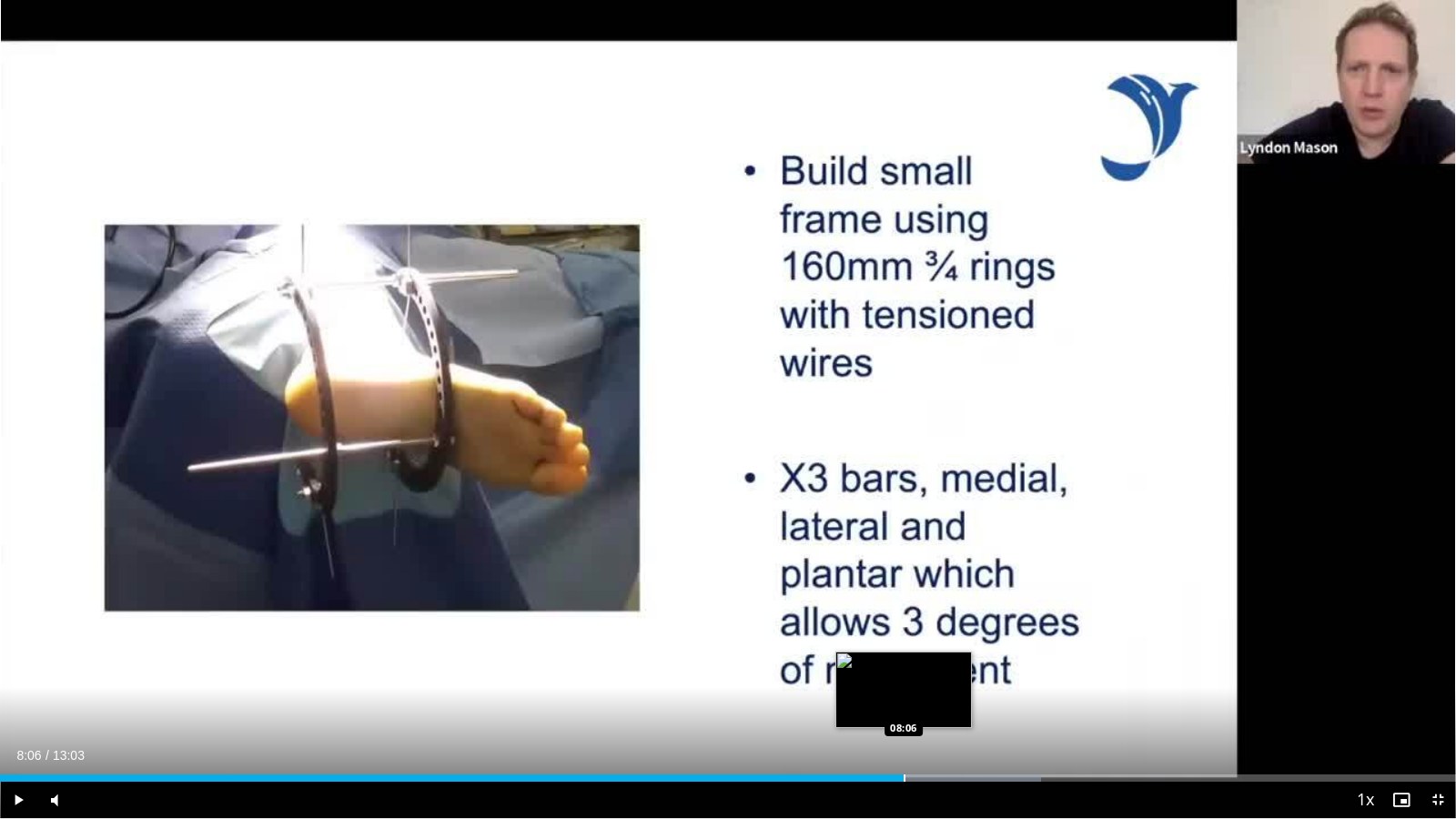
drag, startPoint x: 925, startPoint y: 775, endPoint x: 904, endPoint y: 775, distance: 21.0
click at [904, 702] on div "Loaded : 71.49% 08:06 08:06" at bounding box center [728, 777] width 1456 height 7
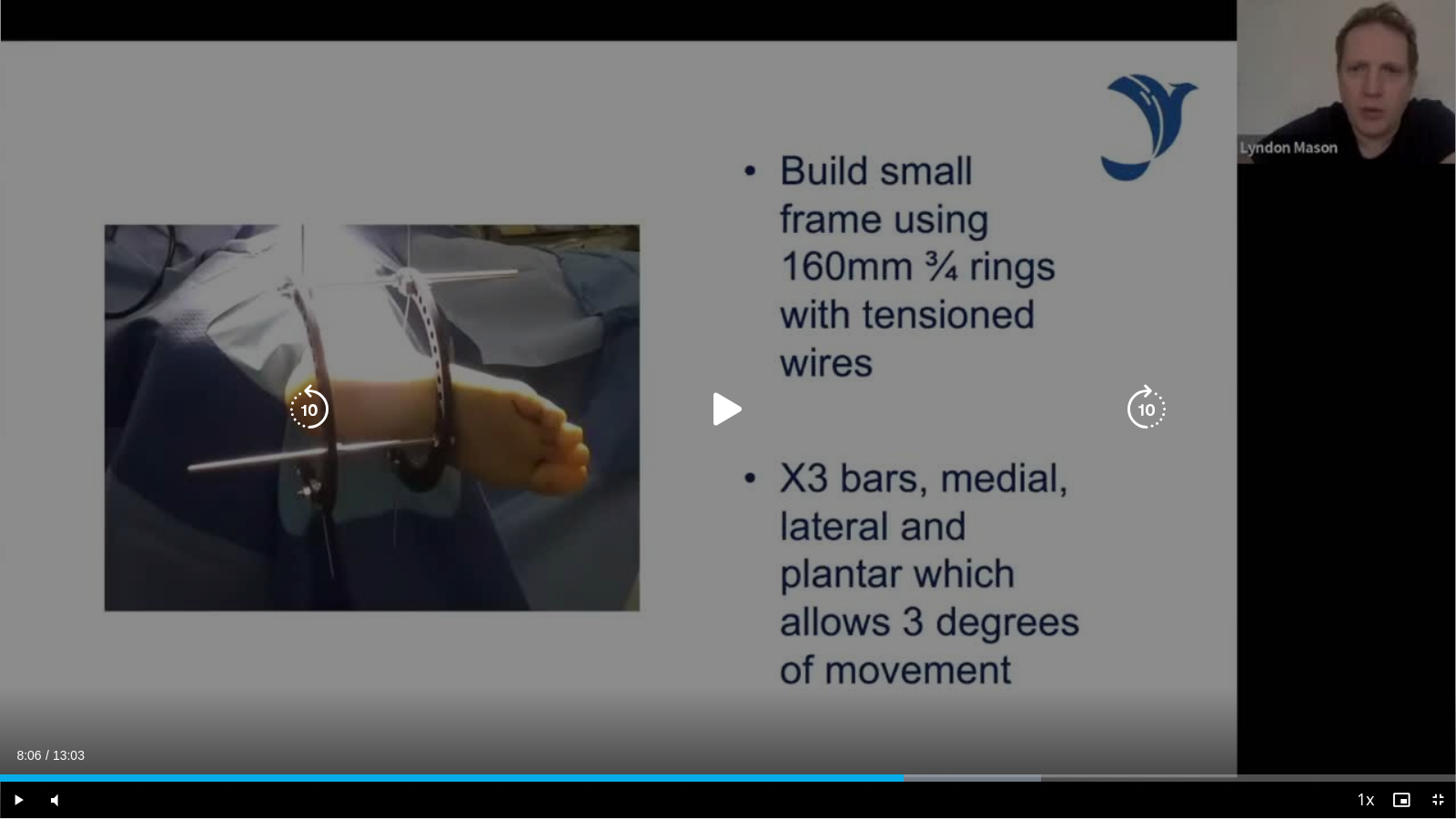
click at [866, 684] on div "10 seconds Tap to unmute" at bounding box center [728, 409] width 1456 height 818
click at [1184, 377] on div "10 seconds Tap to unmute" at bounding box center [728, 409] width 1456 height 818
click at [1417, 267] on div "10 seconds Tap to unmute" at bounding box center [728, 409] width 1456 height 818
click at [933, 93] on div "10 seconds Tap to unmute" at bounding box center [728, 409] width 1456 height 818
click at [1019, 173] on div "10 seconds Tap to unmute" at bounding box center [728, 409] width 1456 height 818
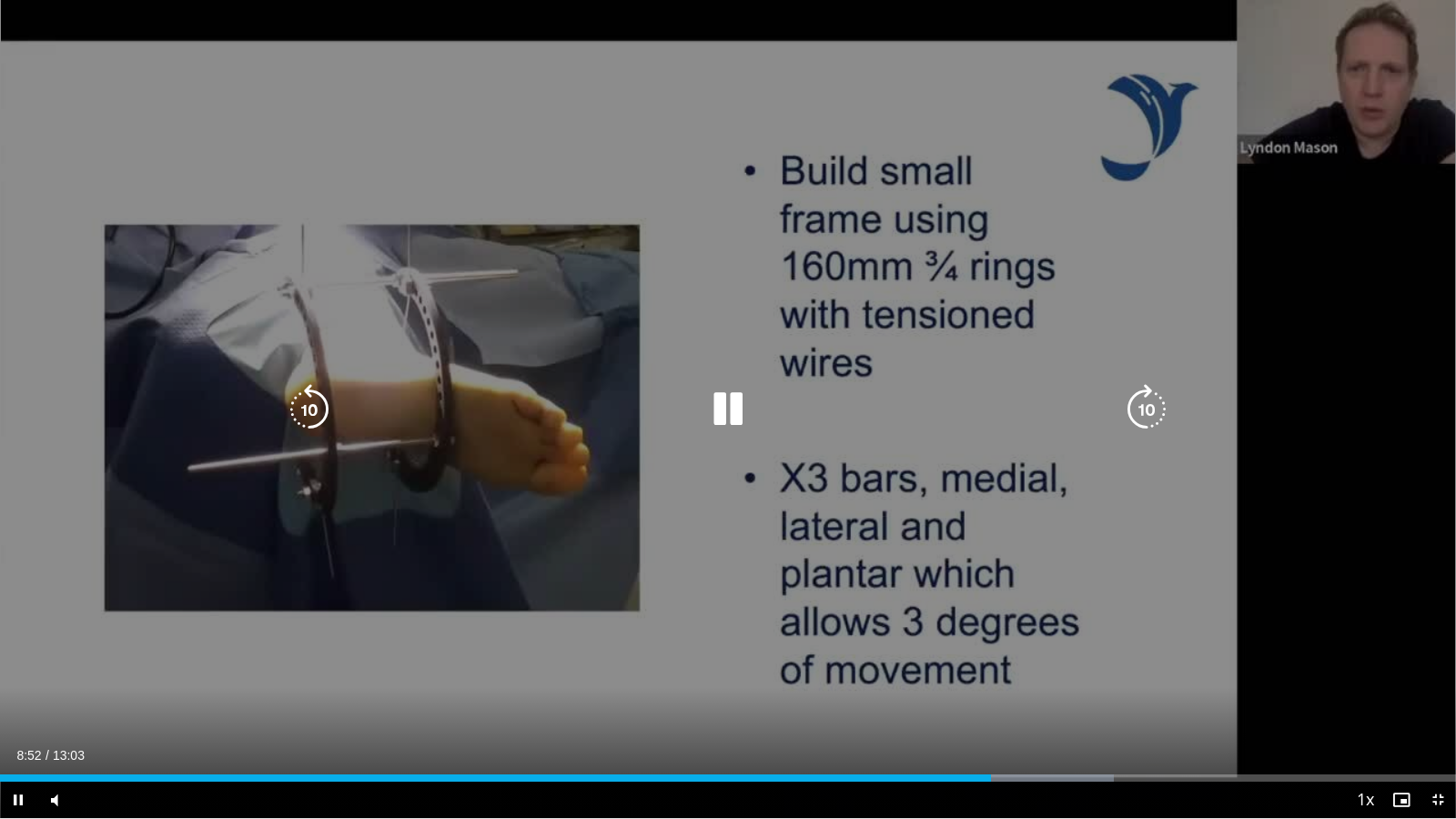
click at [1047, 164] on div "10 seconds Tap to unmute" at bounding box center [728, 409] width 1456 height 818
click at [1077, 150] on div "10 seconds Tap to unmute" at bounding box center [728, 409] width 1456 height 818
click at [1128, 145] on div "10 seconds Tap to unmute" at bounding box center [728, 409] width 1456 height 818
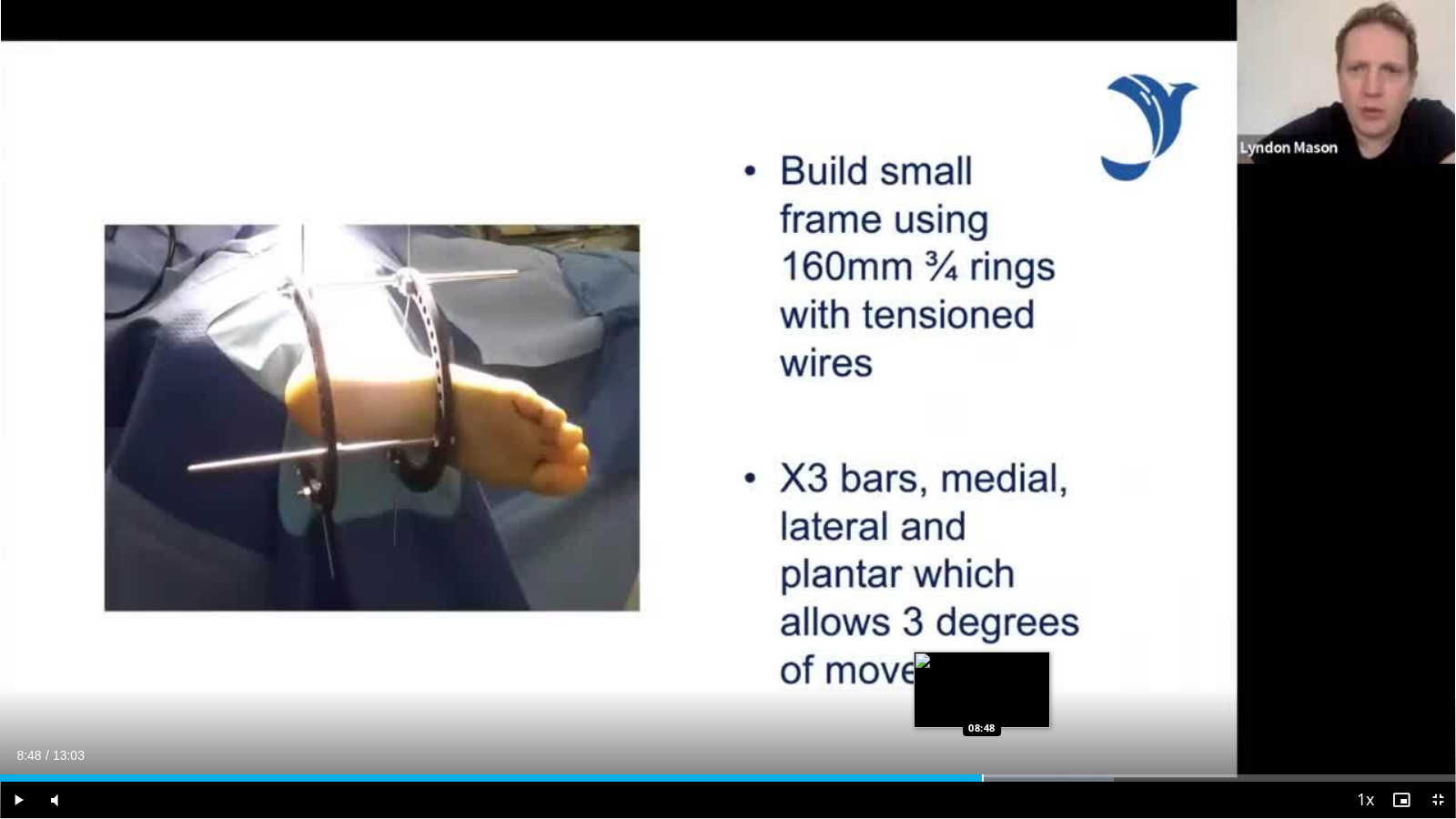
drag, startPoint x: 995, startPoint y: 774, endPoint x: 982, endPoint y: 774, distance: 13.0
click at [982, 702] on div "Progress Bar" at bounding box center [983, 777] width 2 height 7
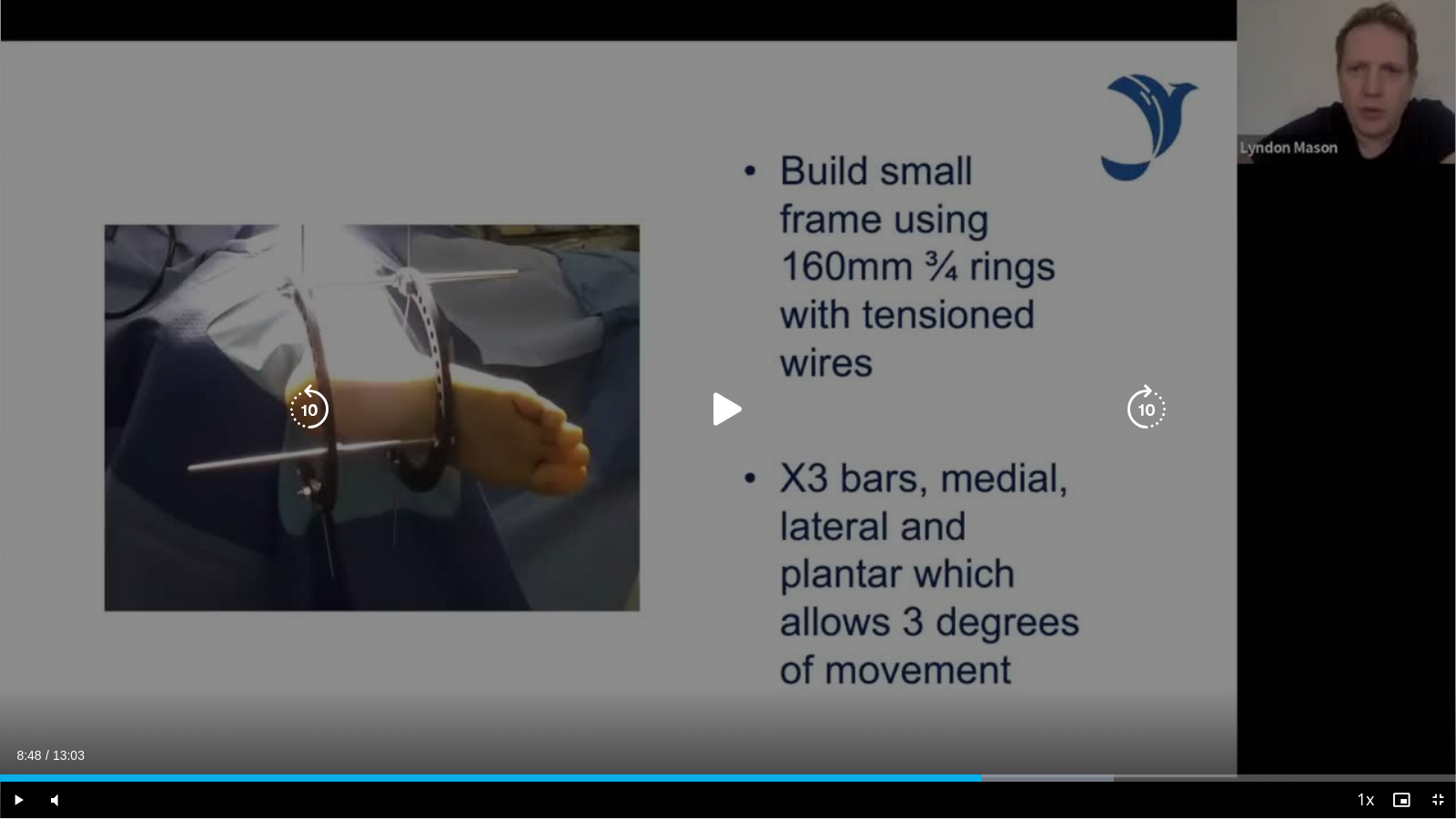
click at [1019, 613] on div "10 seconds Tap to unmute" at bounding box center [728, 409] width 1456 height 818
drag, startPoint x: 1236, startPoint y: 152, endPoint x: 1188, endPoint y: 164, distance: 49.5
click at [1232, 151] on div "10 seconds Tap to unmute" at bounding box center [728, 409] width 1456 height 818
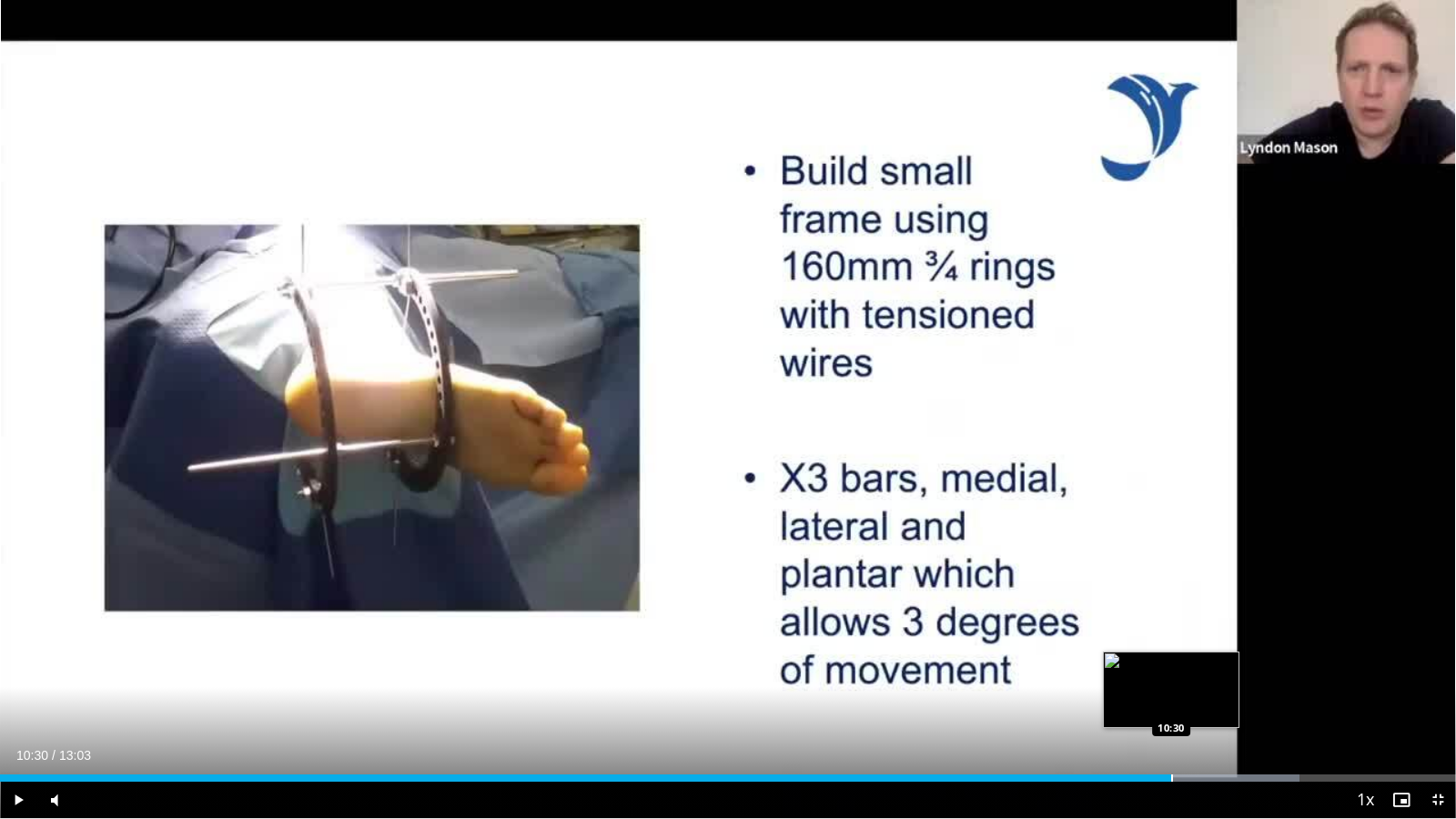
drag, startPoint x: 1181, startPoint y: 777, endPoint x: 1171, endPoint y: 777, distance: 10.0
click at [1171, 702] on div "Progress Bar" at bounding box center [1172, 777] width 2 height 7
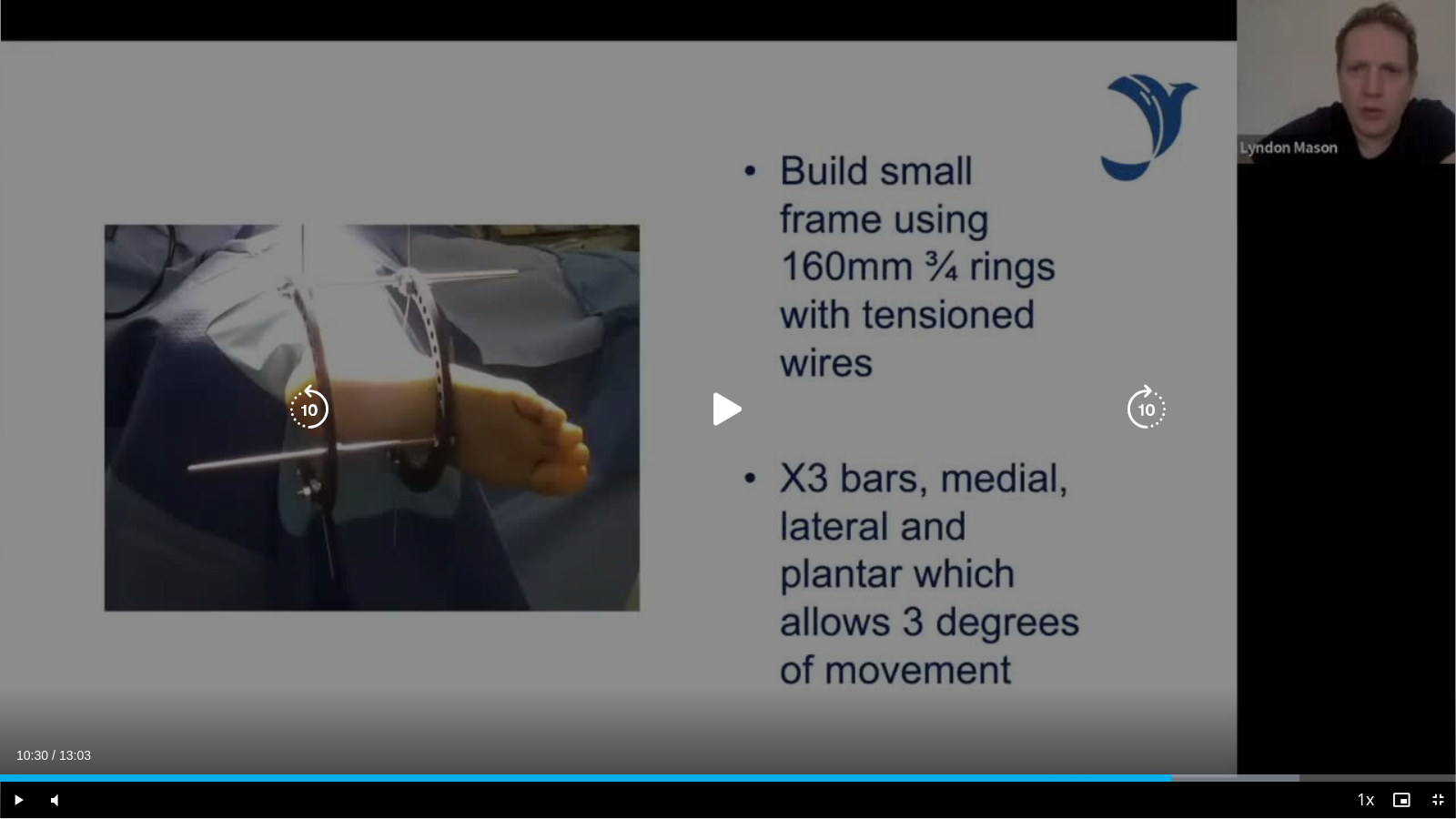
click at [1159, 665] on div "10 seconds Tap to unmute" at bounding box center [728, 409] width 1456 height 818
click at [1177, 458] on div "10 seconds Tap to unmute" at bounding box center [728, 409] width 1456 height 818
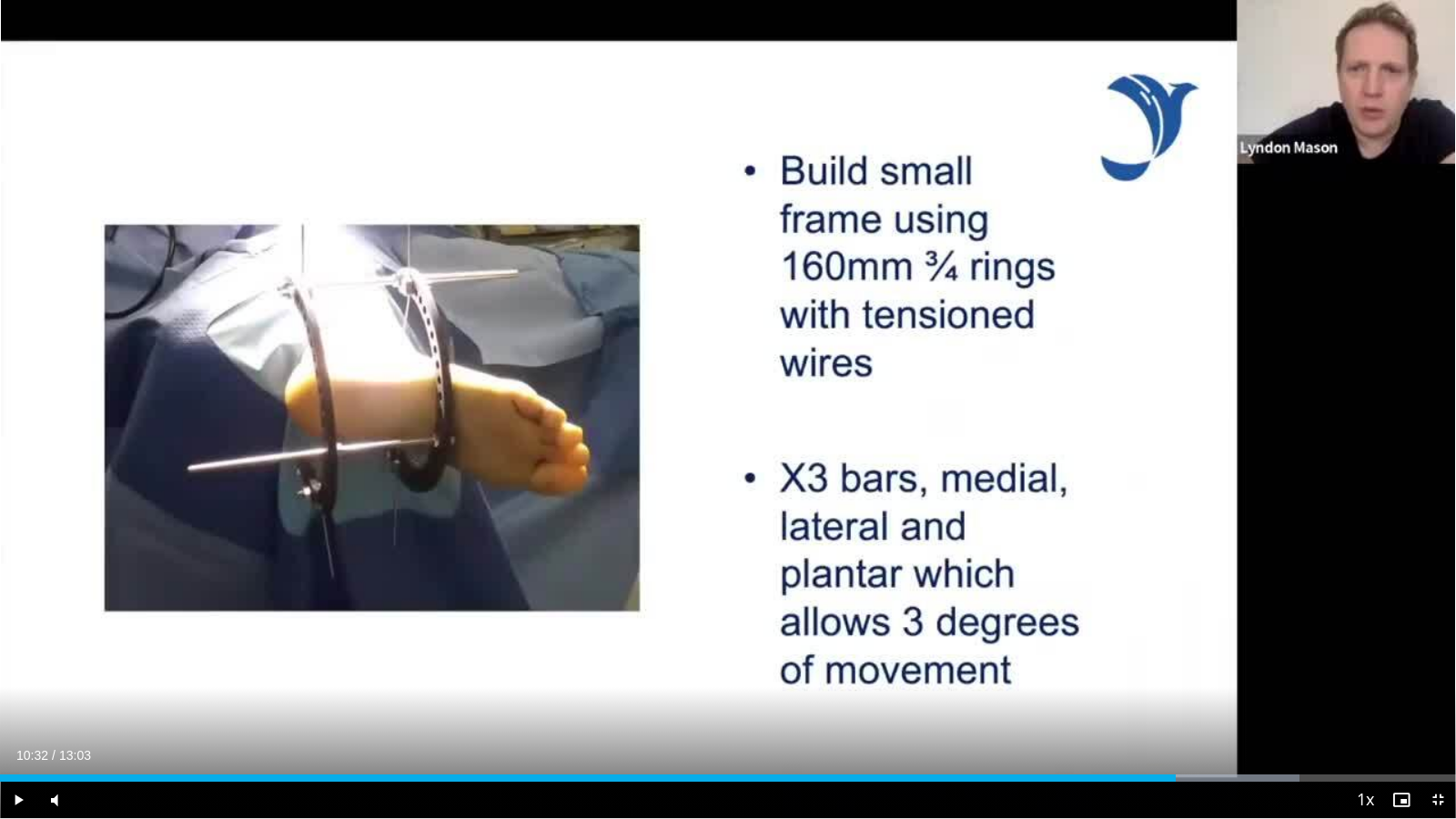
click at [1177, 458] on div "10 seconds Tap to unmute" at bounding box center [728, 409] width 1456 height 818
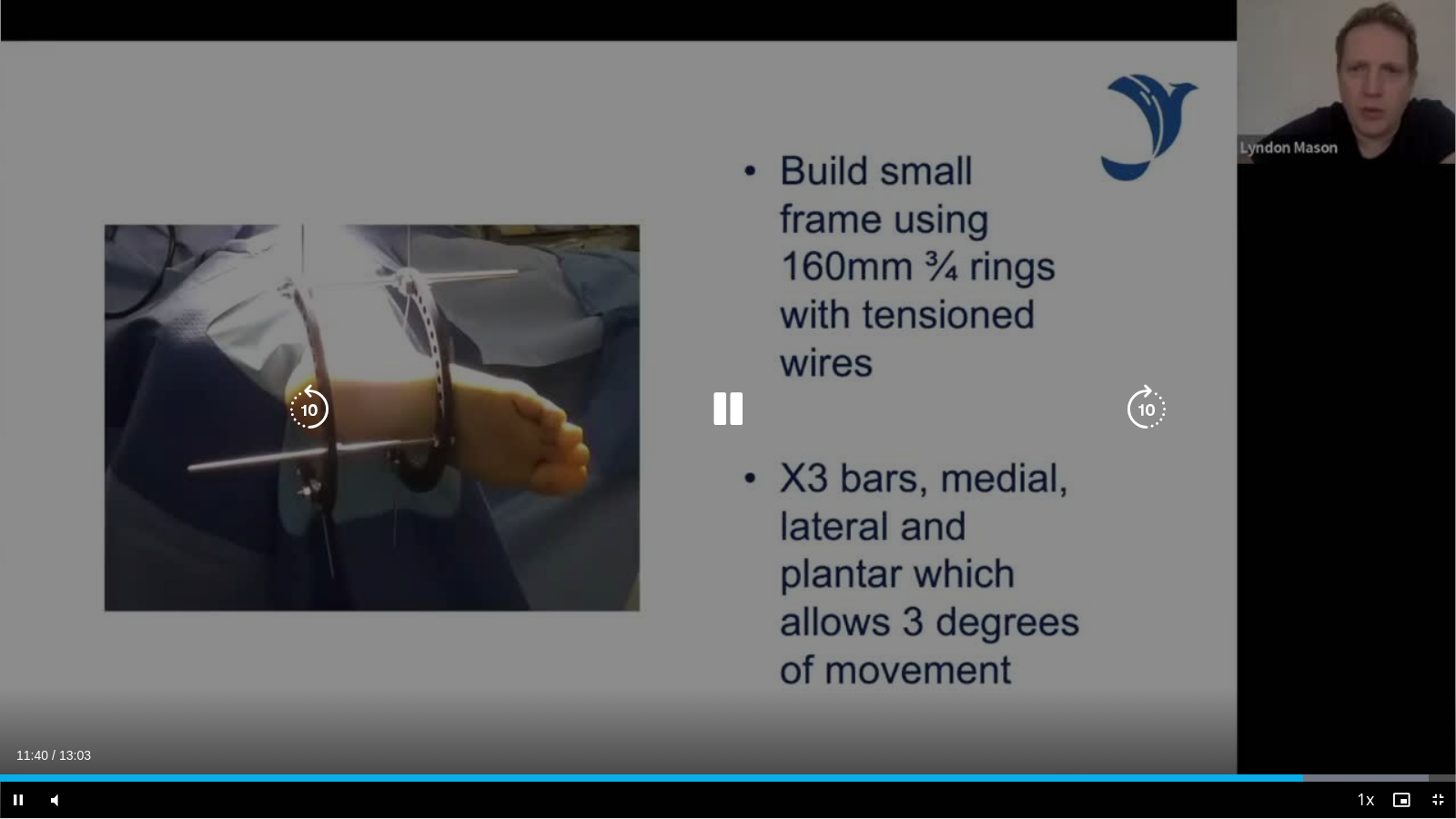
click at [1176, 456] on div "10 seconds Tap to unmute" at bounding box center [728, 409] width 1456 height 818
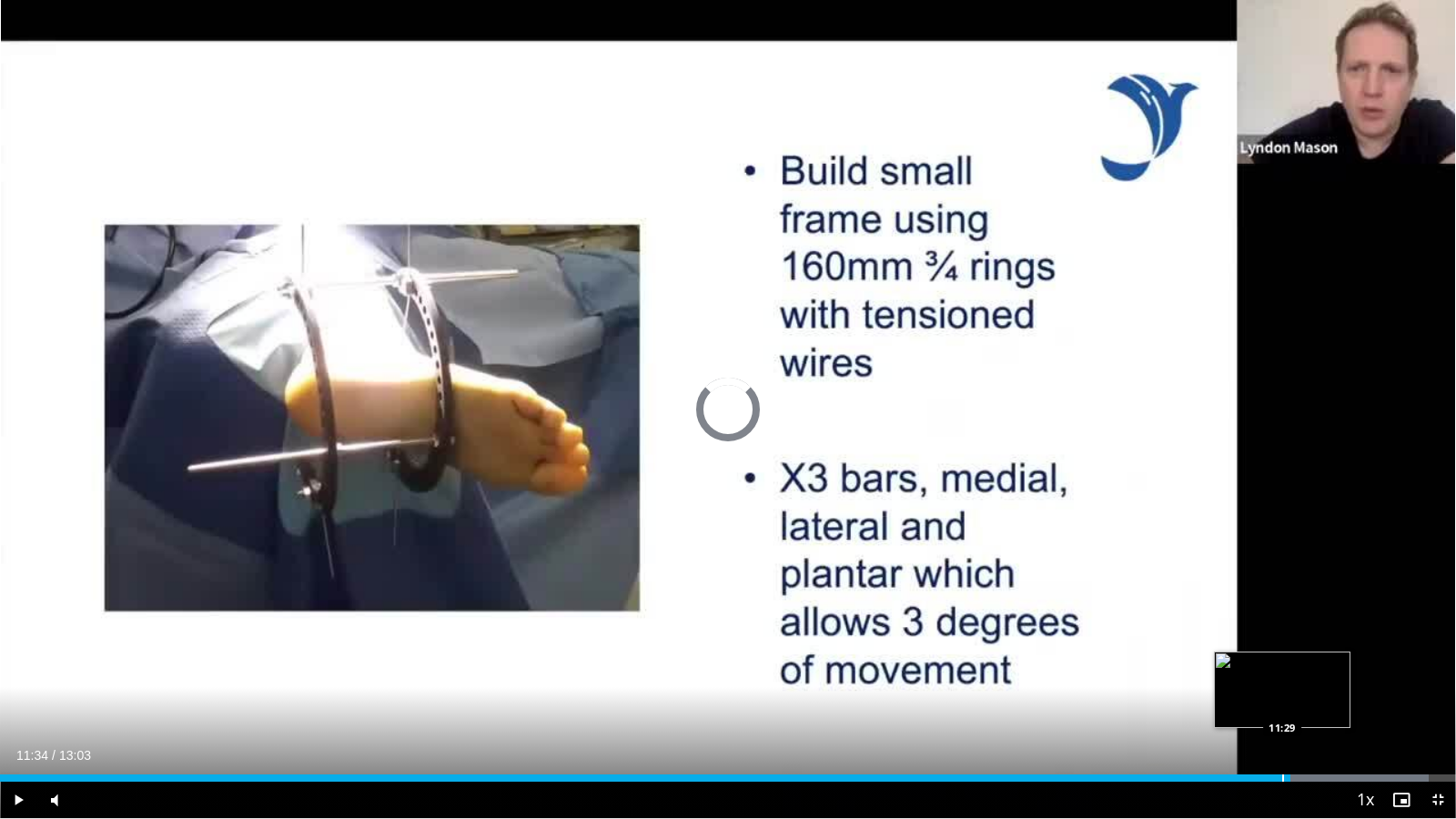
drag, startPoint x: 1303, startPoint y: 773, endPoint x: 1279, endPoint y: 768, distance: 24.5
click at [1280, 702] on div "Loaded : 98.14% 11:30 11:29" at bounding box center [728, 772] width 1456 height 17
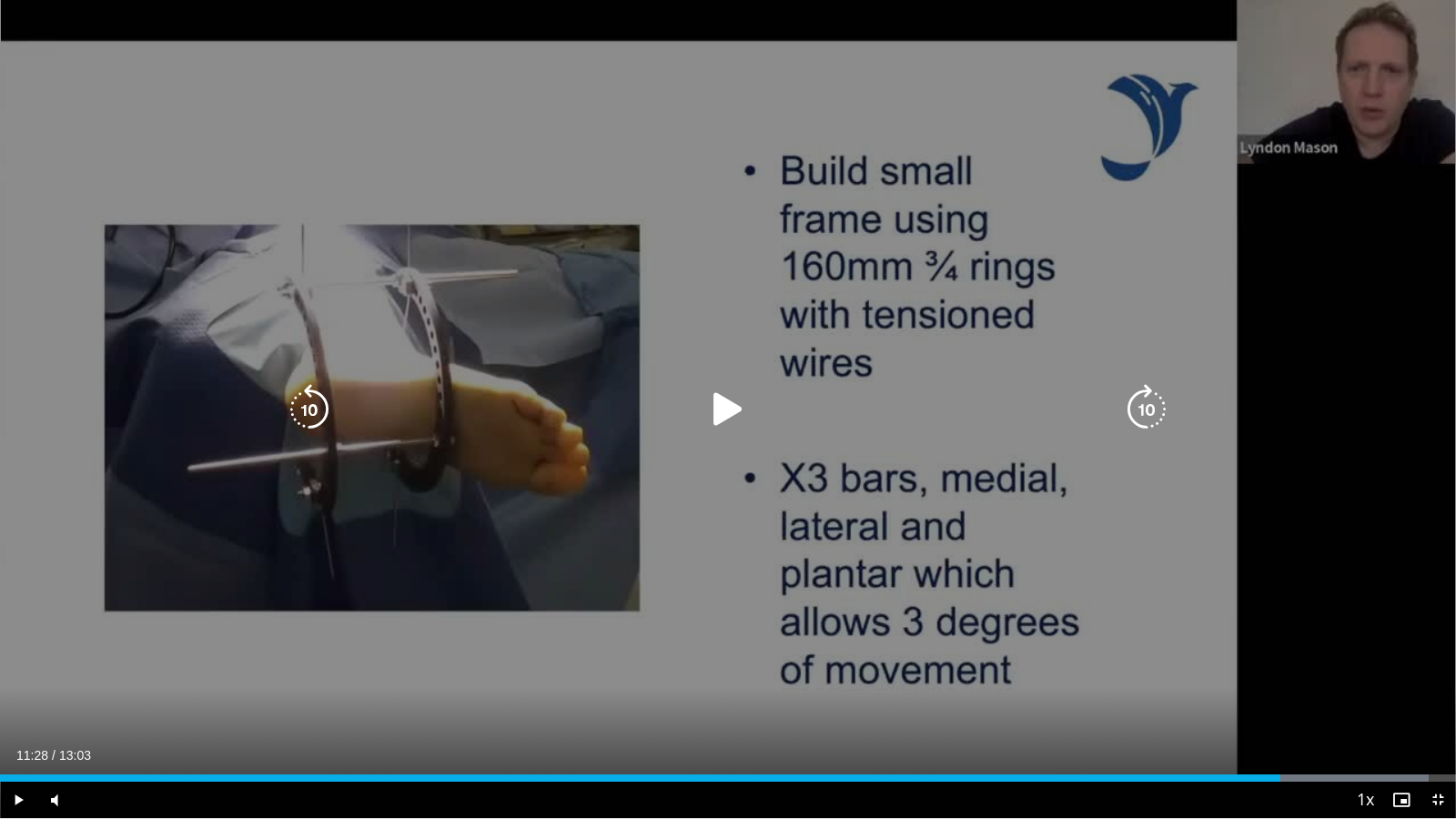
click at [1245, 592] on div "10 seconds Tap to unmute" at bounding box center [728, 409] width 1456 height 818
click at [1254, 471] on div "10 seconds Tap to unmute" at bounding box center [728, 409] width 1456 height 818
click at [1342, 369] on div "10 seconds Tap to unmute" at bounding box center [728, 409] width 1456 height 818
click at [1427, 346] on div "10 seconds Tap to unmute" at bounding box center [728, 409] width 1456 height 818
click at [1346, 307] on div "10 seconds Tap to unmute" at bounding box center [728, 409] width 1456 height 818
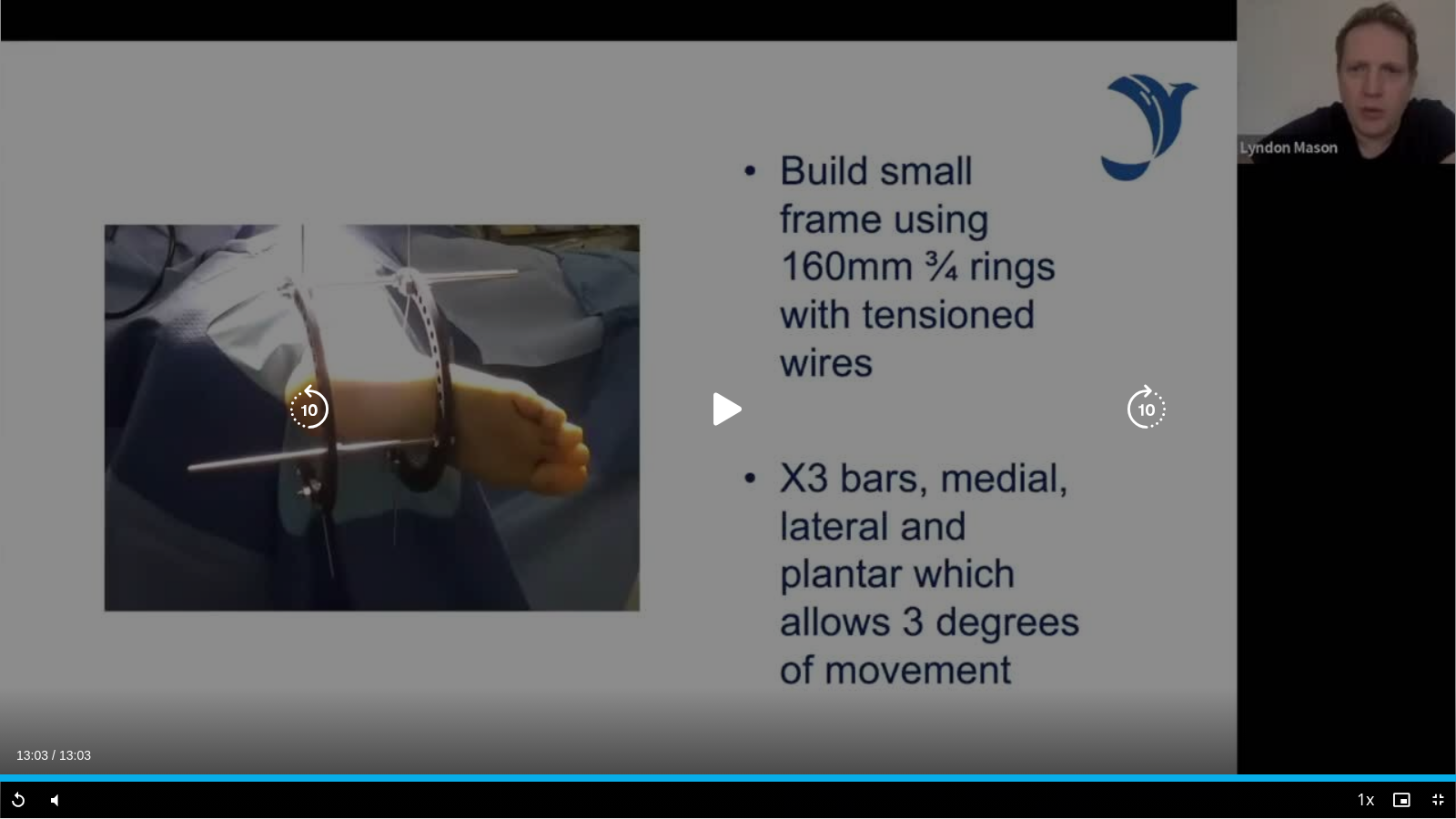
click at [866, 249] on div "10 seconds Tap to unmute" at bounding box center [728, 409] width 1456 height 818
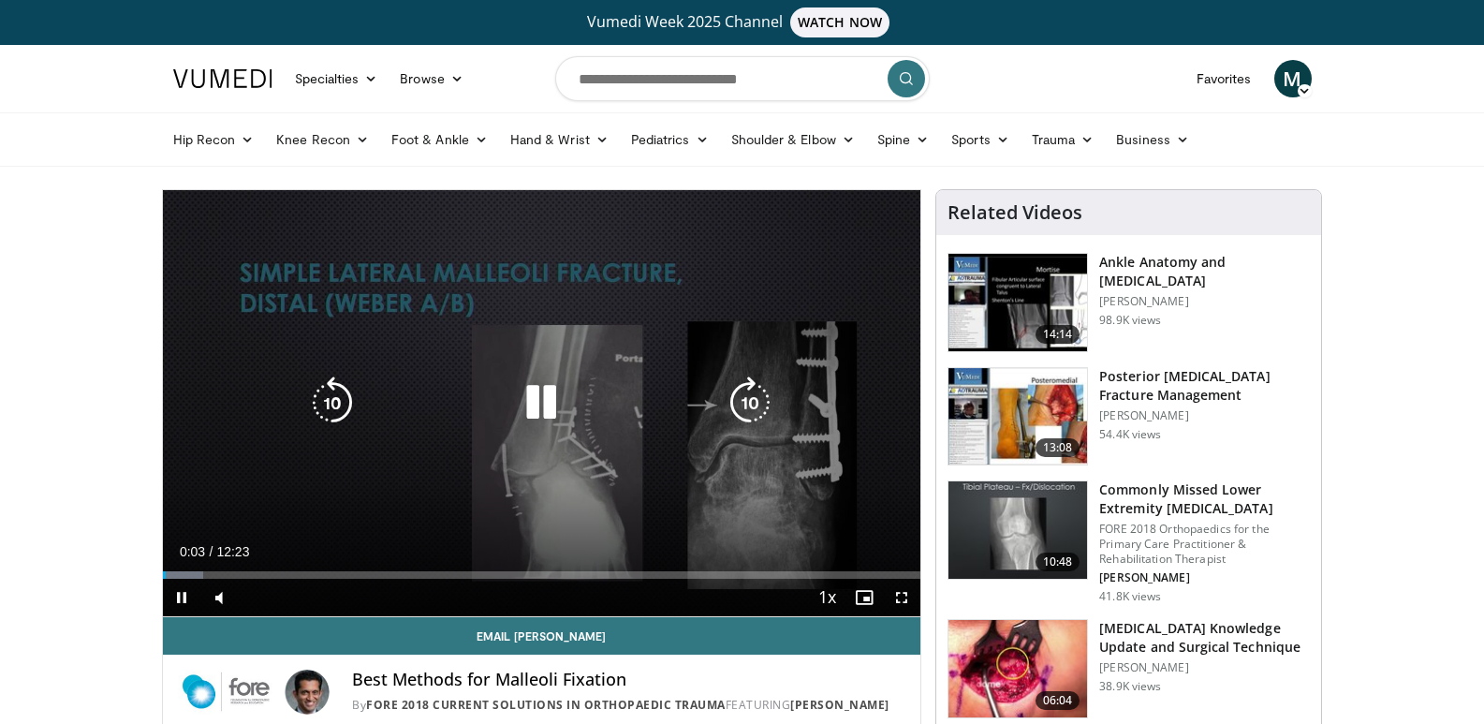
click at [537, 400] on icon "Video Player" at bounding box center [541, 402] width 52 height 52
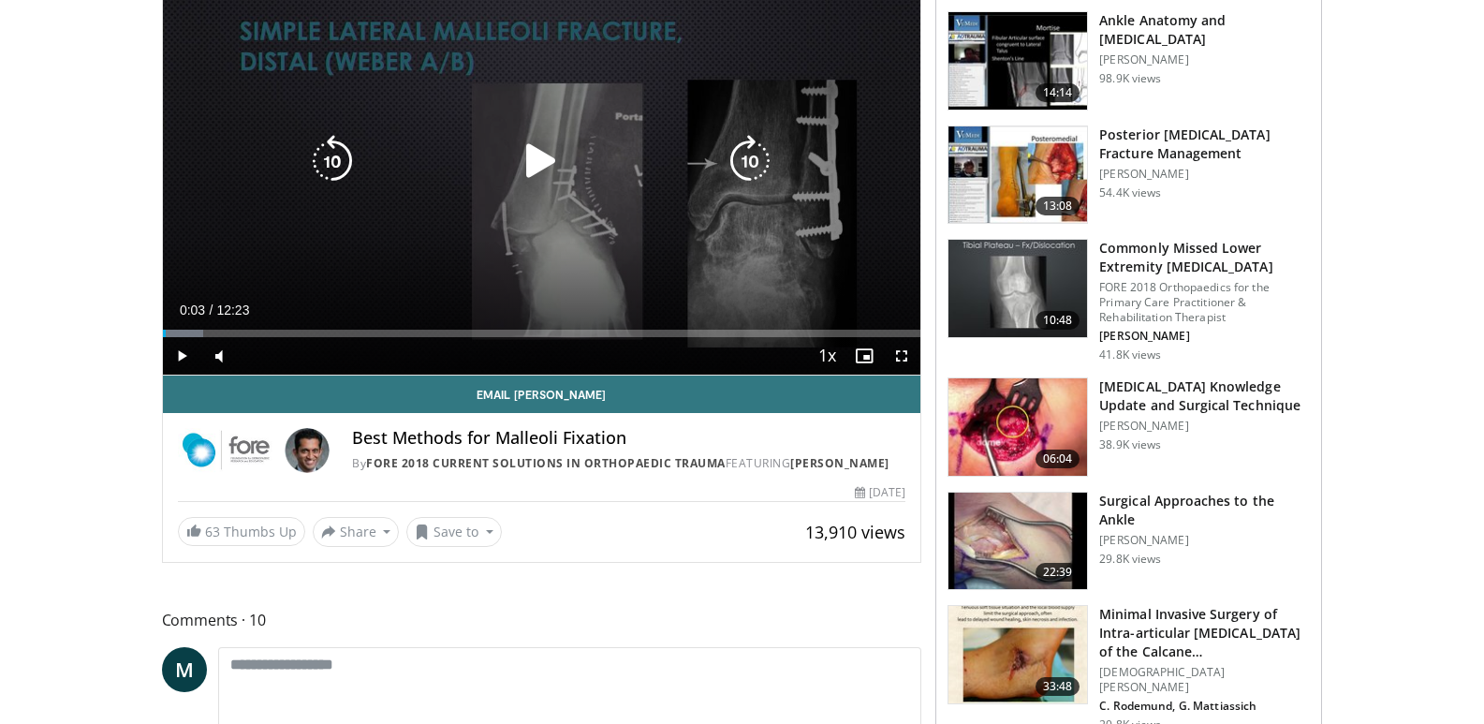
scroll to position [312, 0]
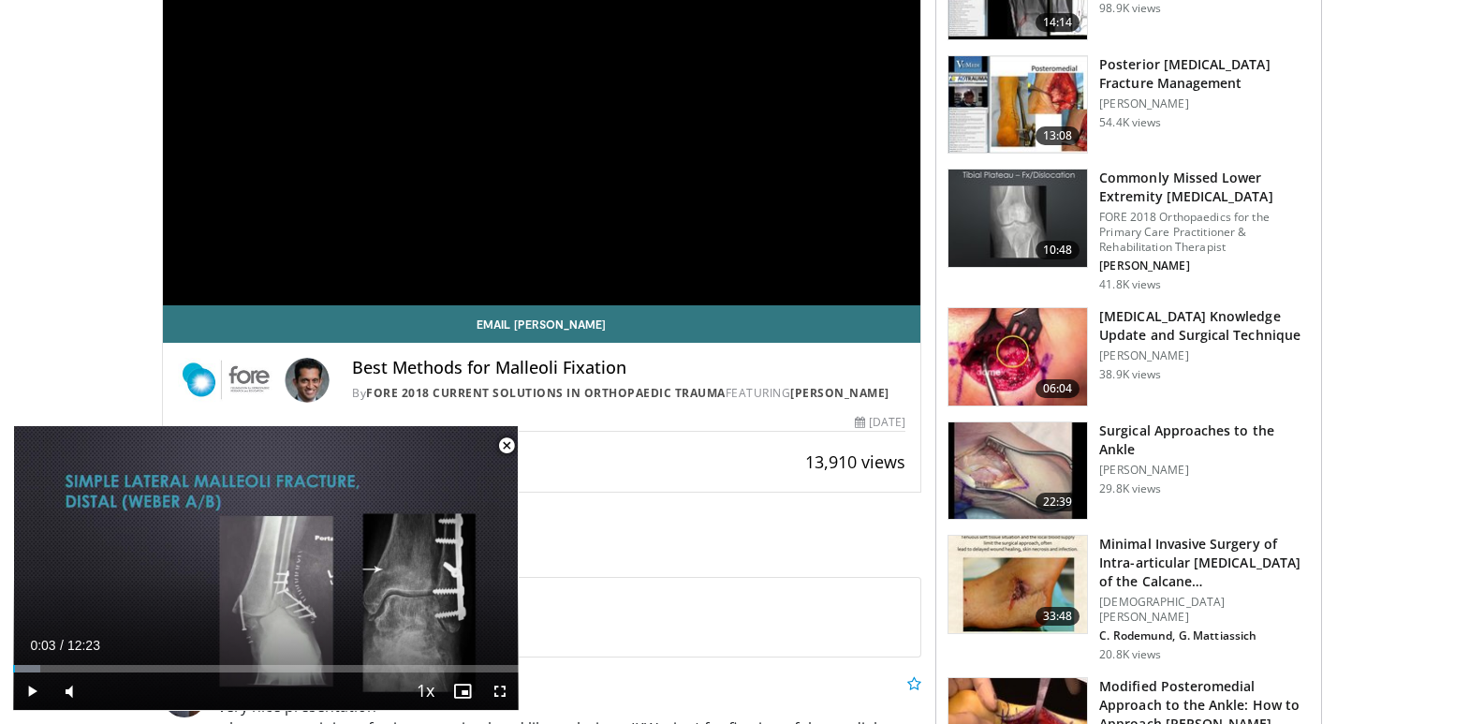
click at [509, 439] on span "Video Player" at bounding box center [506, 445] width 37 height 37
